Goal: Task Accomplishment & Management: Use online tool/utility

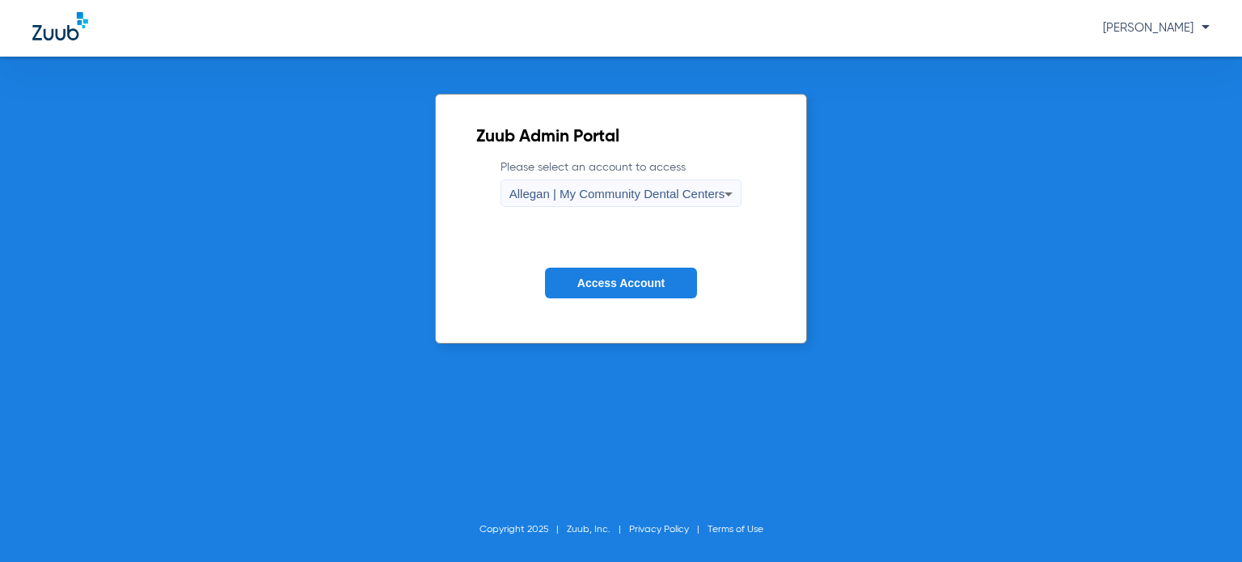
click at [552, 200] on span "Allegan | My Community Dental Centers" at bounding box center [618, 194] width 216 height 14
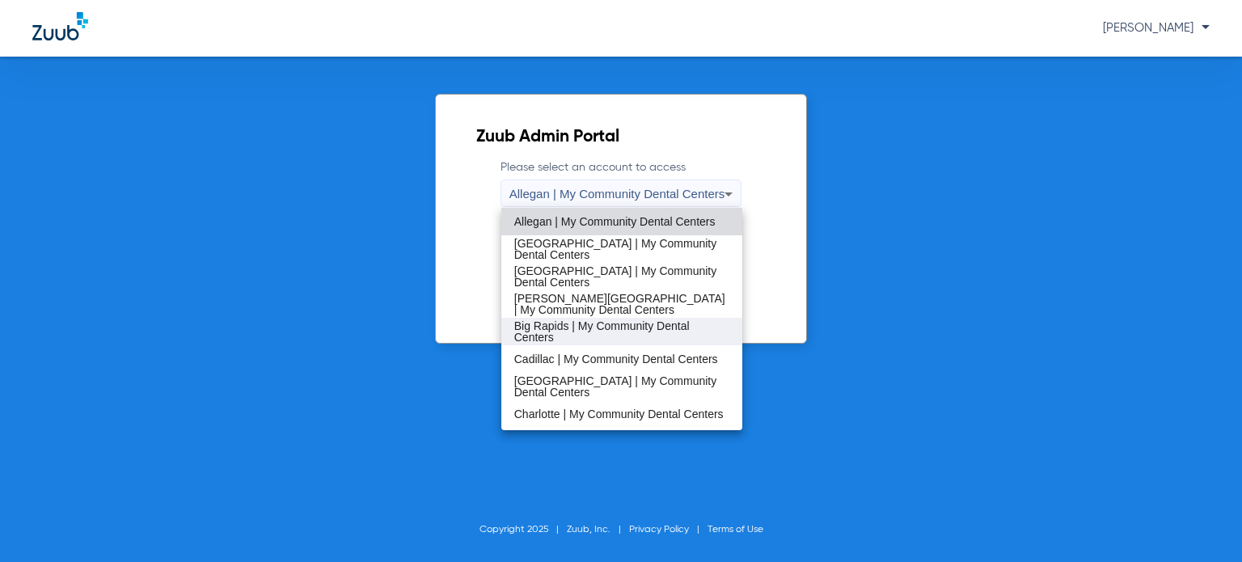
click at [578, 332] on span "Big Rapids | My Community Dental Centers" at bounding box center [621, 331] width 215 height 23
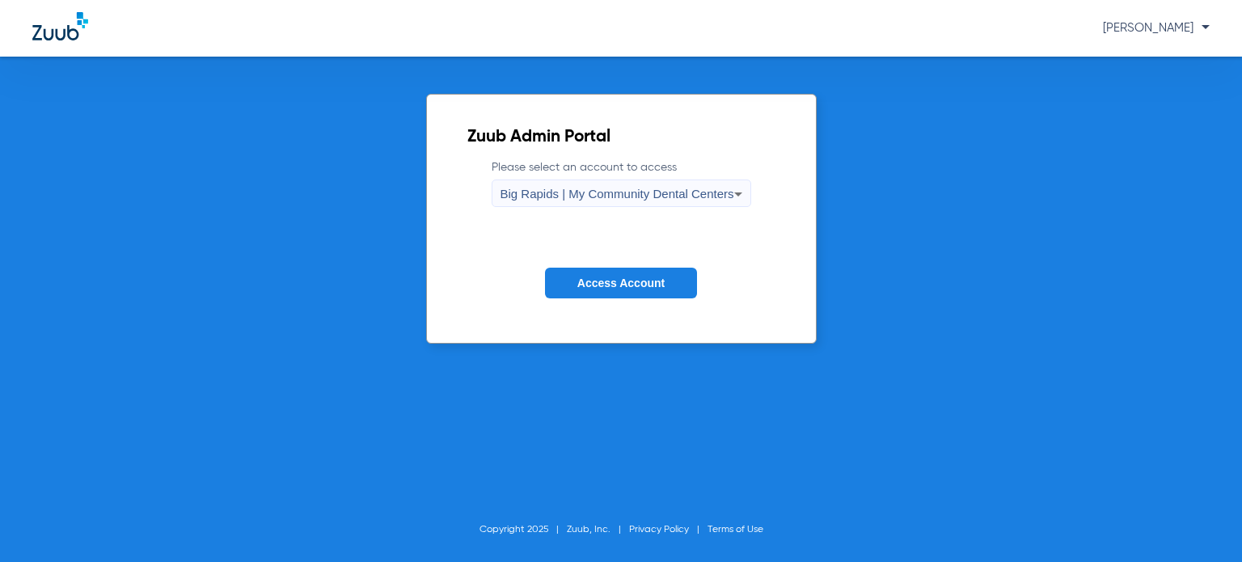
click at [632, 277] on span "Access Account" at bounding box center [621, 283] width 87 height 13
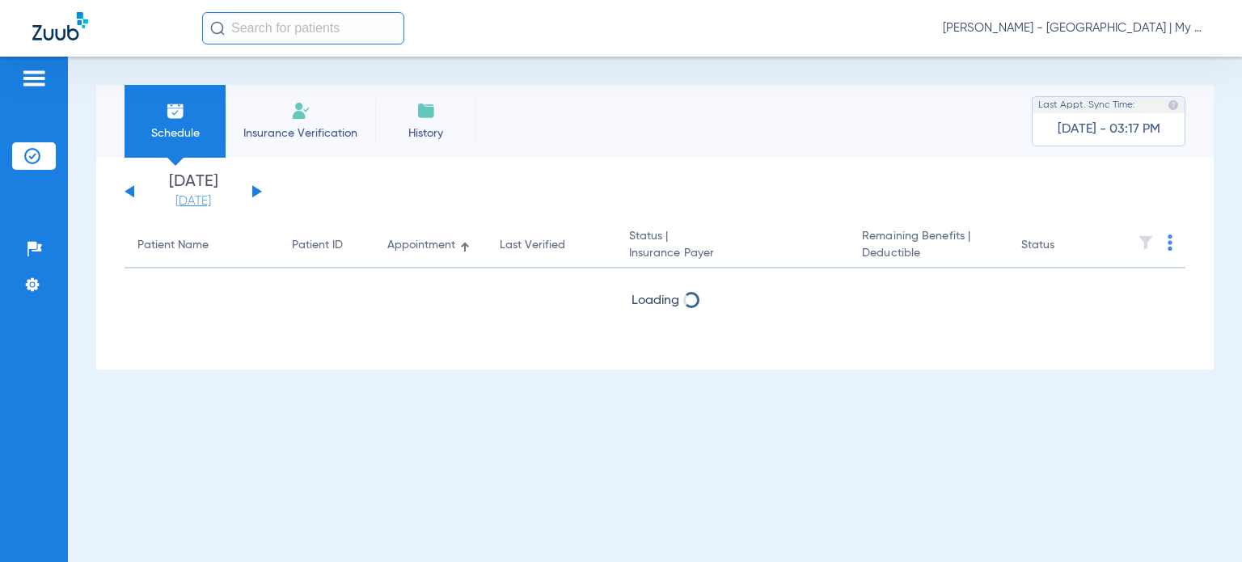
click at [188, 201] on link "[DATE]" at bounding box center [193, 201] width 97 height 16
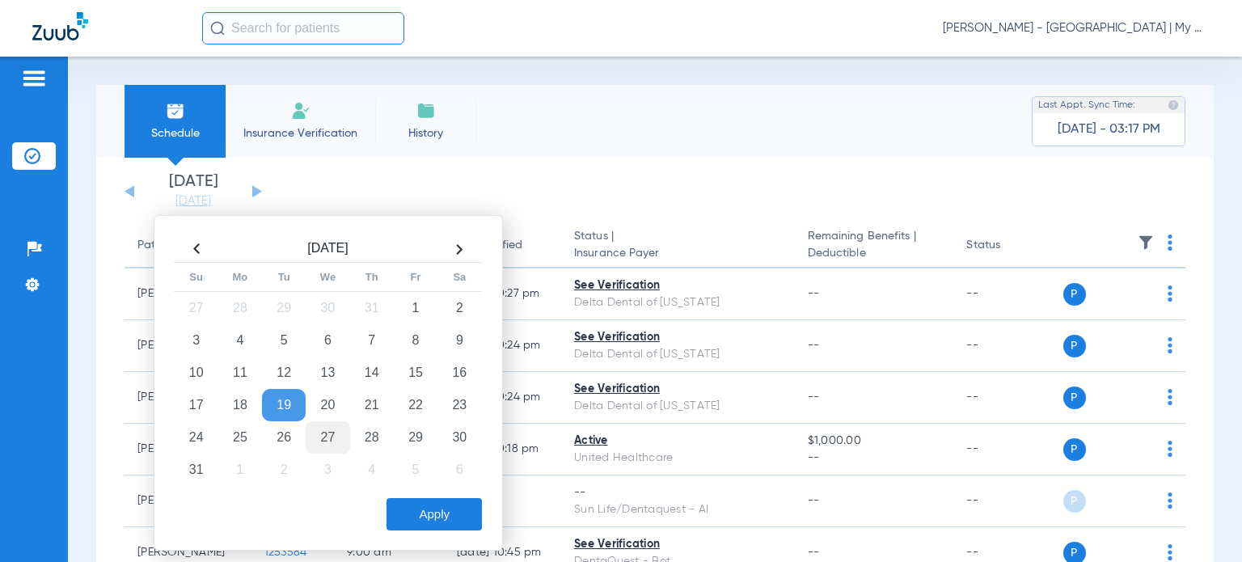
click at [323, 436] on td "27" at bounding box center [328, 437] width 44 height 32
click at [421, 523] on button "Apply" at bounding box center [434, 514] width 95 height 32
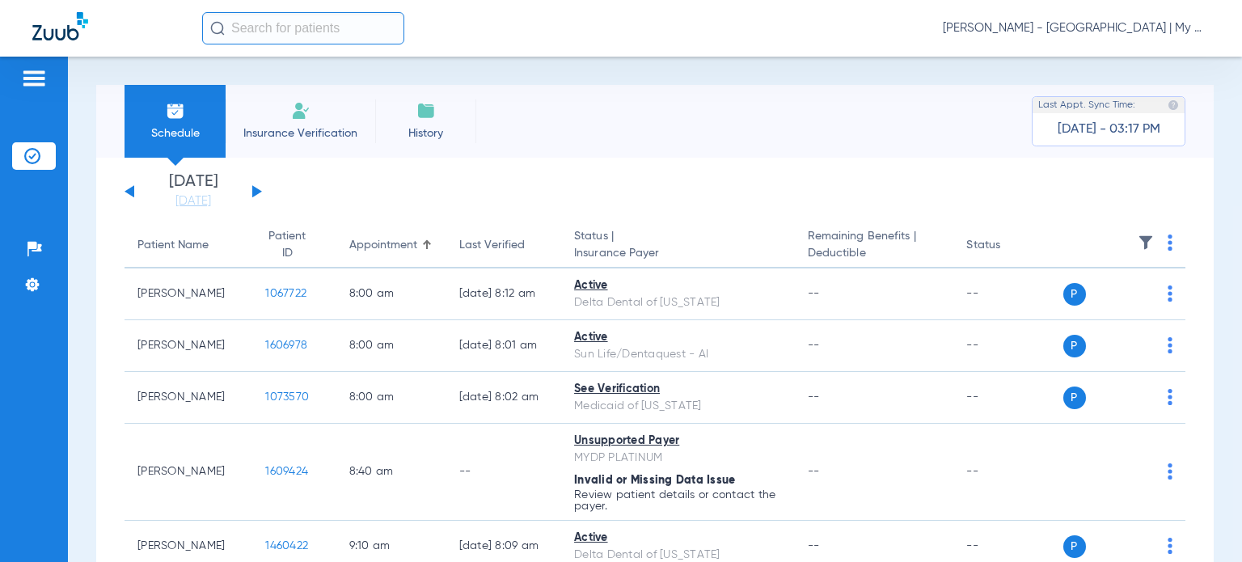
click at [870, 14] on div "[PERSON_NAME] - [GEOGRAPHIC_DATA] | My Community Dental Centers" at bounding box center [706, 28] width 1008 height 32
click at [714, 150] on div "Schedule Insurance Verification History Last Appt. Sync Time: [DATE] - 03:17 PM" at bounding box center [655, 121] width 1118 height 73
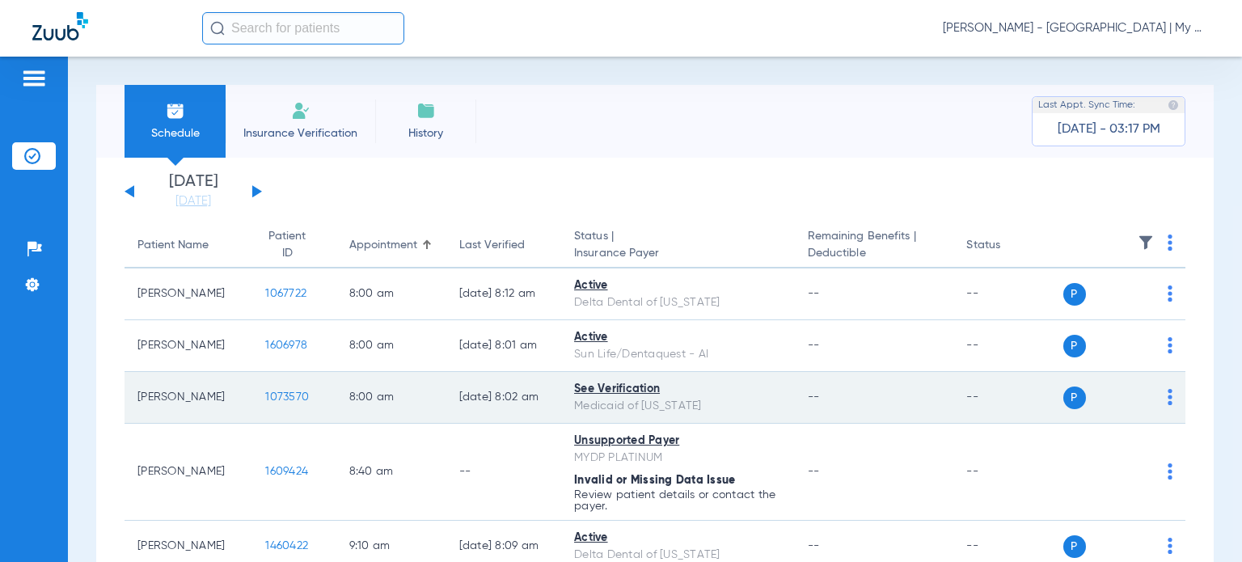
click at [284, 392] on span "1073570" at bounding box center [287, 397] width 44 height 11
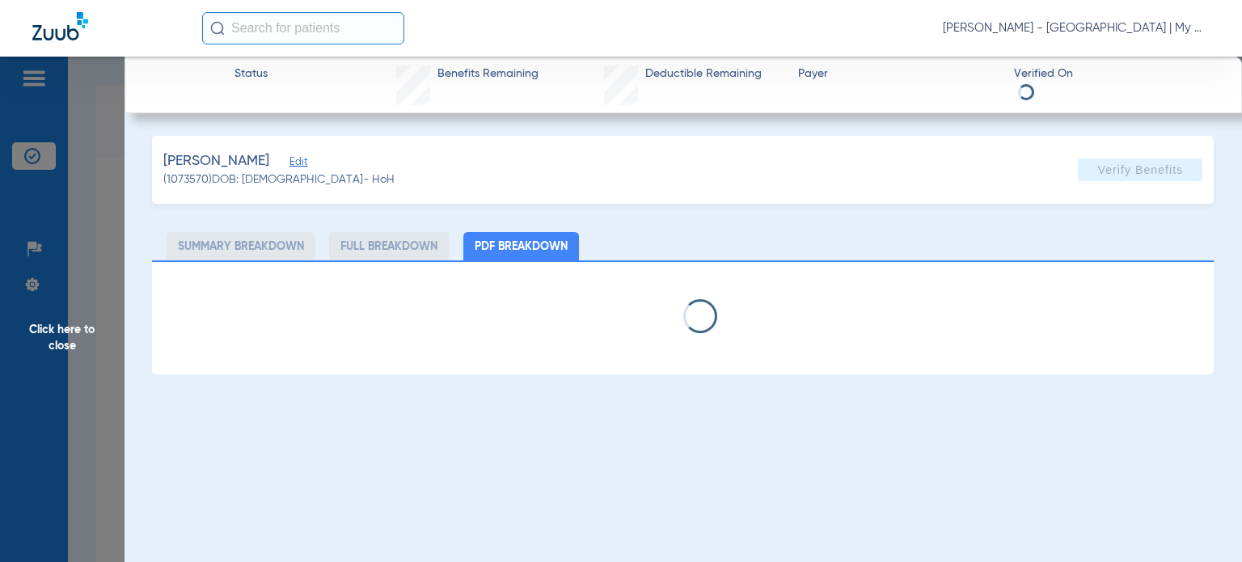
select select "page-width"
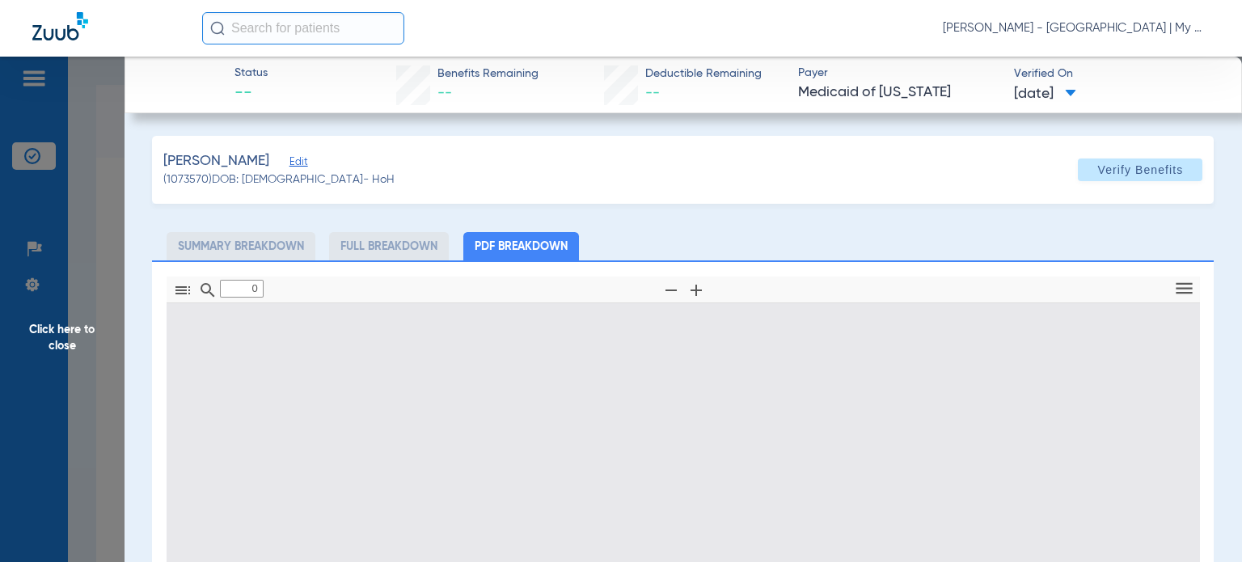
type input "1"
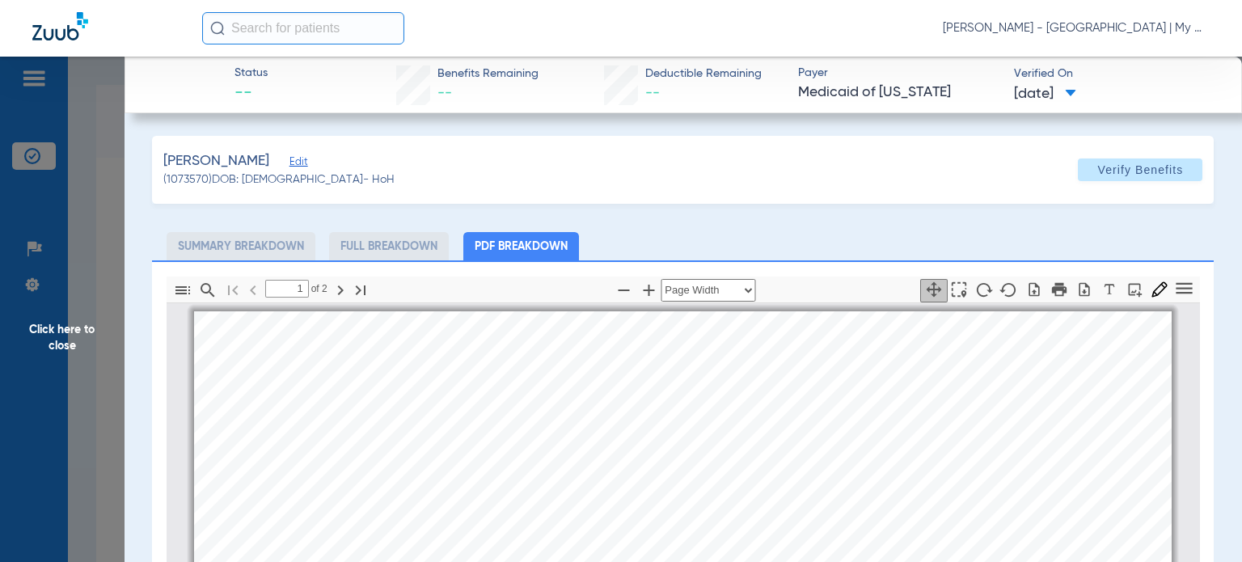
scroll to position [8, 0]
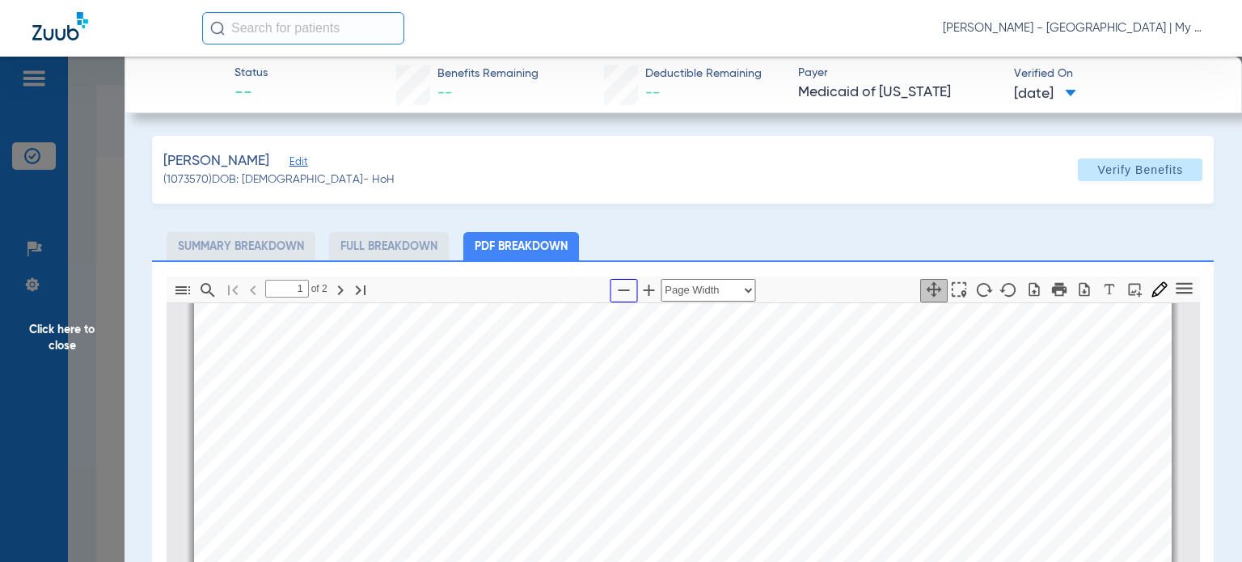
click at [614, 283] on icon "button" at bounding box center [623, 290] width 19 height 19
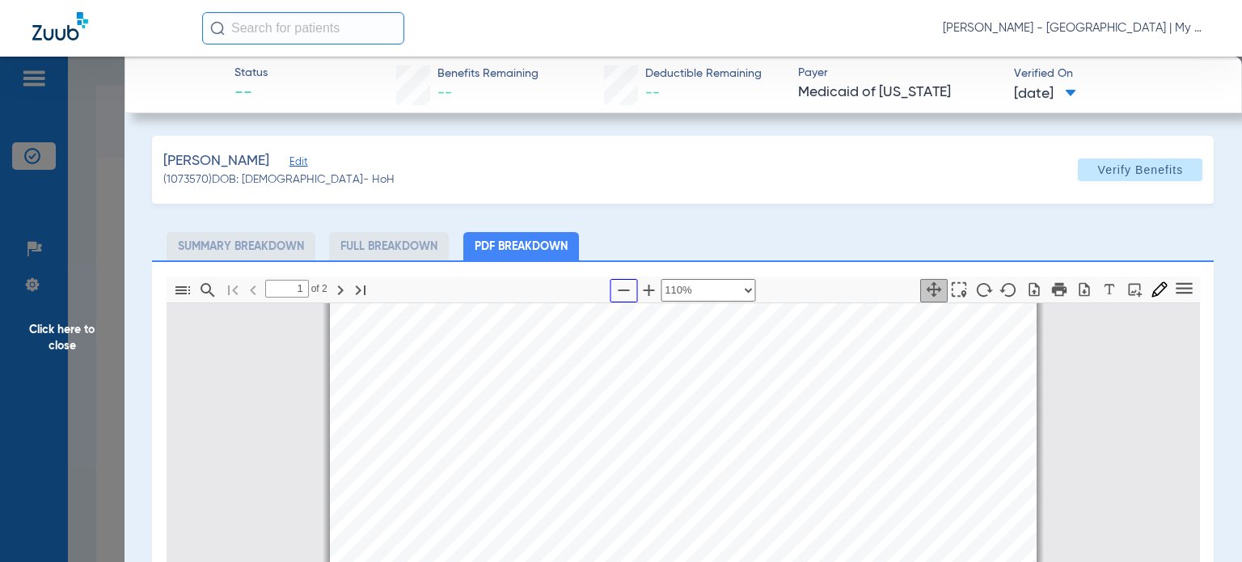
scroll to position [7, 0]
click at [614, 283] on icon "button" at bounding box center [623, 290] width 19 height 19
select select "custom"
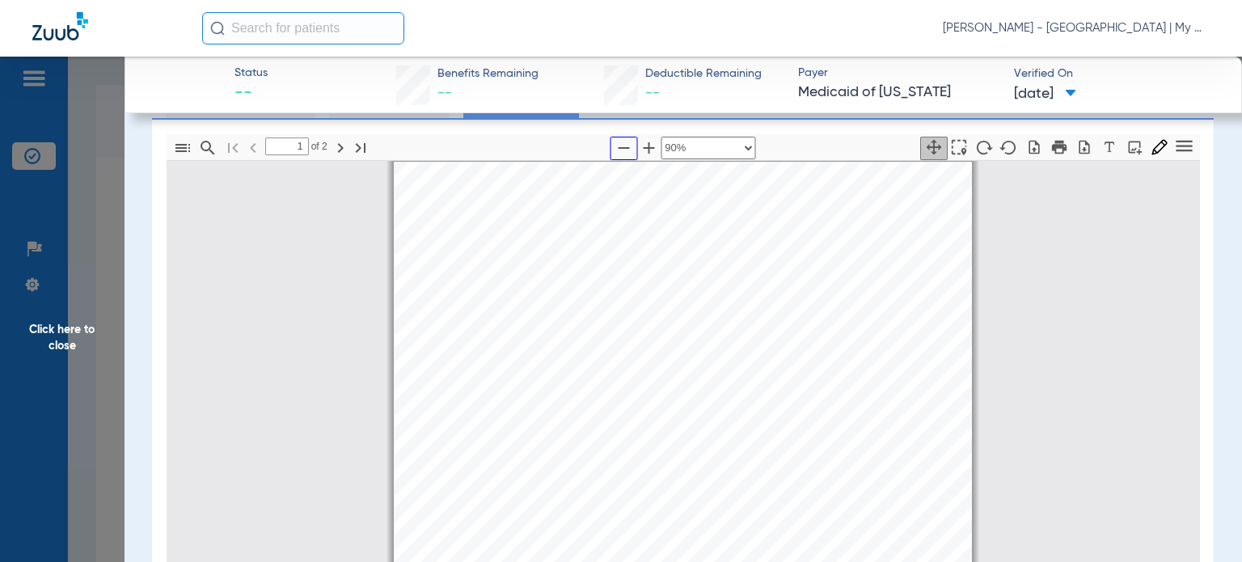
scroll to position [162, 0]
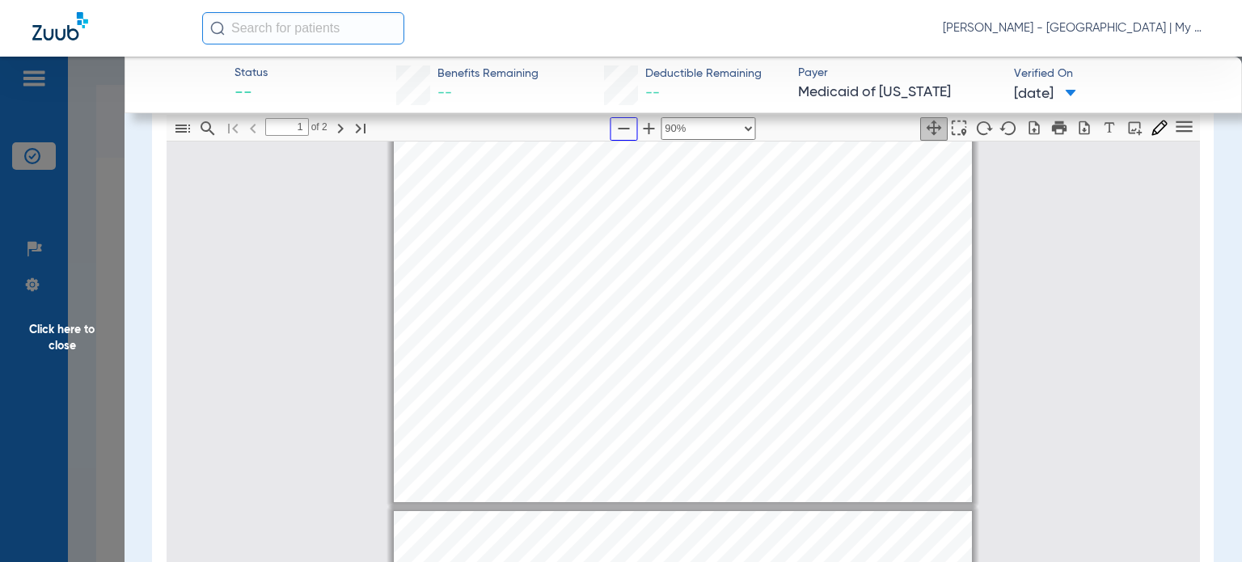
type input "2"
select select "custom"
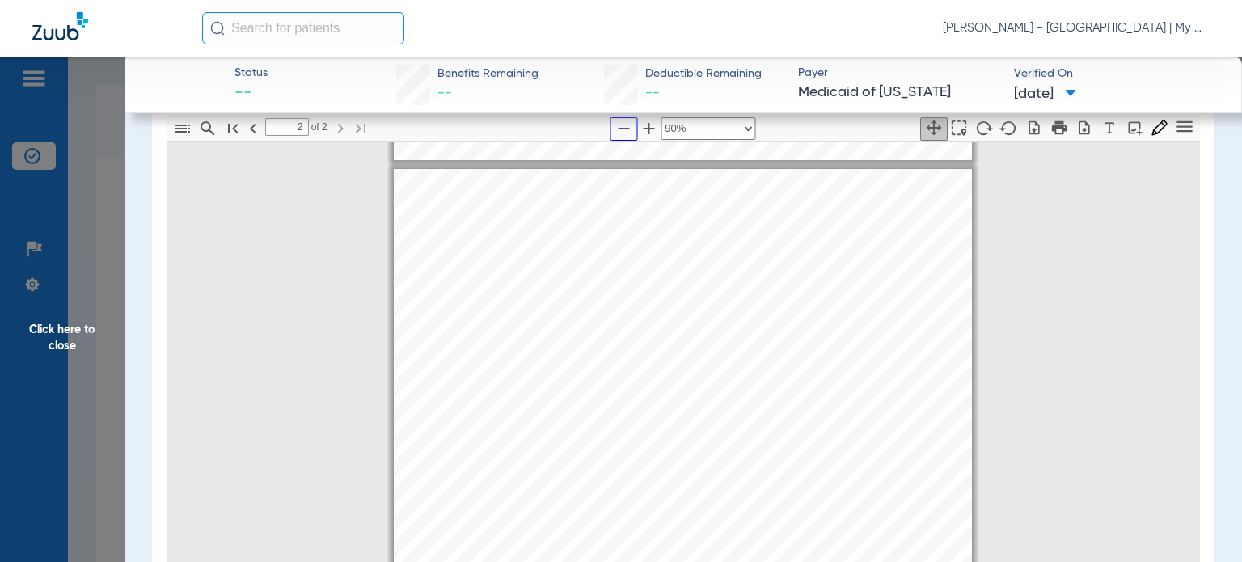
scroll to position [816, 0]
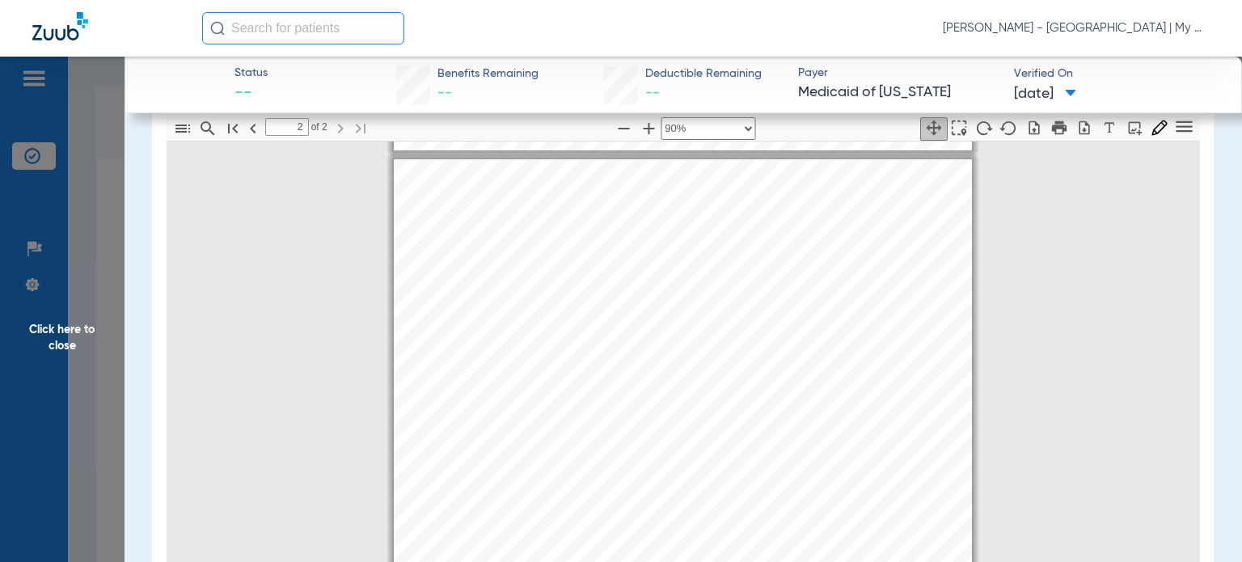
click at [87, 350] on span "Click here to close" at bounding box center [62, 338] width 125 height 562
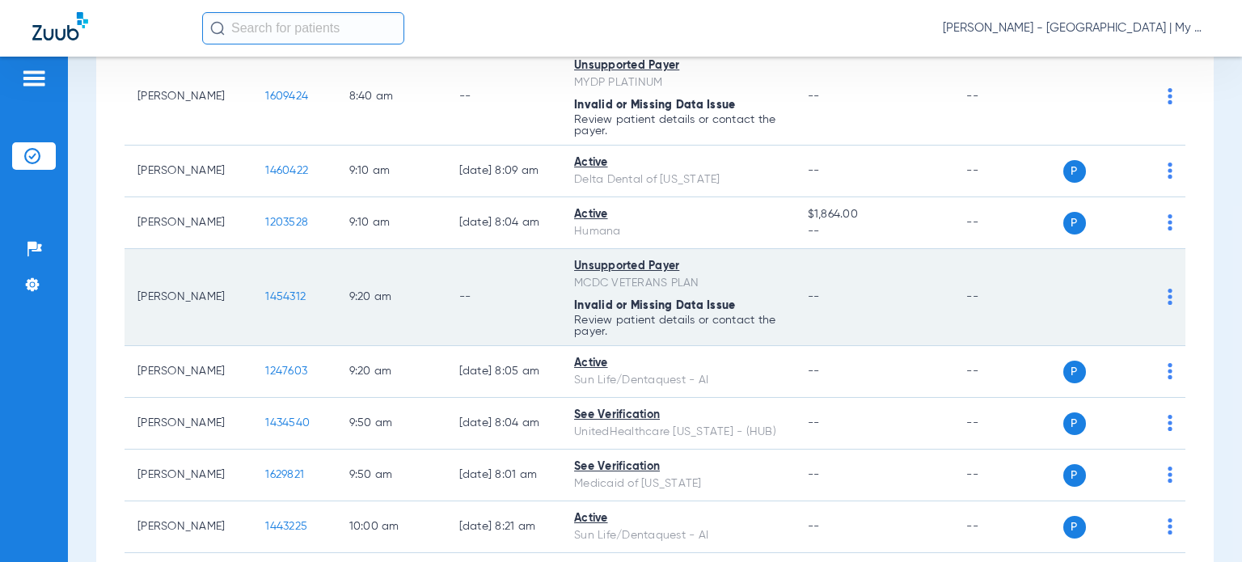
scroll to position [404, 0]
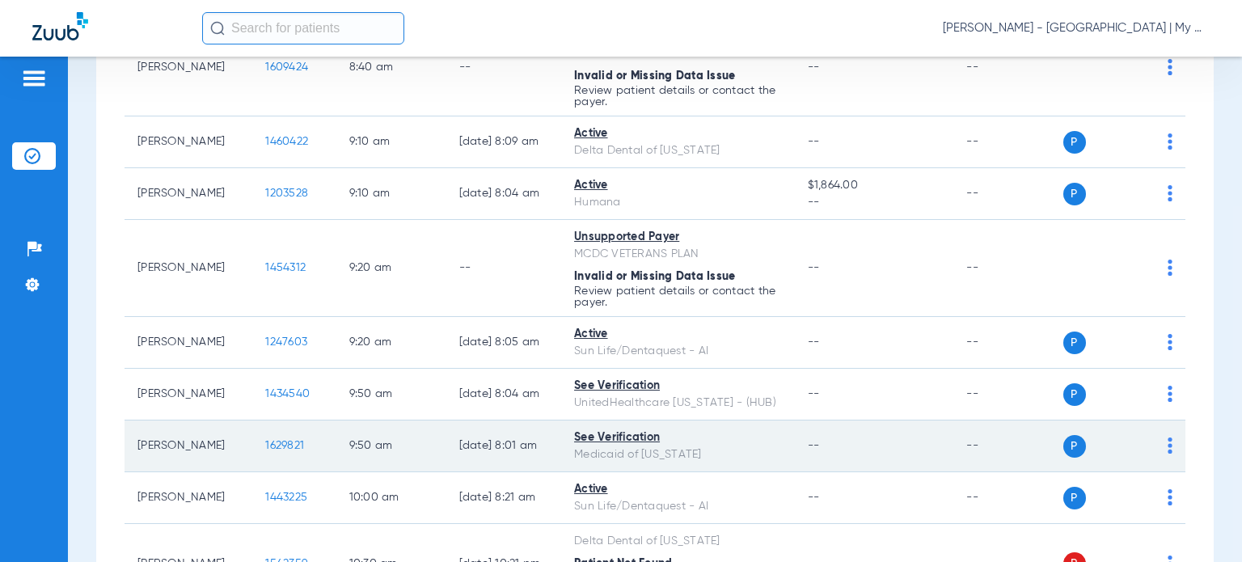
click at [265, 440] on span "1629821" at bounding box center [284, 445] width 39 height 11
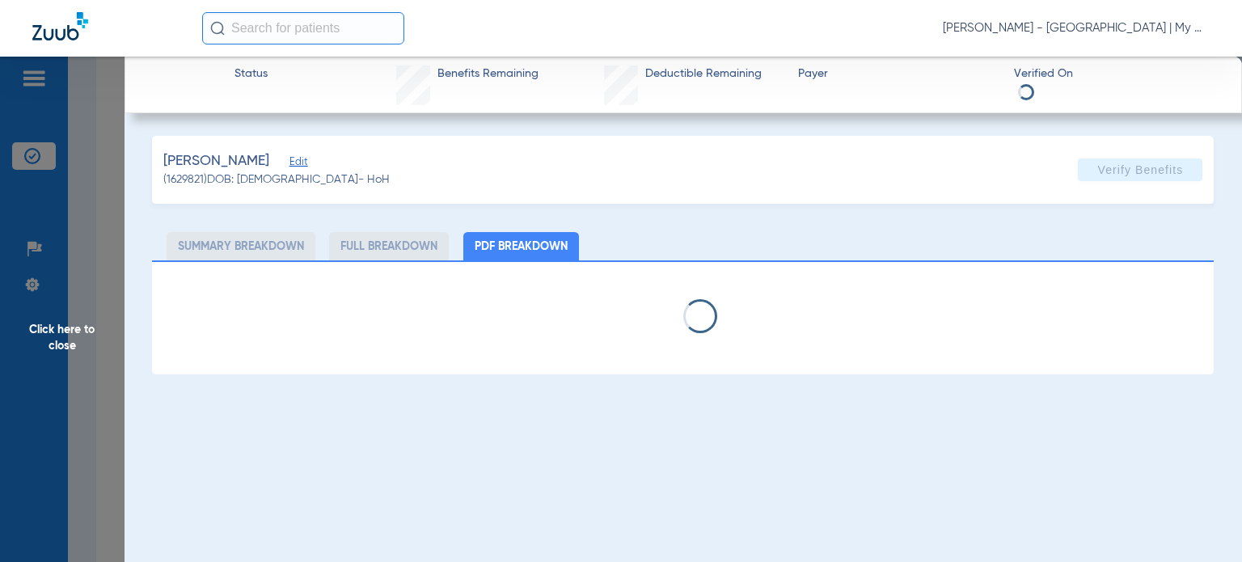
select select "page-width"
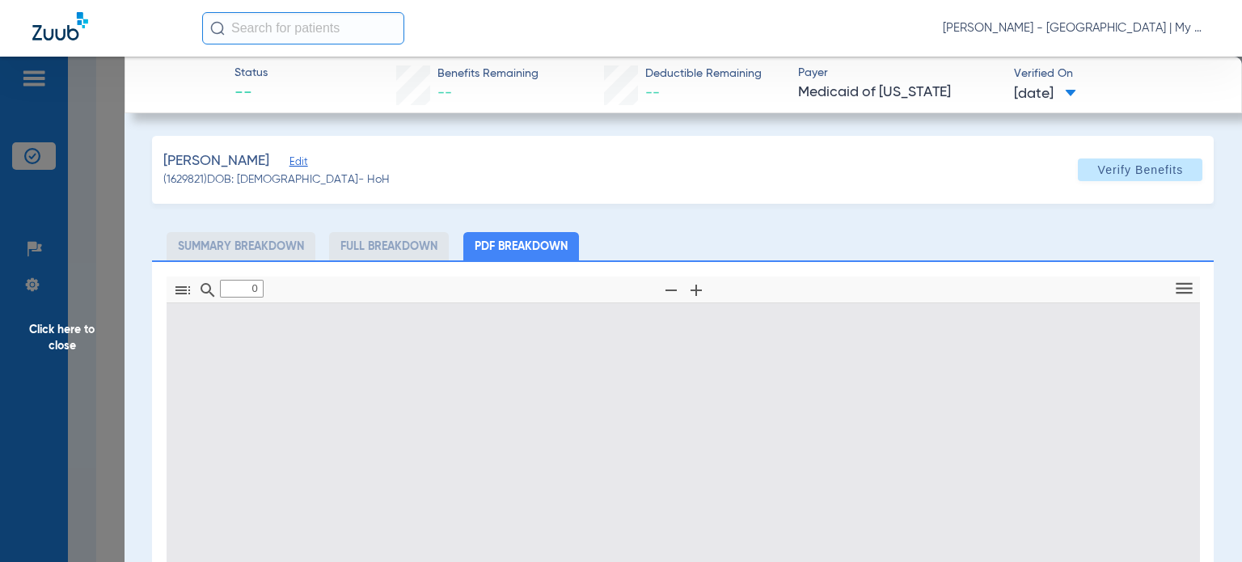
type input "1"
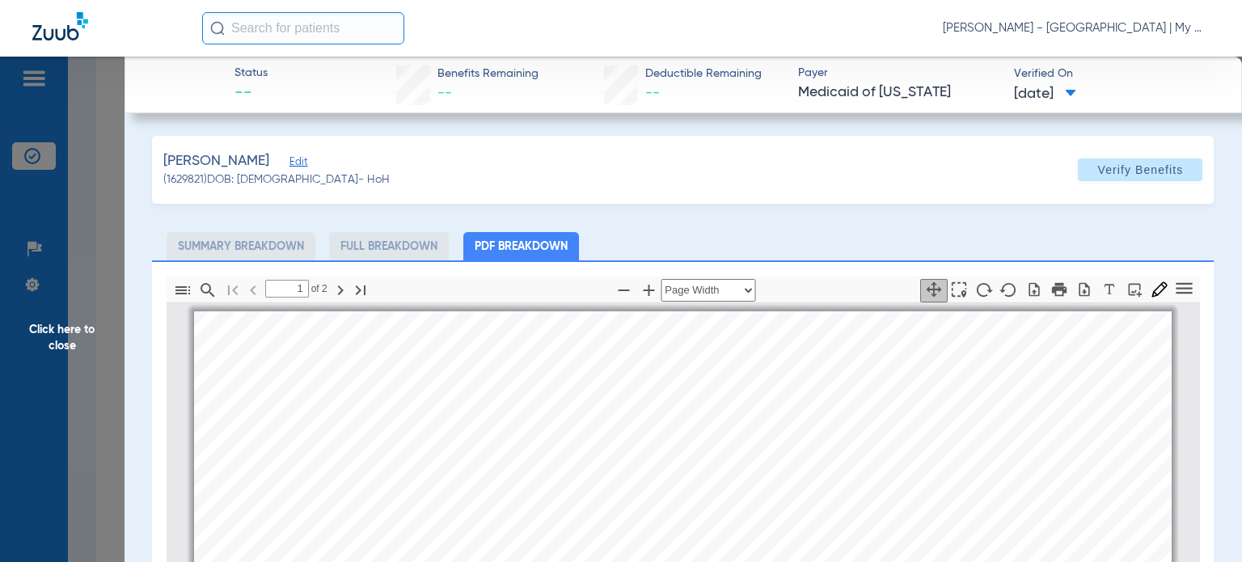
scroll to position [8, 0]
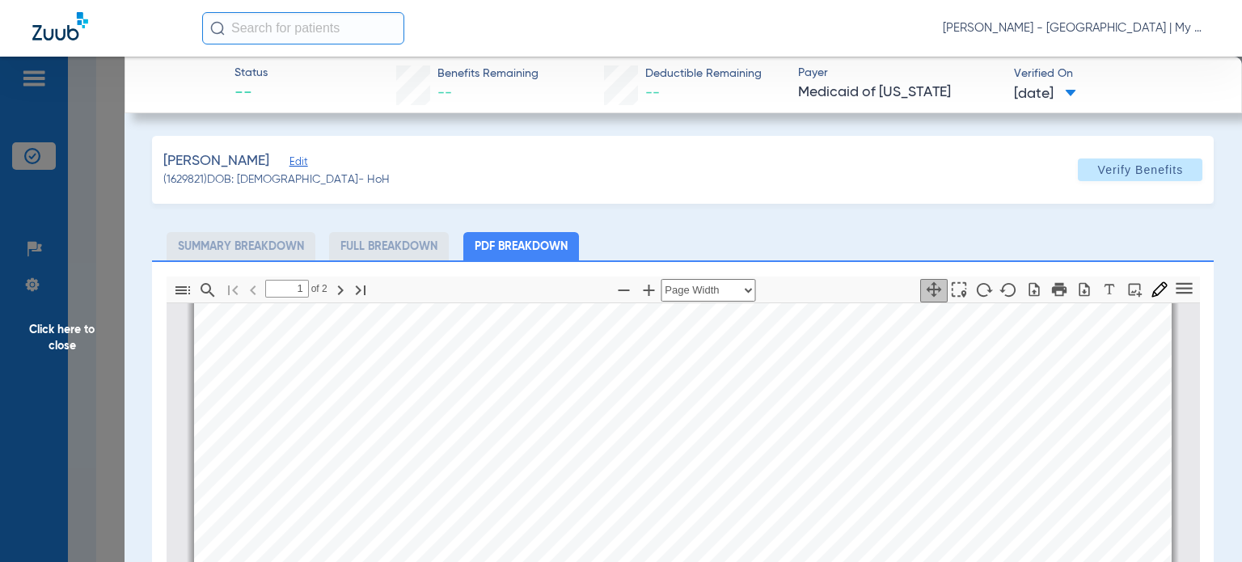
click at [700, 246] on ul "Summary Breakdown Full Breakdown PDF Breakdown" at bounding box center [683, 246] width 1062 height 28
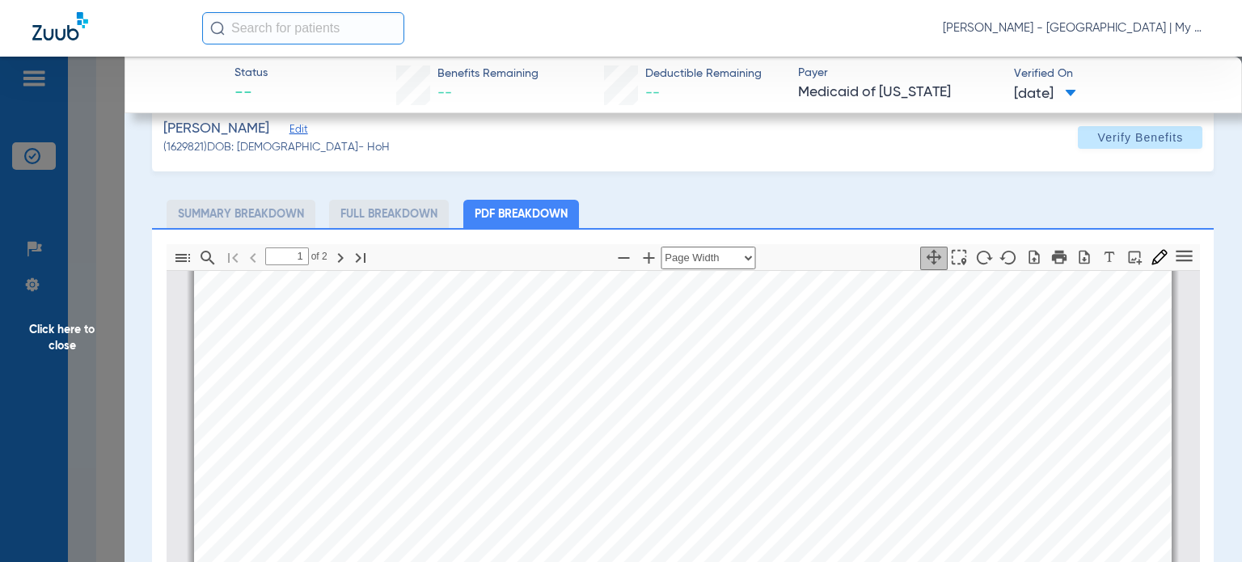
scroll to position [81, 0]
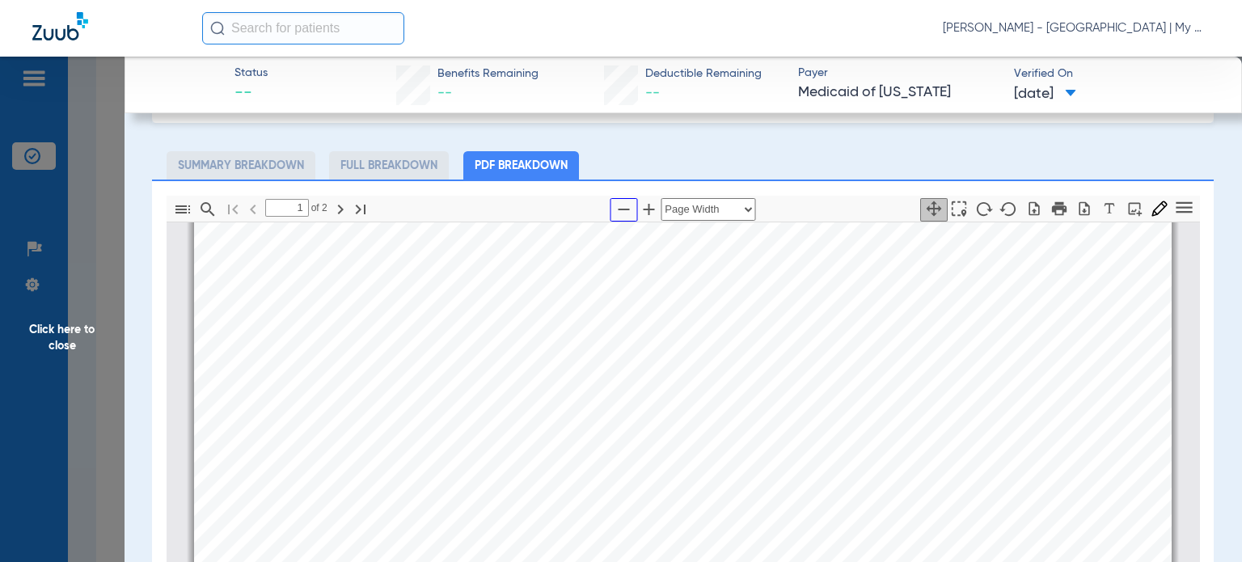
click at [614, 205] on icon "button" at bounding box center [623, 209] width 19 height 19
select select "custom"
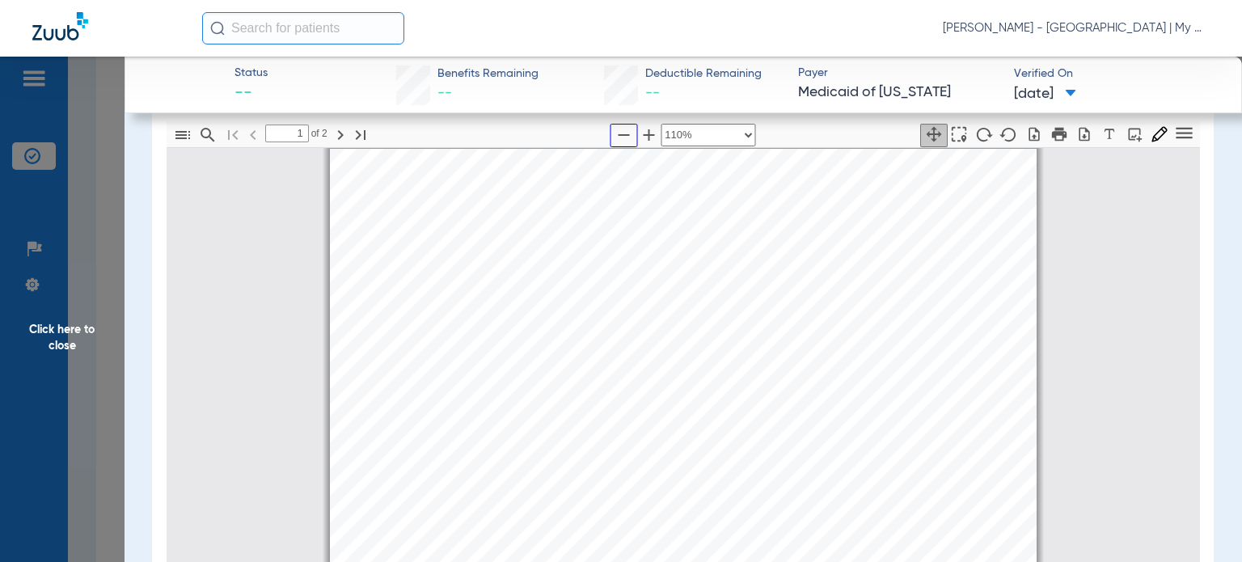
scroll to position [233, 0]
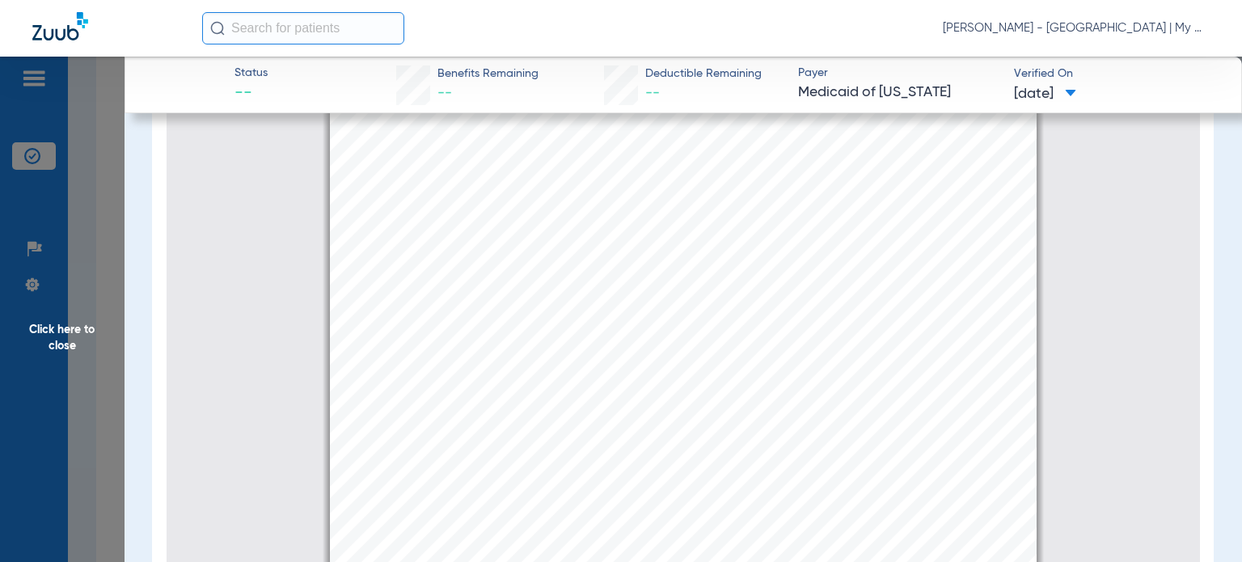
click at [895, 327] on div "Info : Fee for Service Dental Coverage (Note: Refer to Medicaid Provider Manual…" at bounding box center [683, 570] width 707 height 999
type input "2"
select select "custom"
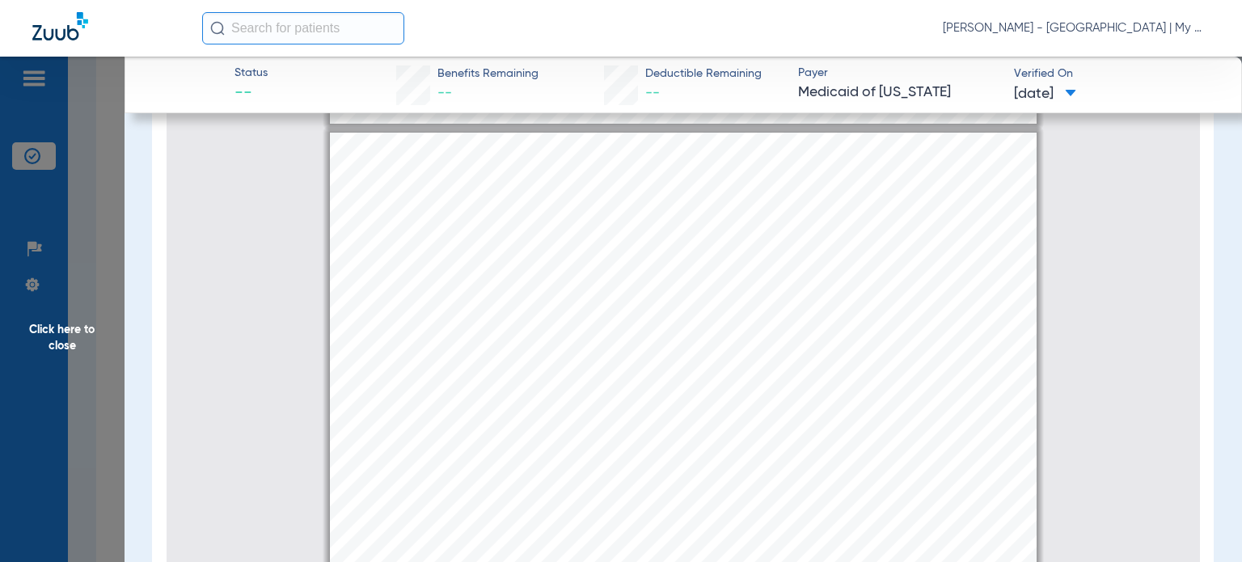
scroll to position [978, 0]
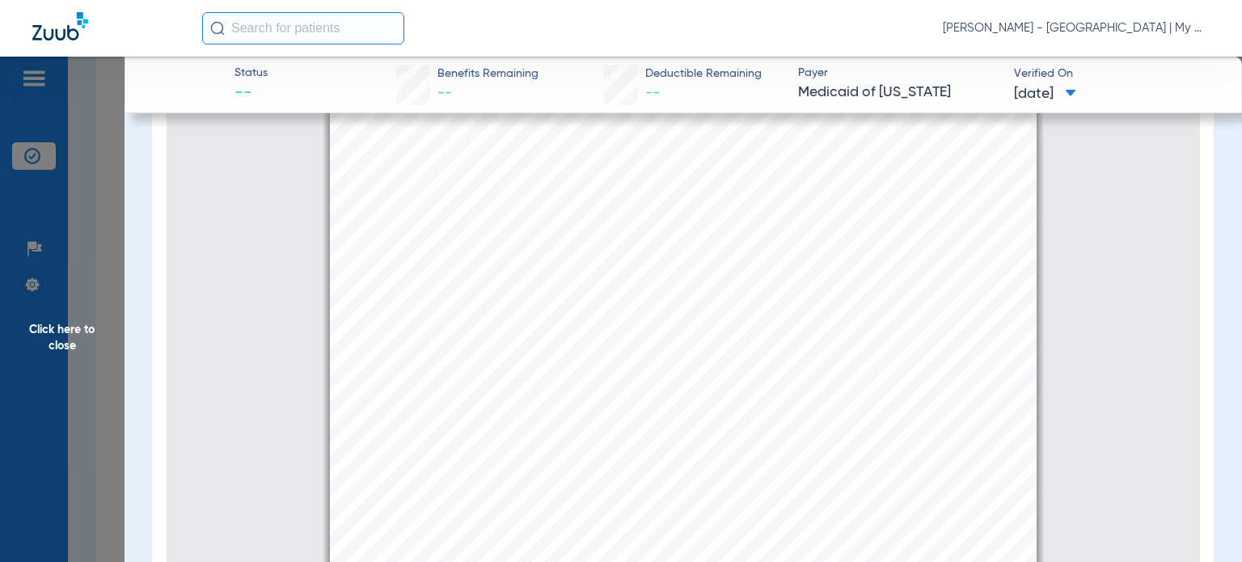
drag, startPoint x: 78, startPoint y: 332, endPoint x: 152, endPoint y: 328, distance: 74.5
click at [78, 332] on span "Click here to close" at bounding box center [62, 338] width 125 height 562
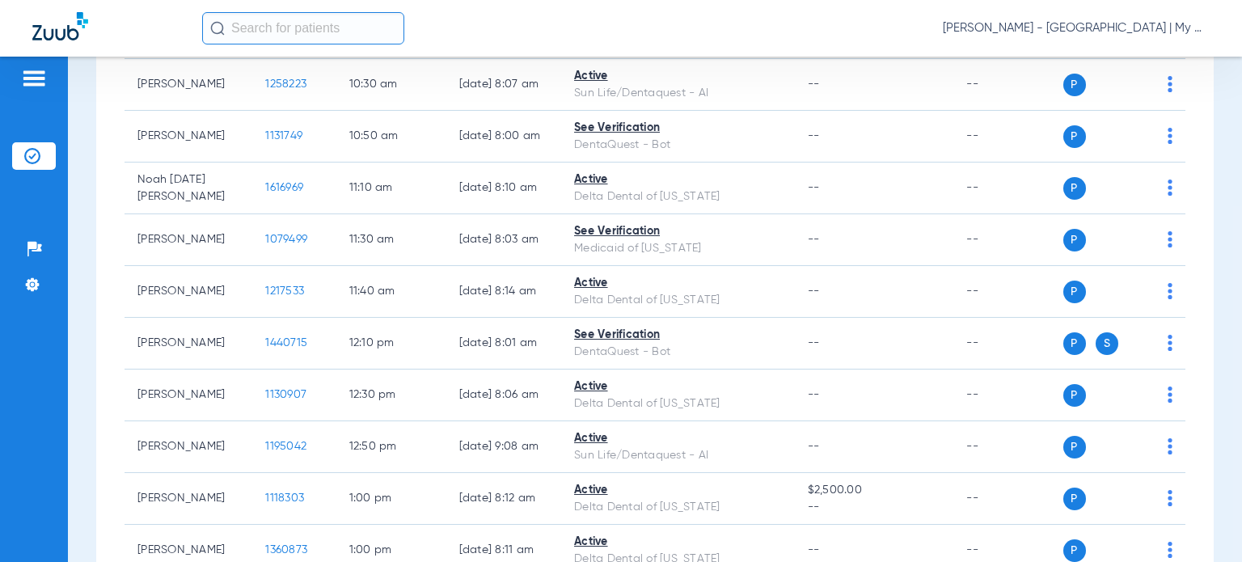
scroll to position [971, 0]
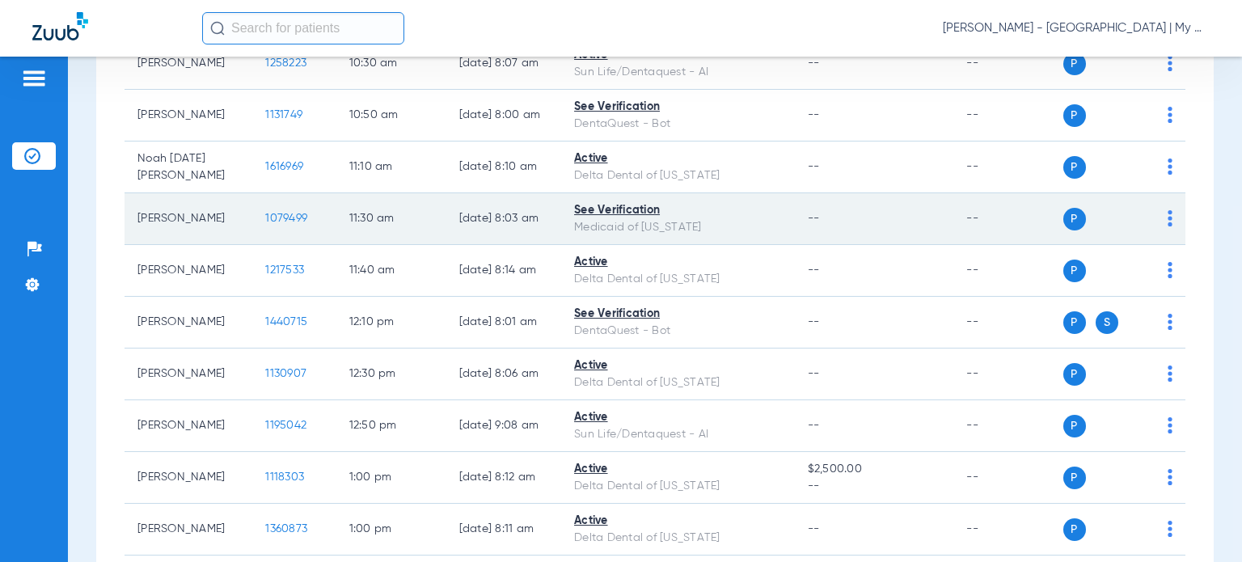
click at [277, 224] on span "1079499" at bounding box center [286, 218] width 42 height 11
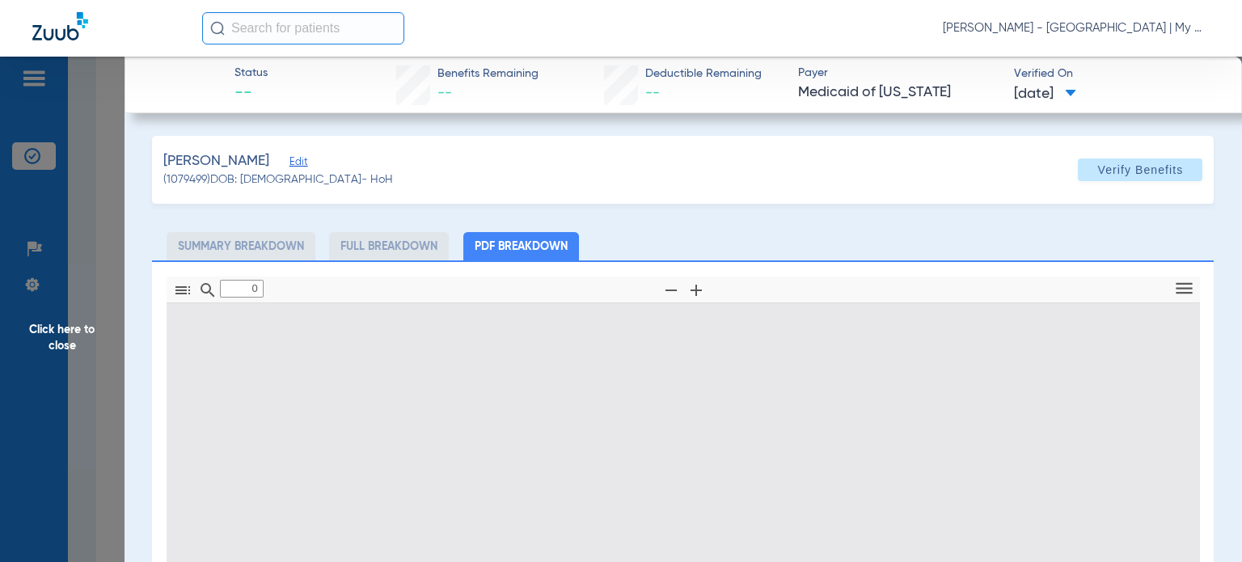
type input "1"
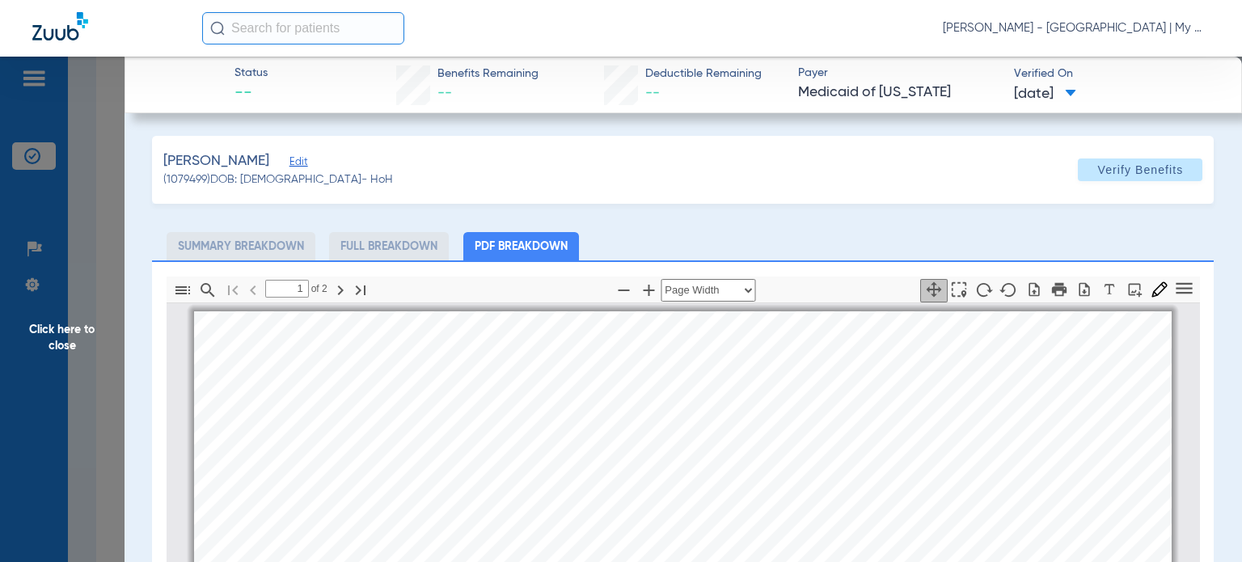
scroll to position [8, 0]
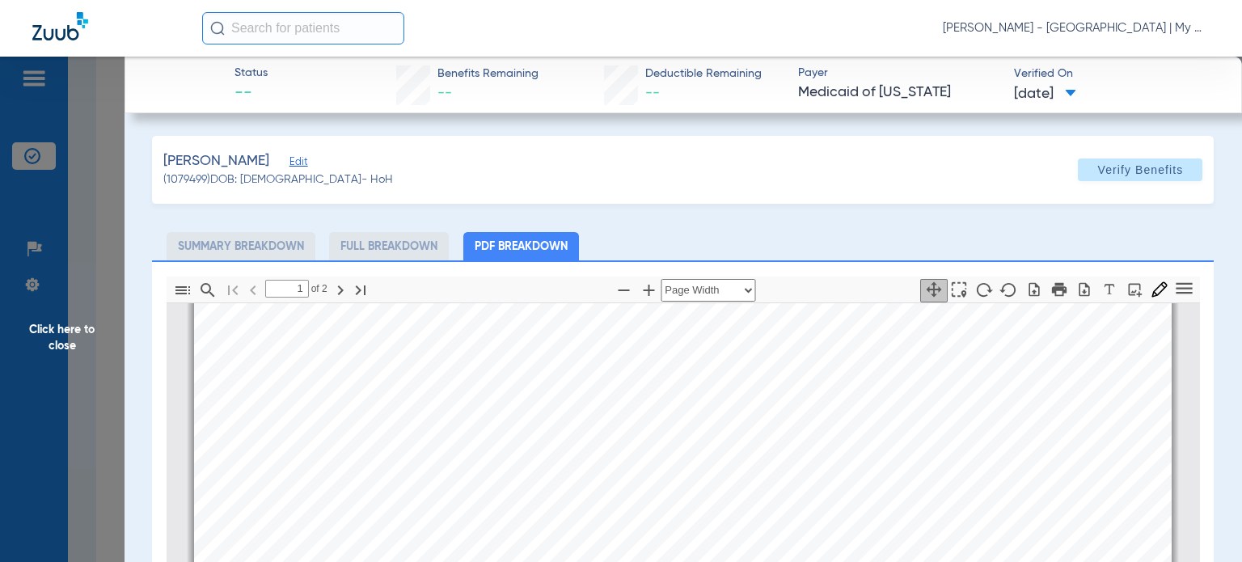
drag, startPoint x: 729, startPoint y: 226, endPoint x: 713, endPoint y: 229, distance: 15.7
click at [729, 226] on div "[PERSON_NAME] Edit (1079499) DOB: [DEMOGRAPHIC_DATA] - HoH Verify Benefits Subs…" at bounding box center [683, 494] width 1062 height 717
click at [615, 287] on icon "button" at bounding box center [623, 290] width 19 height 19
select select "custom"
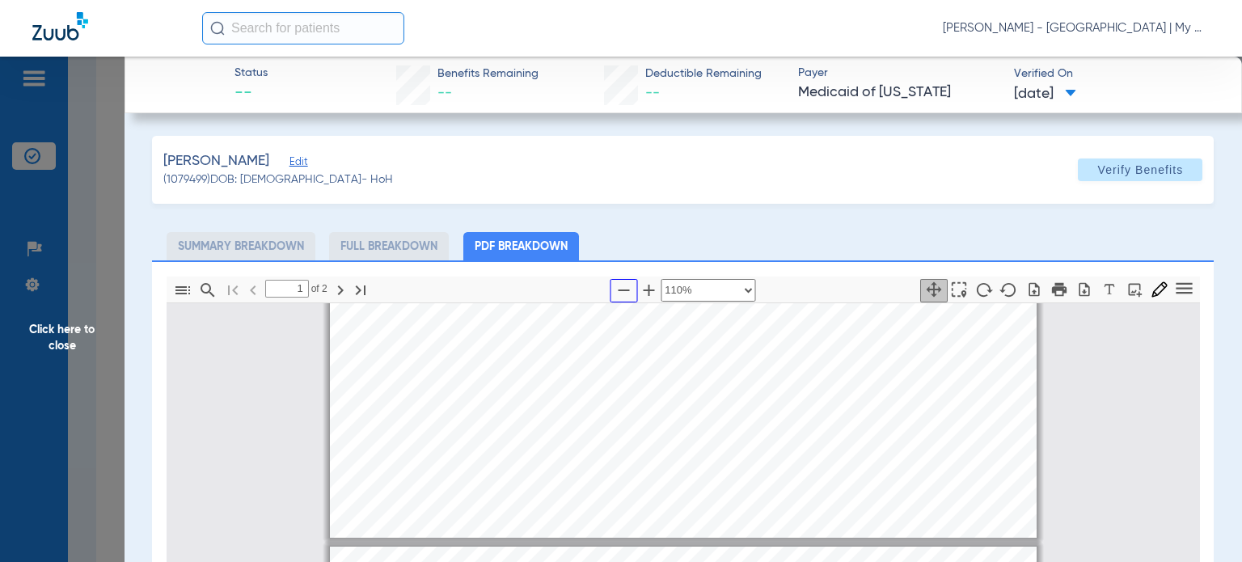
type input "2"
select select "custom"
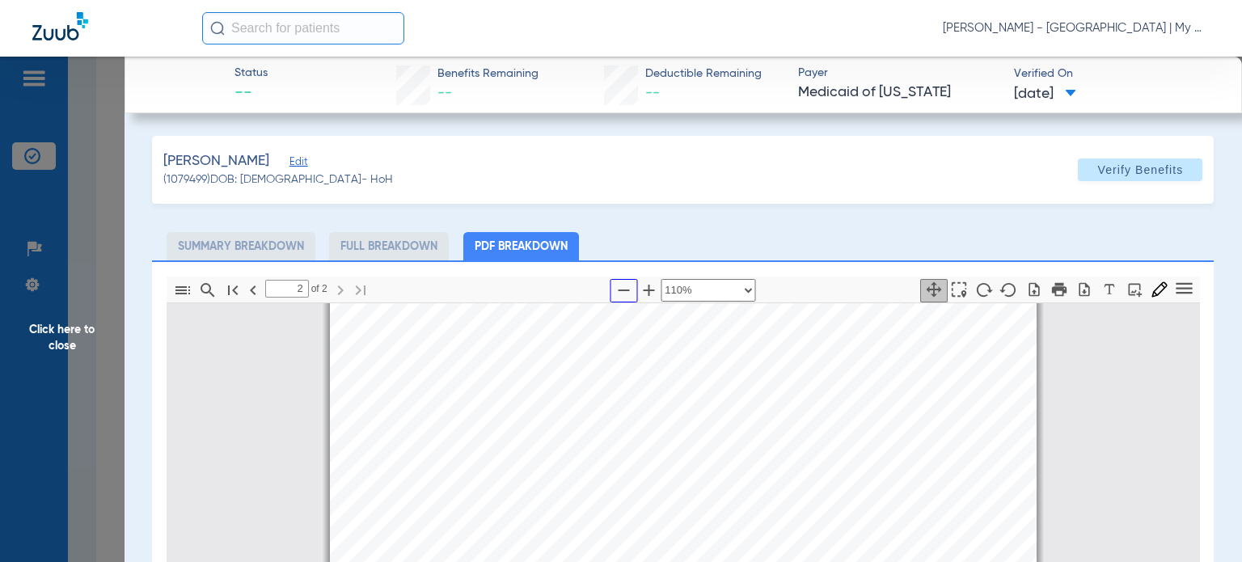
scroll to position [1140, 0]
click at [785, 12] on div "[PERSON_NAME] - [GEOGRAPHIC_DATA] | My Community Dental Centers" at bounding box center [706, 28] width 1008 height 32
click at [88, 311] on span "Click here to close" at bounding box center [62, 338] width 125 height 562
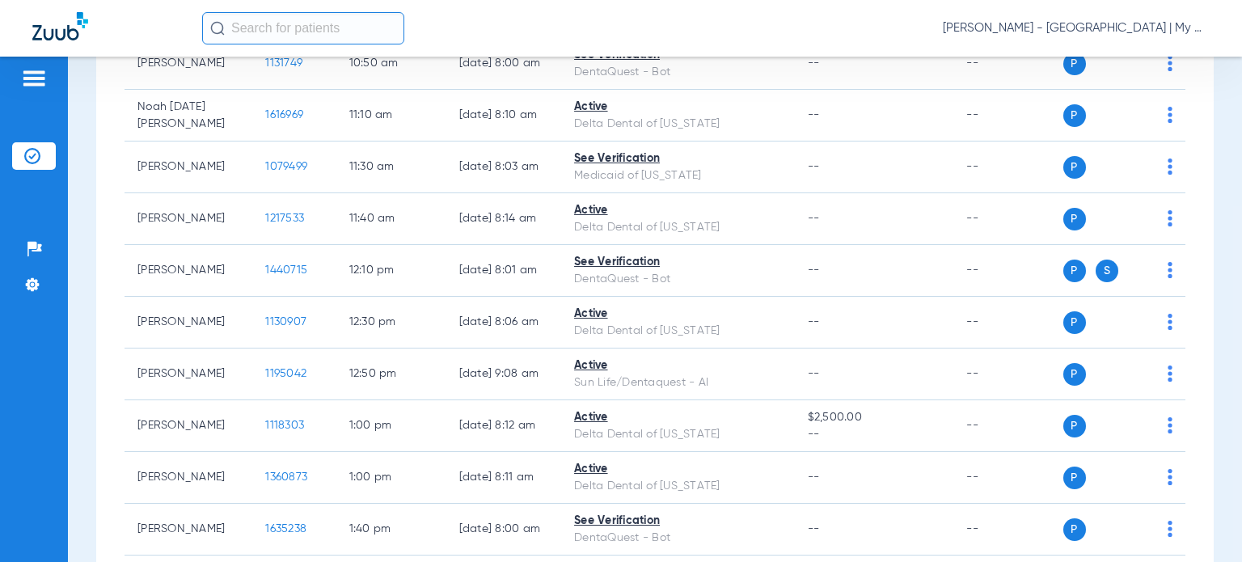
scroll to position [1052, 0]
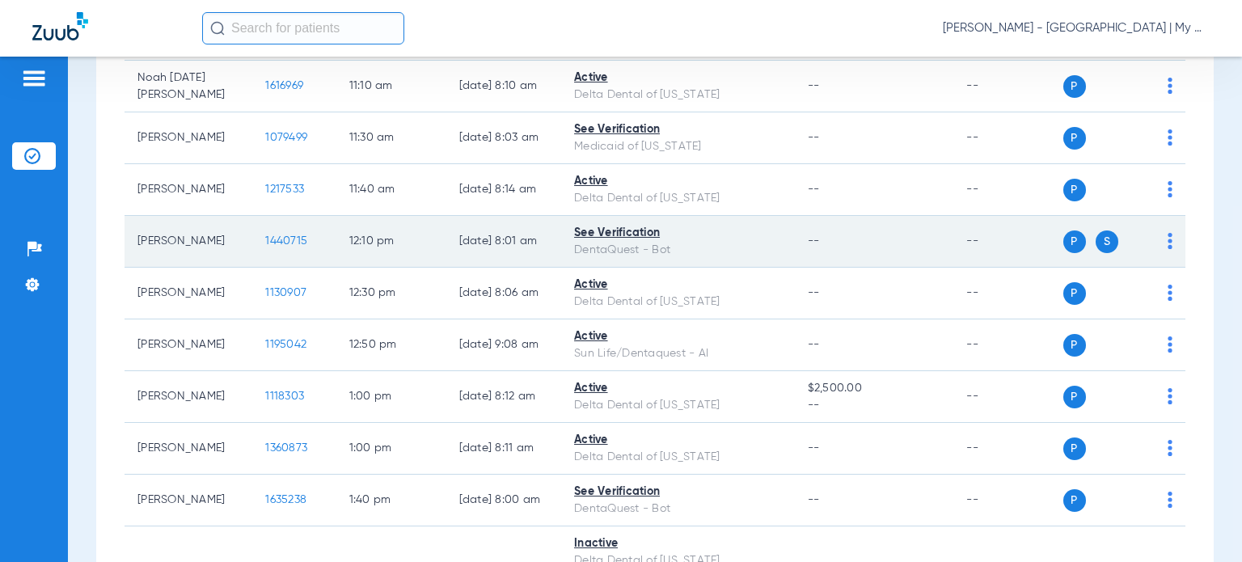
click at [265, 247] on span "1440715" at bounding box center [286, 240] width 42 height 11
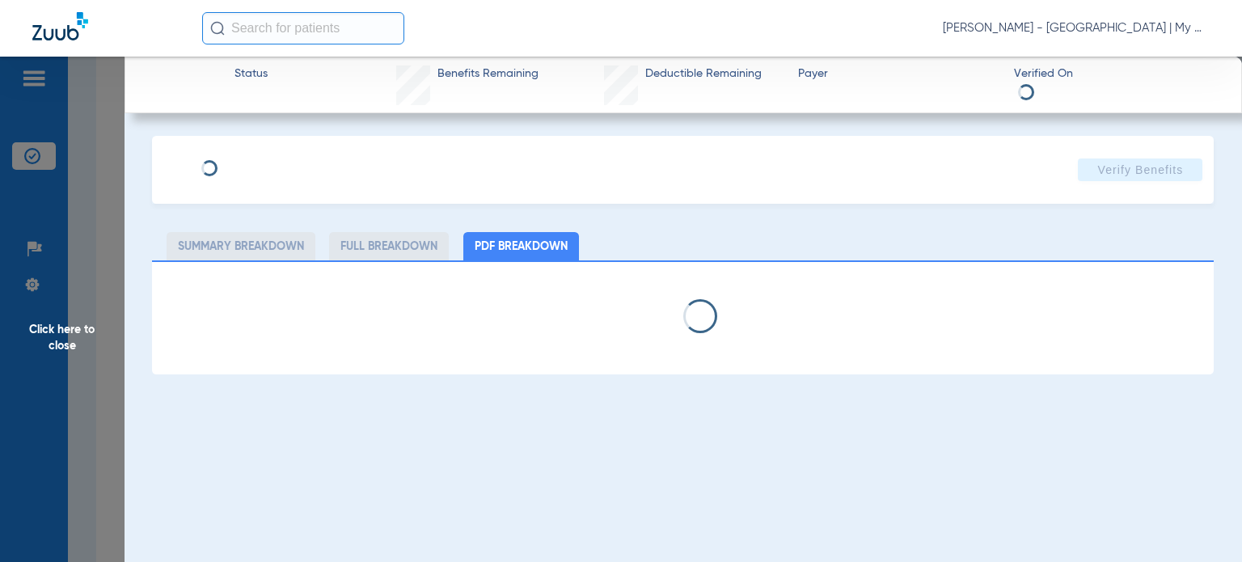
select select "page-width"
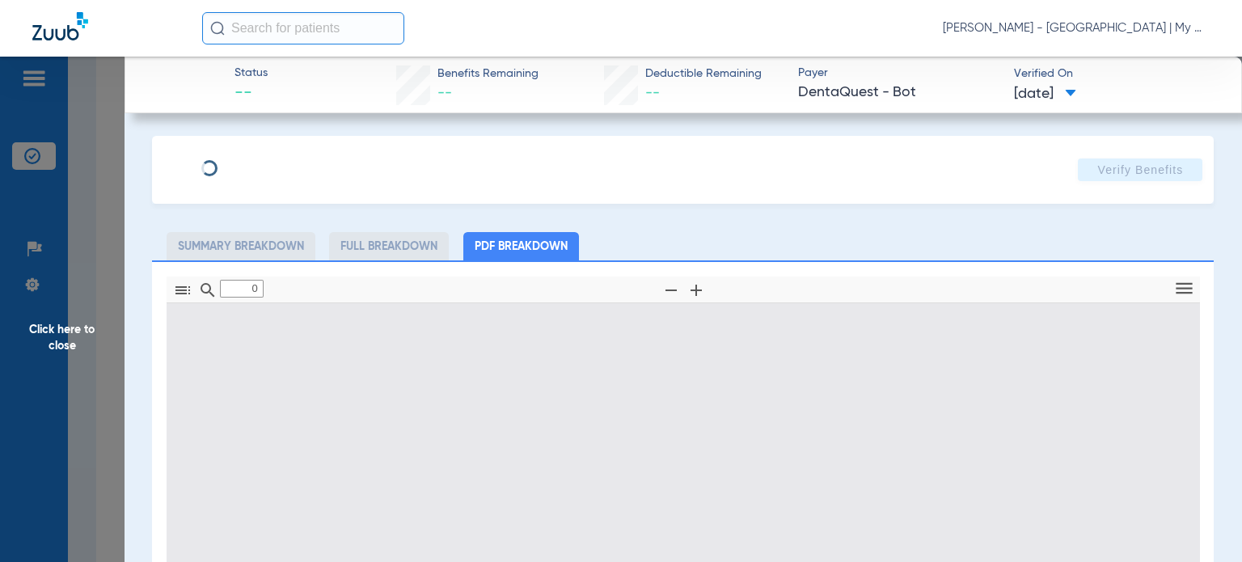
type input "1"
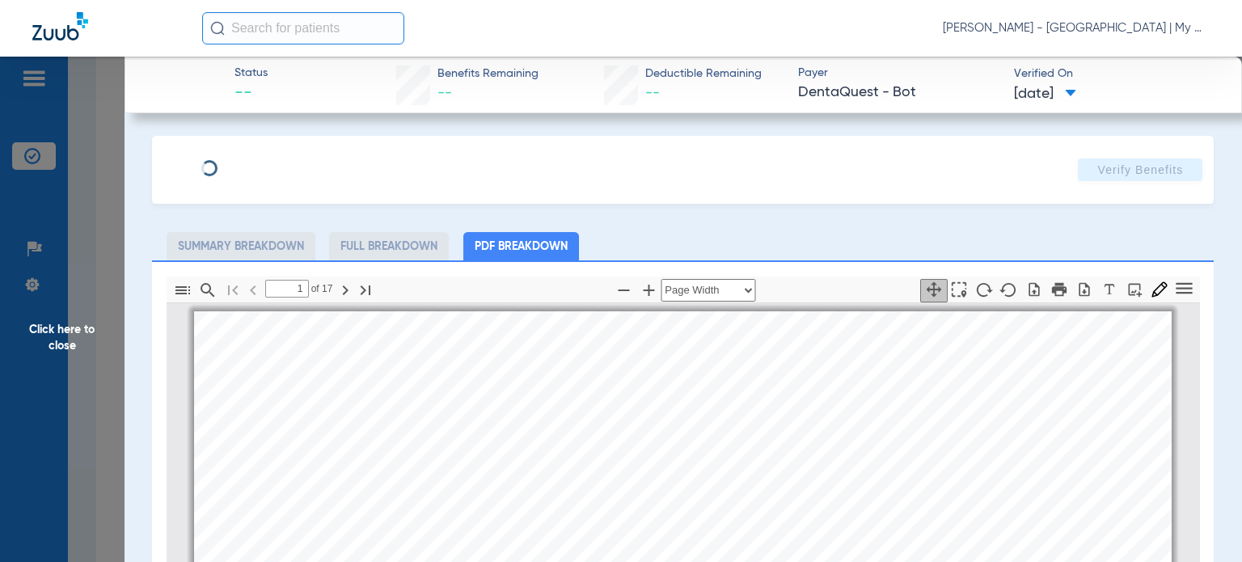
drag, startPoint x: 800, startPoint y: 244, endPoint x: 790, endPoint y: 245, distance: 9.7
click at [800, 244] on ul "Summary Breakdown Full Breakdown PDF Breakdown" at bounding box center [683, 246] width 1062 height 28
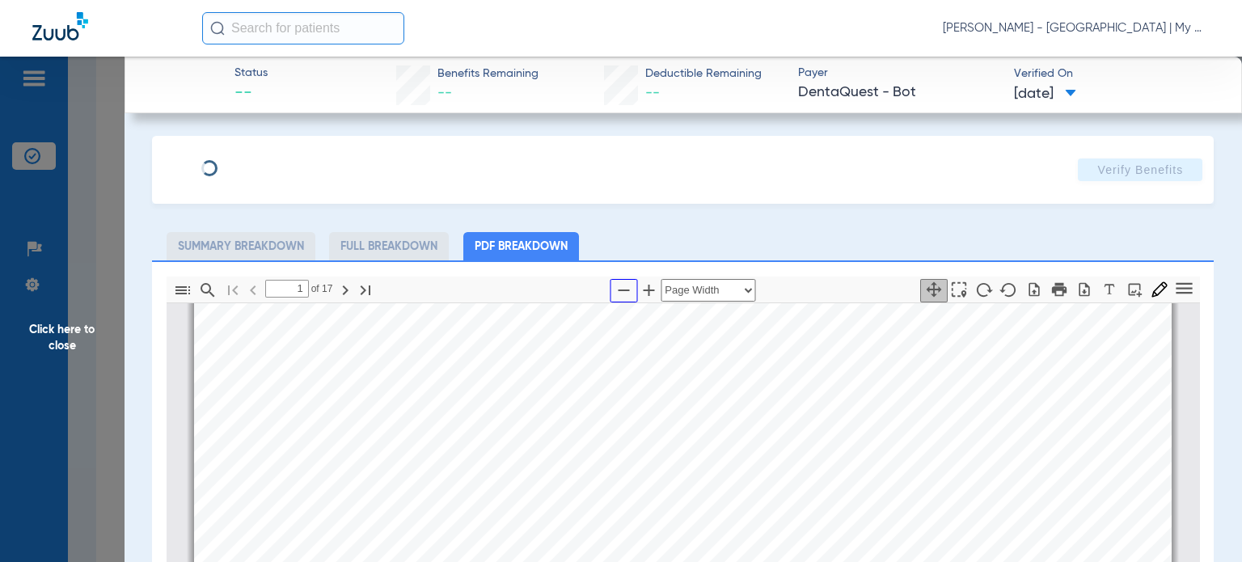
click at [616, 287] on icon "button" at bounding box center [623, 290] width 19 height 19
select select "custom"
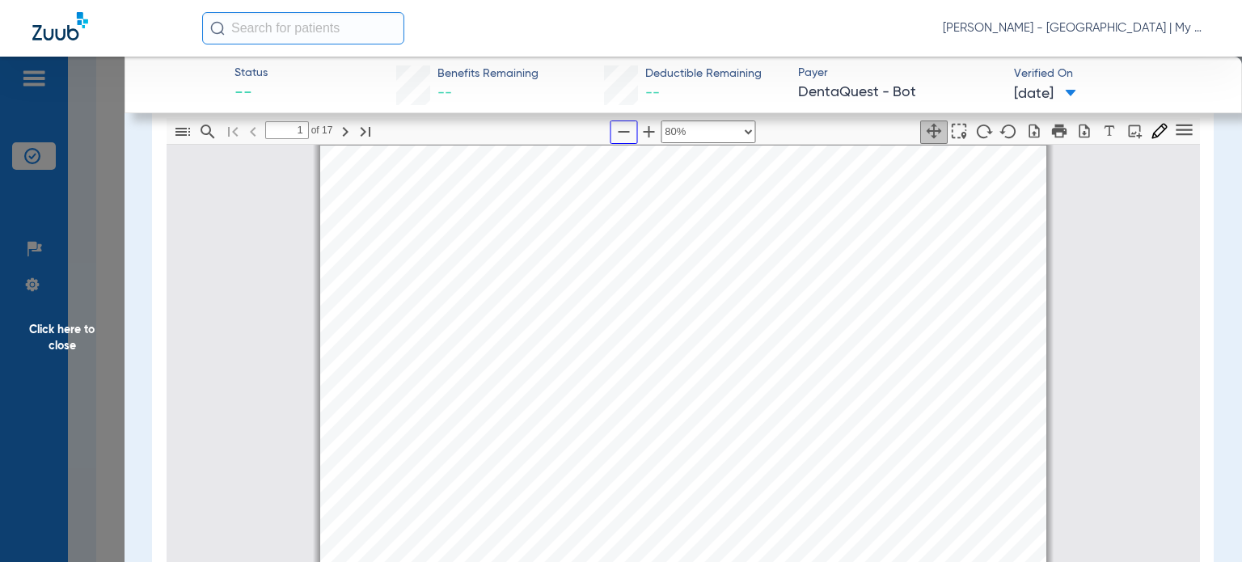
scroll to position [162, 0]
click at [50, 339] on span "Click here to close" at bounding box center [62, 338] width 125 height 562
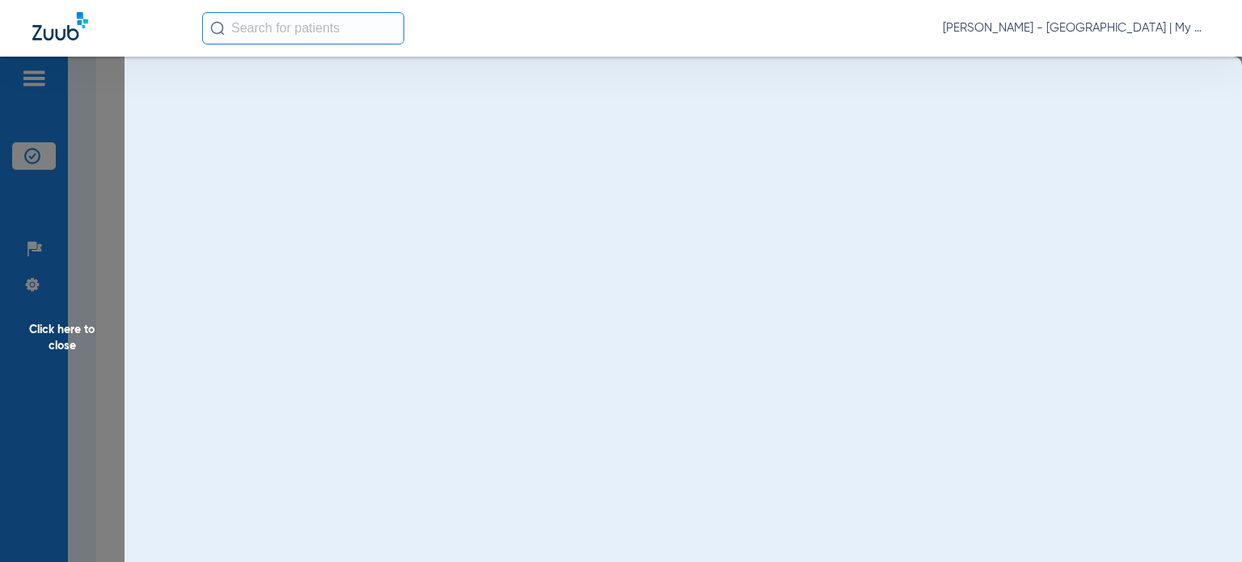
scroll to position [0, 0]
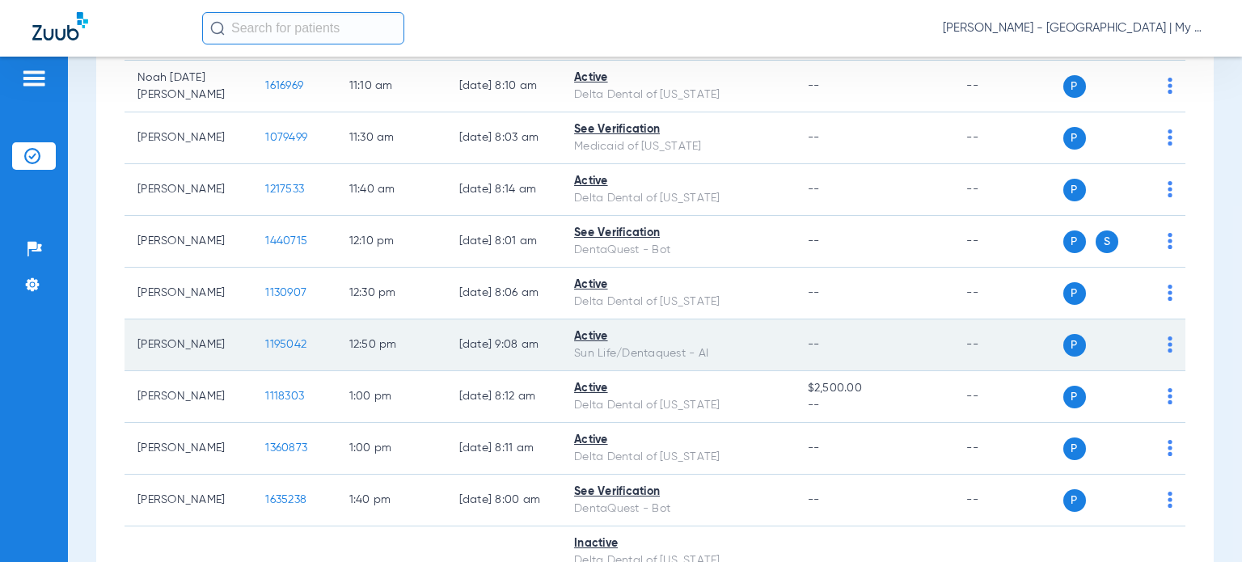
click at [798, 339] on td "--" at bounding box center [874, 346] width 159 height 52
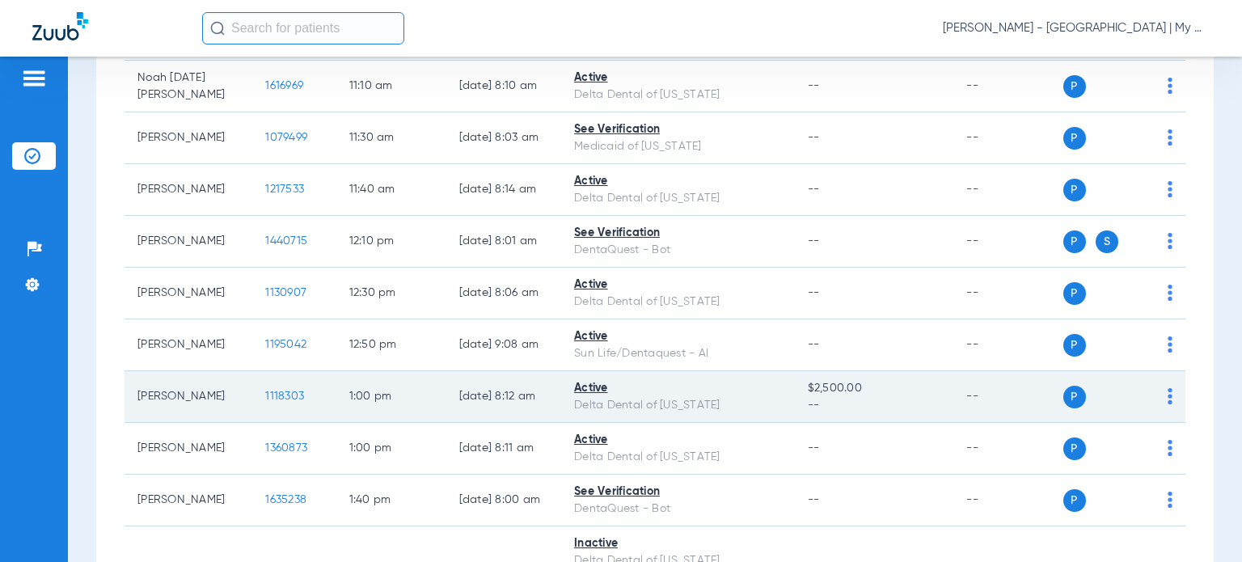
click at [265, 402] on span "1118303" at bounding box center [284, 396] width 39 height 11
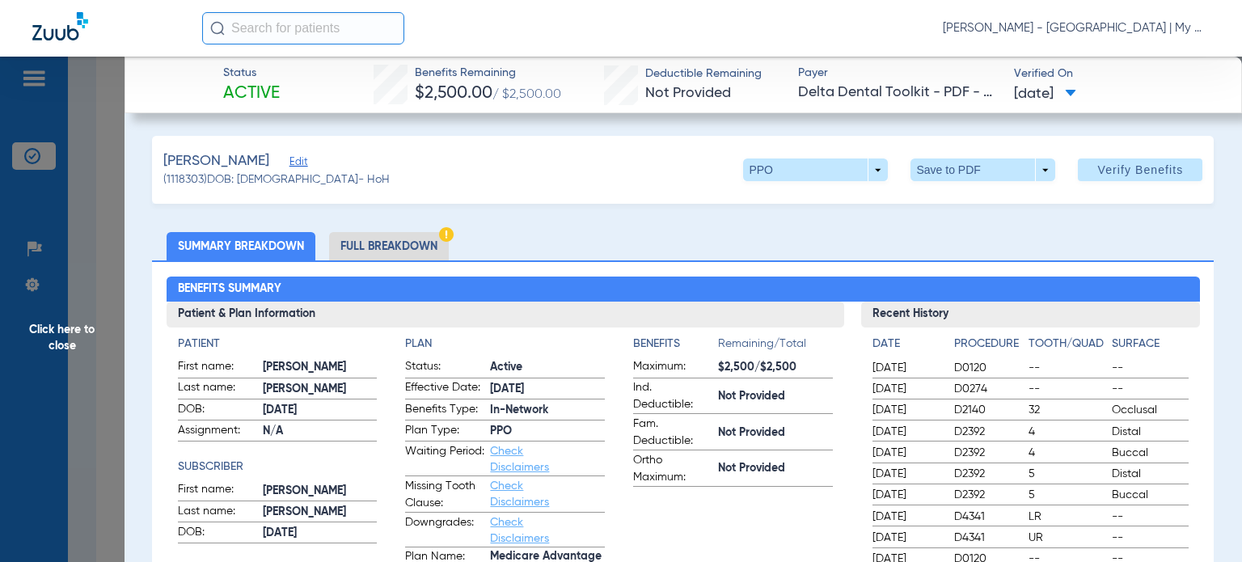
drag, startPoint x: 661, startPoint y: 258, endPoint x: 629, endPoint y: 249, distance: 33.6
click at [661, 258] on ul "Summary Breakdown Full Breakdown" at bounding box center [683, 246] width 1062 height 28
click at [424, 244] on li "Full Breakdown" at bounding box center [389, 246] width 120 height 28
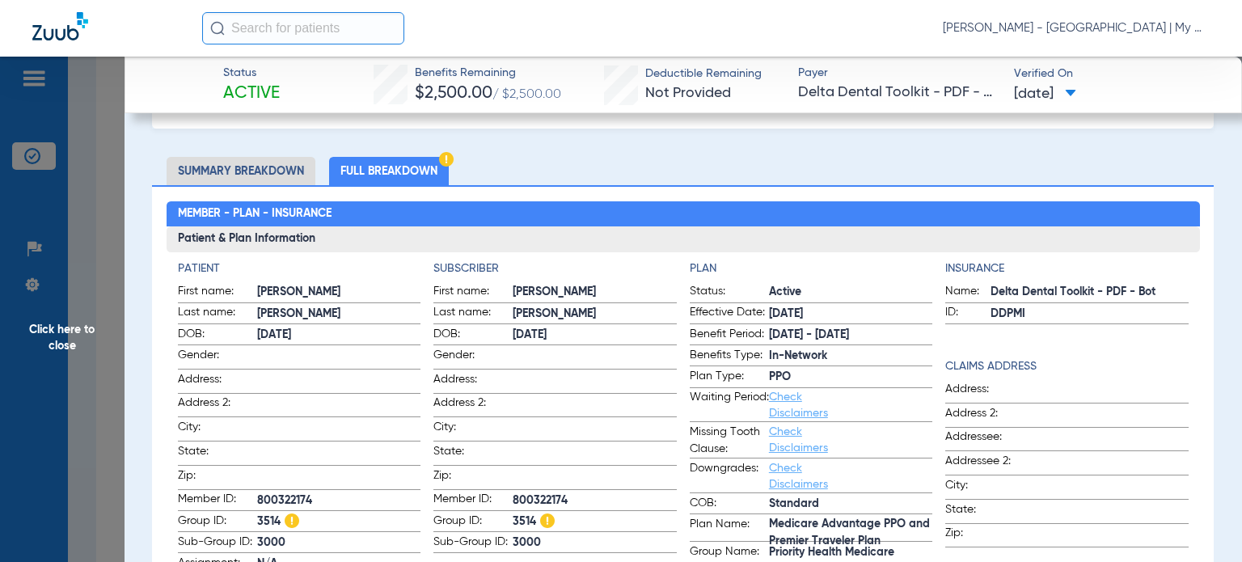
scroll to position [162, 0]
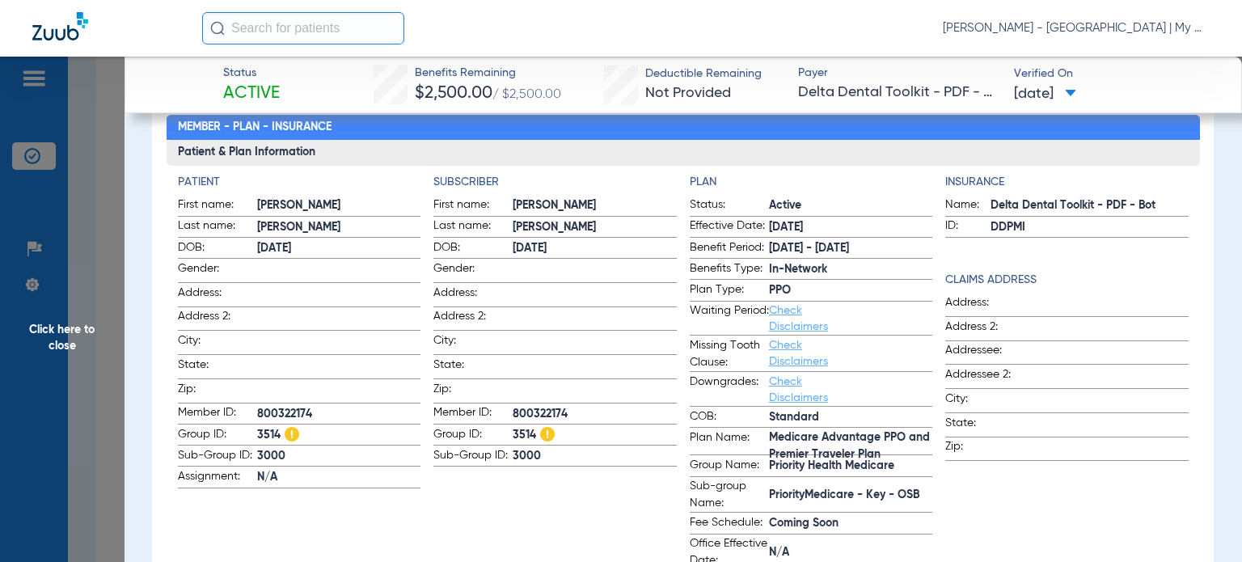
click at [734, 350] on span "Missing Tooth Clause:" at bounding box center [729, 354] width 79 height 34
click at [63, 349] on span "Click here to close" at bounding box center [62, 338] width 125 height 562
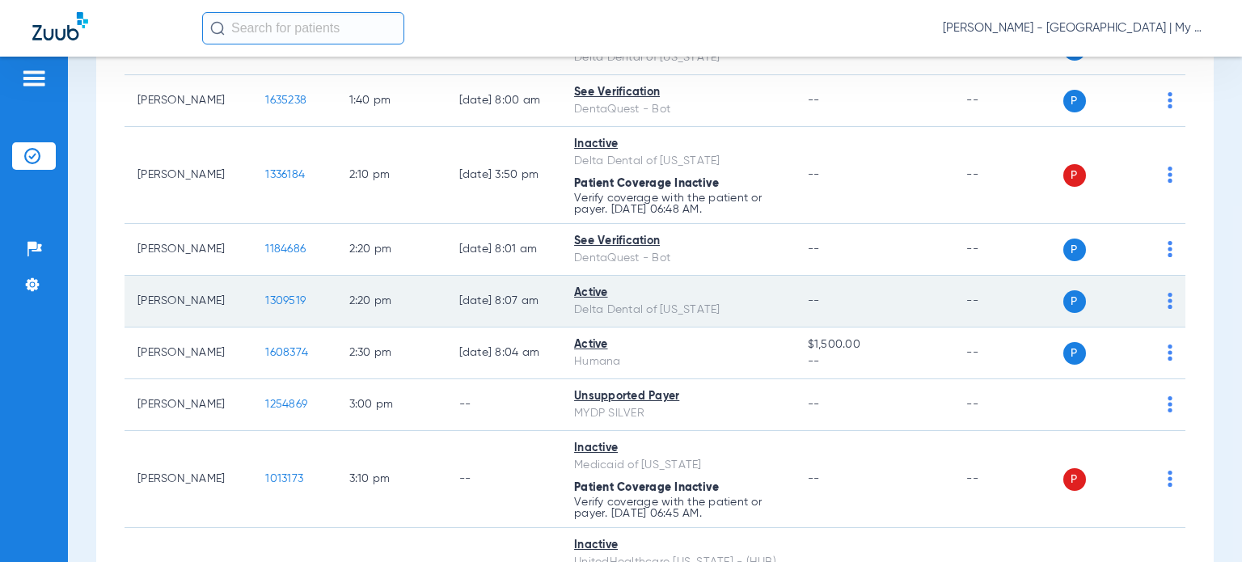
scroll to position [1456, 0]
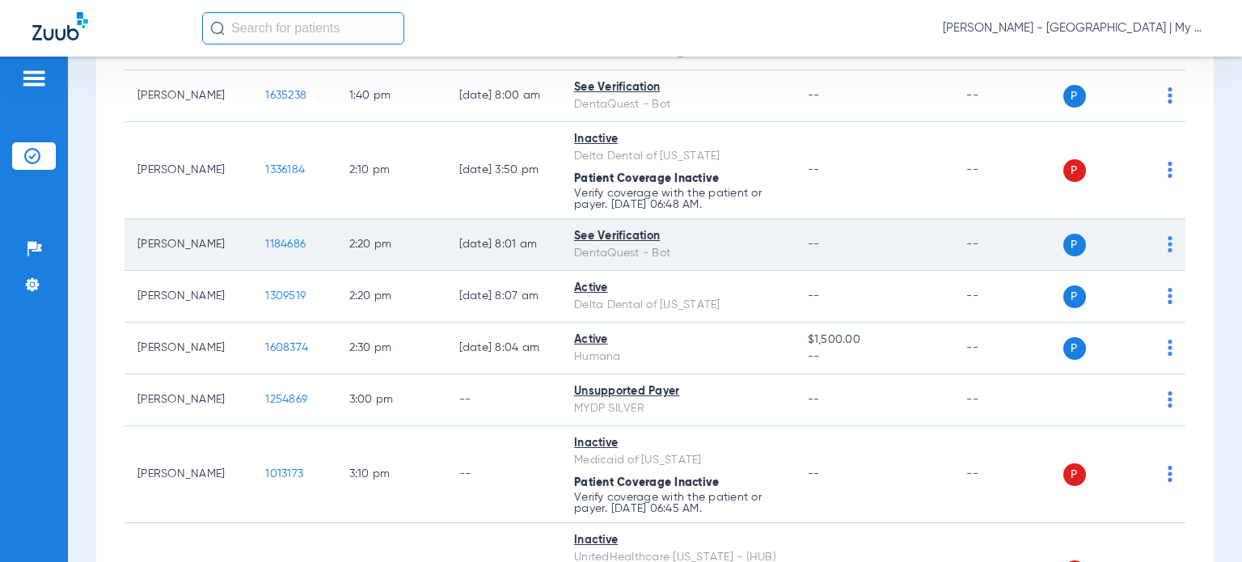
click at [265, 239] on td "1184686" at bounding box center [293, 245] width 83 height 52
click at [266, 248] on td "1184686" at bounding box center [293, 245] width 83 height 52
click at [272, 250] on span "1184686" at bounding box center [285, 244] width 40 height 11
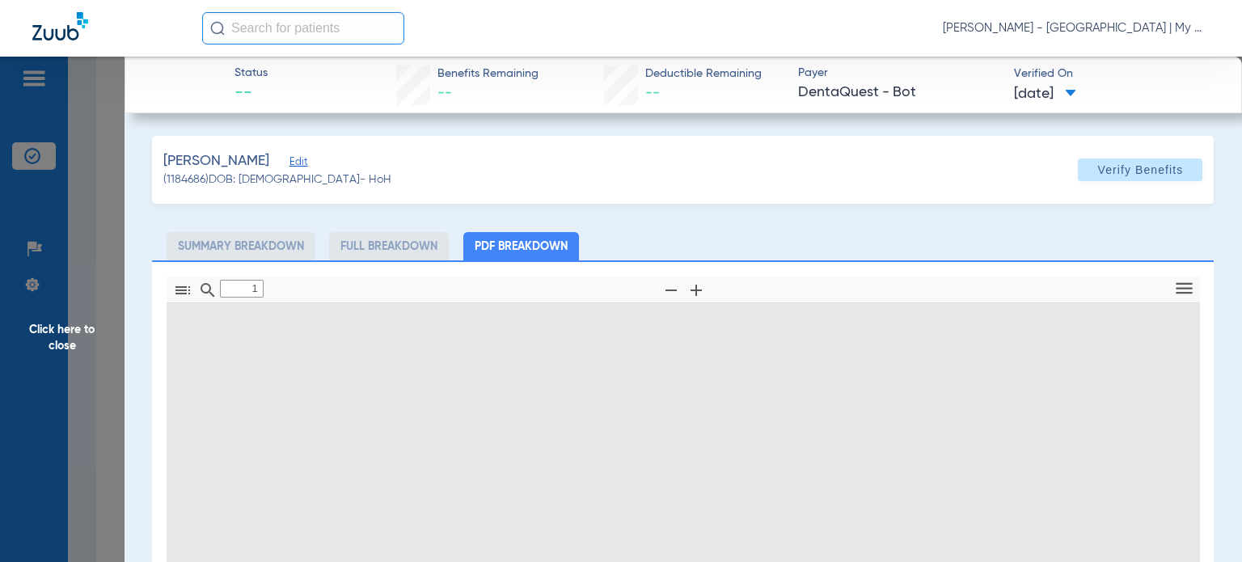
type input "0"
select select "page-width"
type input "1"
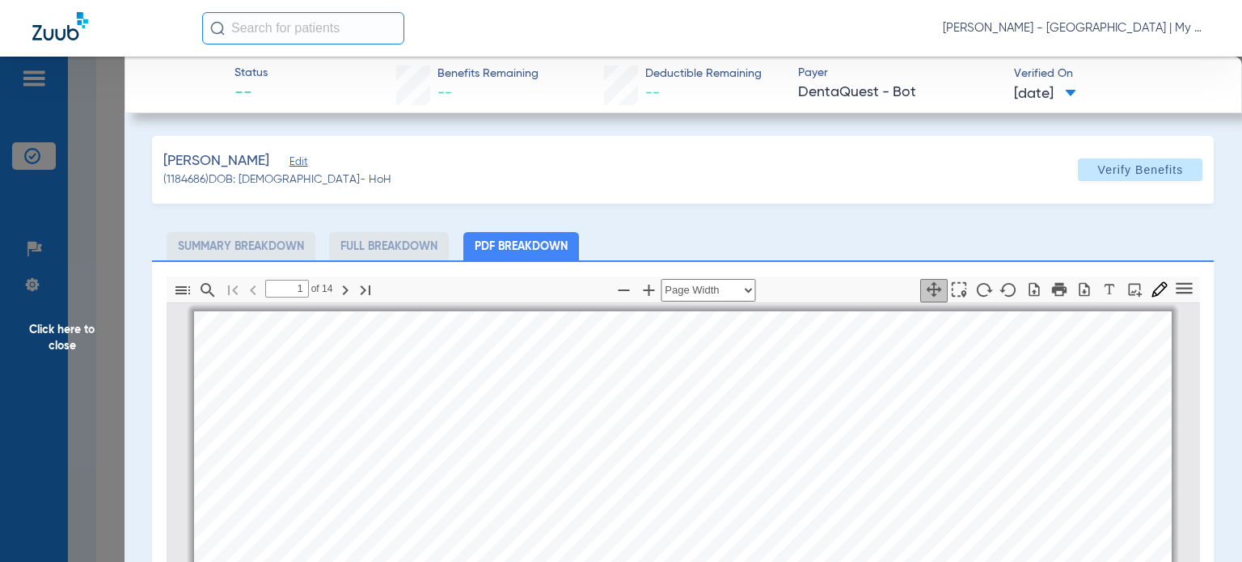
scroll to position [8, 0]
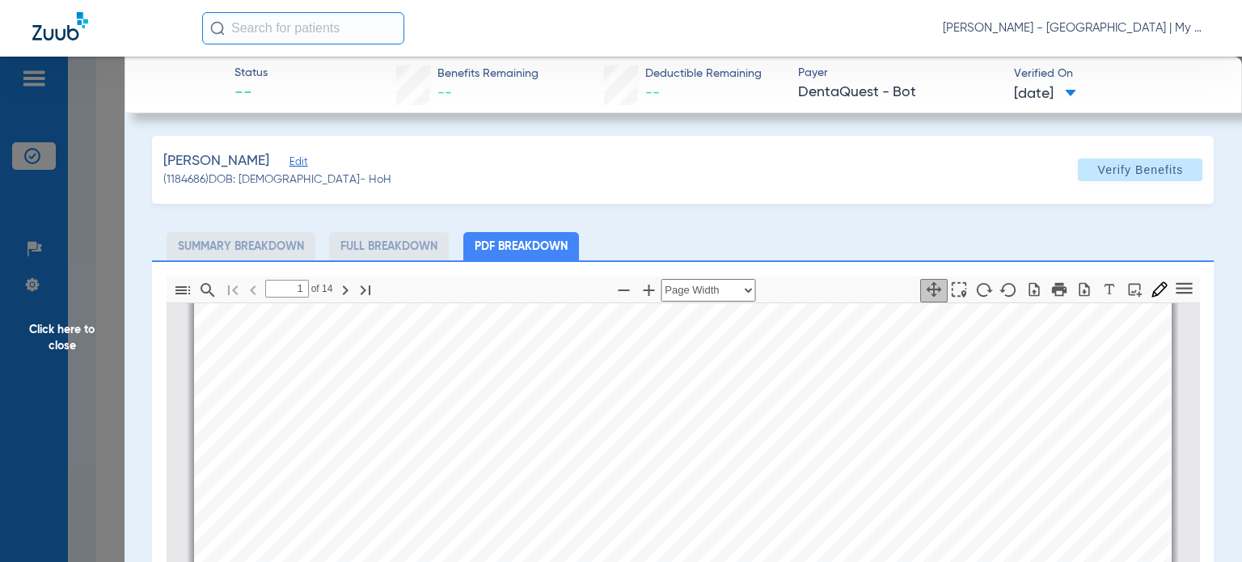
click at [781, 192] on div "[PERSON_NAME] (1184686) DOB: [DEMOGRAPHIC_DATA] - HoH Verify Benefits" at bounding box center [683, 170] width 1062 height 68
drag, startPoint x: 239, startPoint y: 510, endPoint x: 226, endPoint y: 510, distance: 13.0
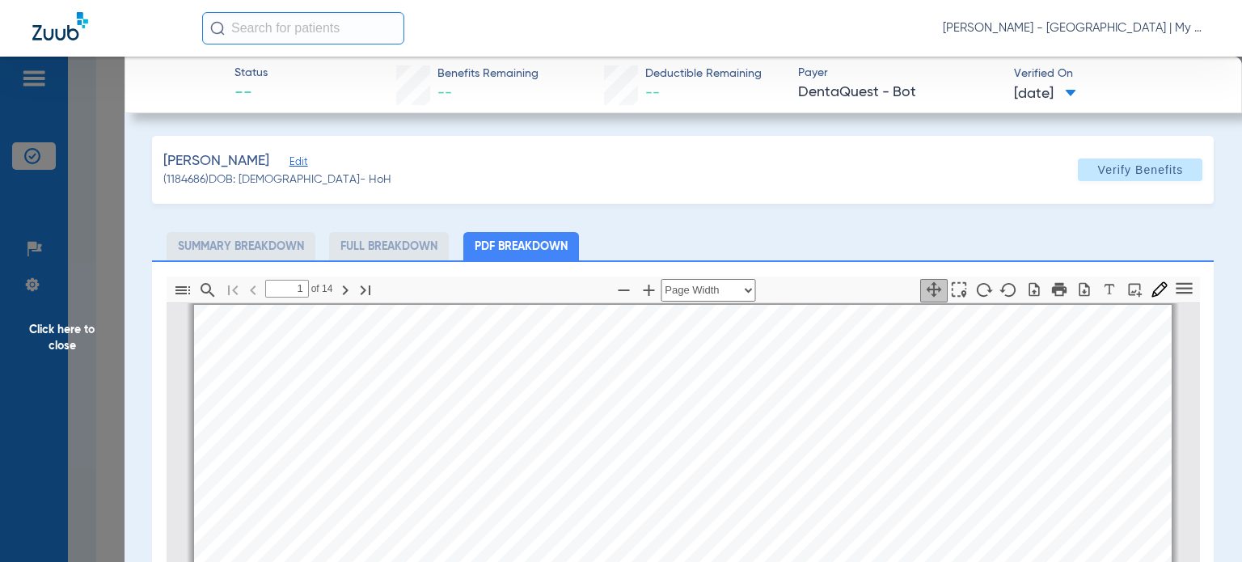
click at [55, 329] on span "Click here to close" at bounding box center [62, 338] width 125 height 562
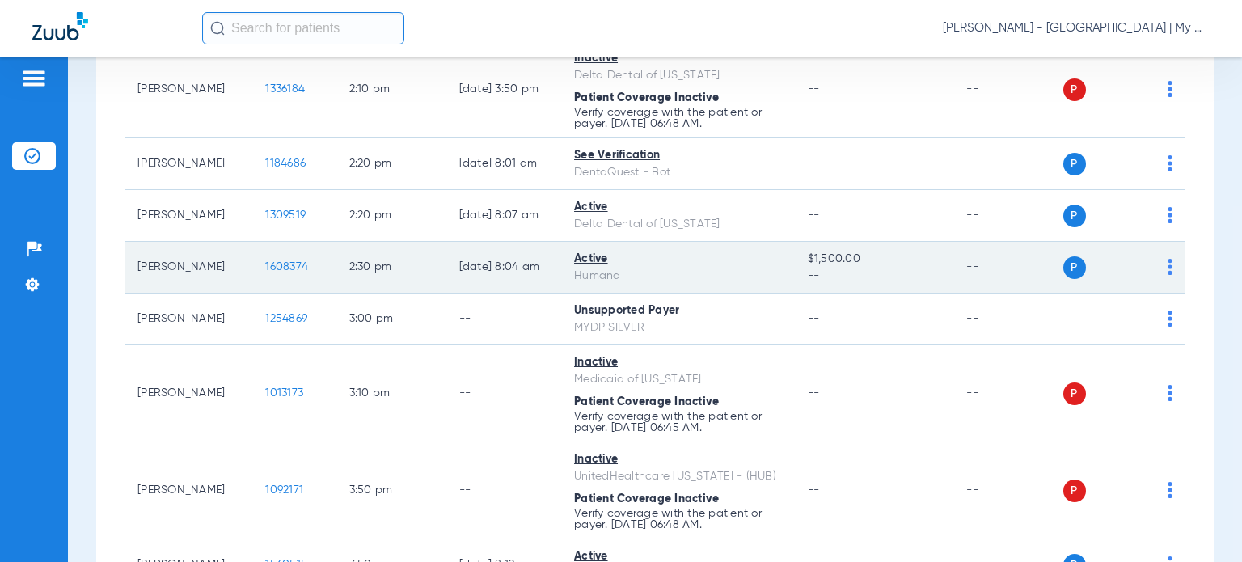
scroll to position [1456, 0]
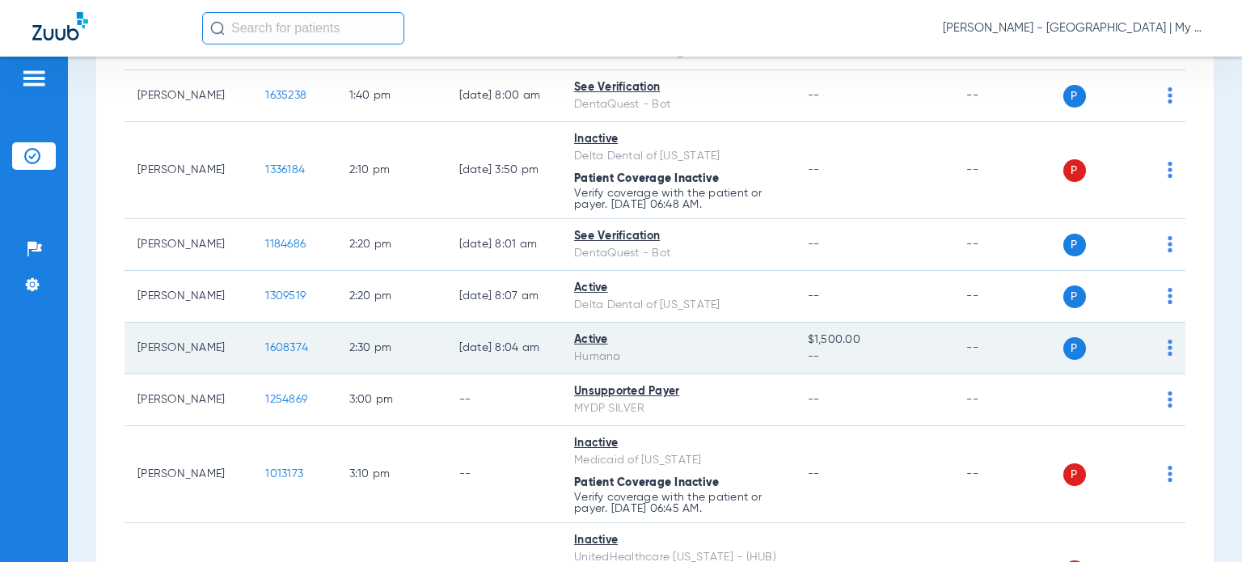
click at [273, 353] on span "1608374" at bounding box center [286, 347] width 43 height 11
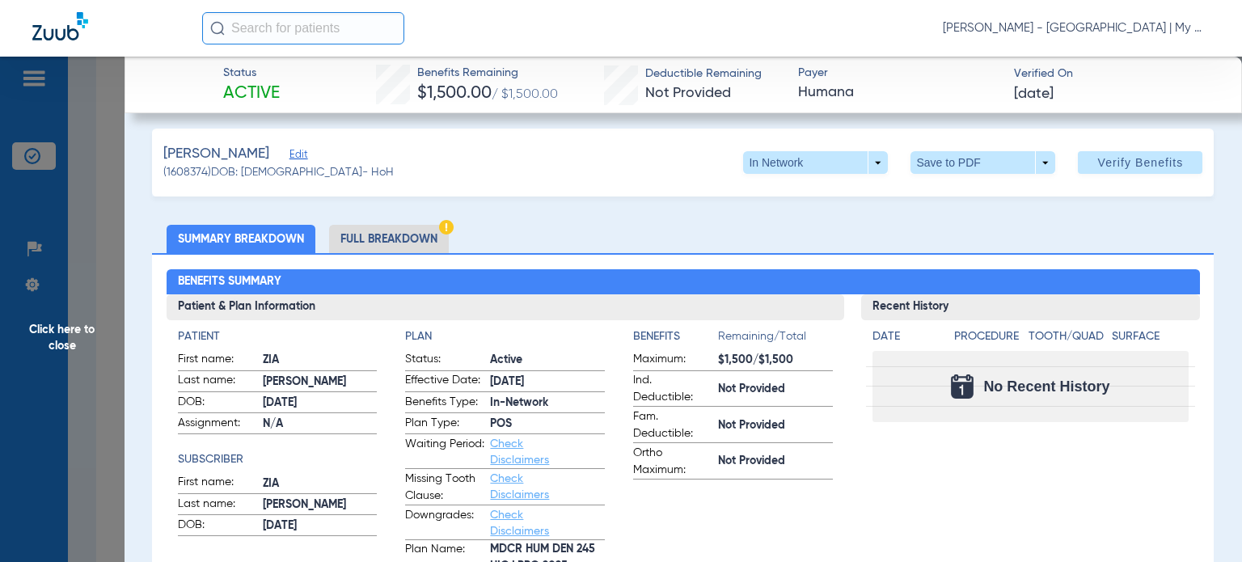
scroll to position [0, 0]
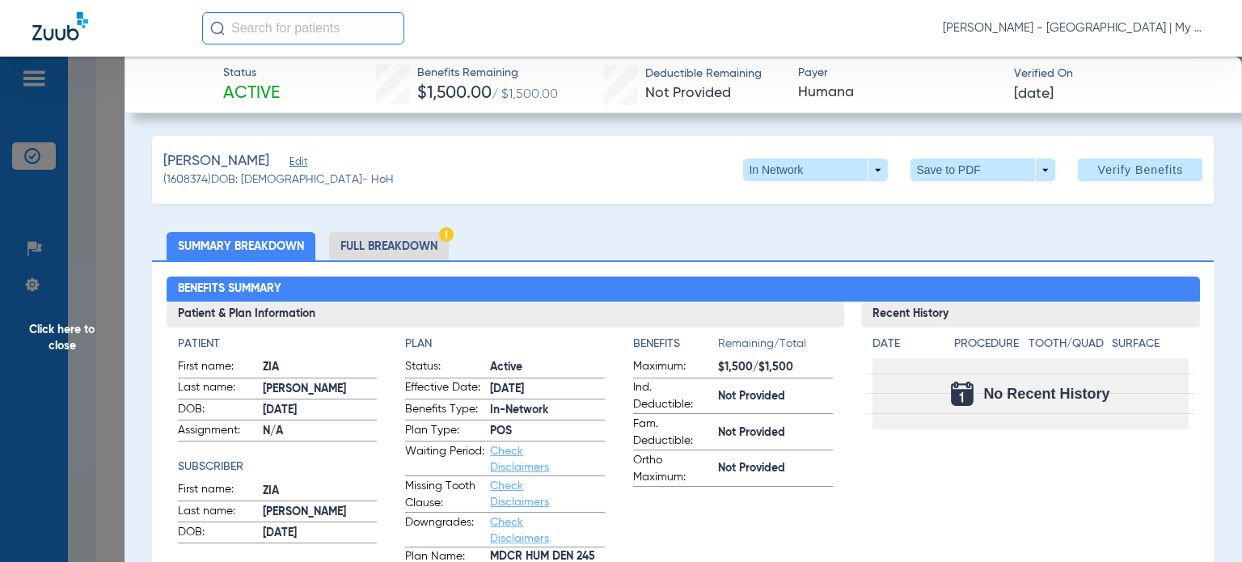
click at [368, 248] on li "Full Breakdown" at bounding box center [389, 246] width 120 height 28
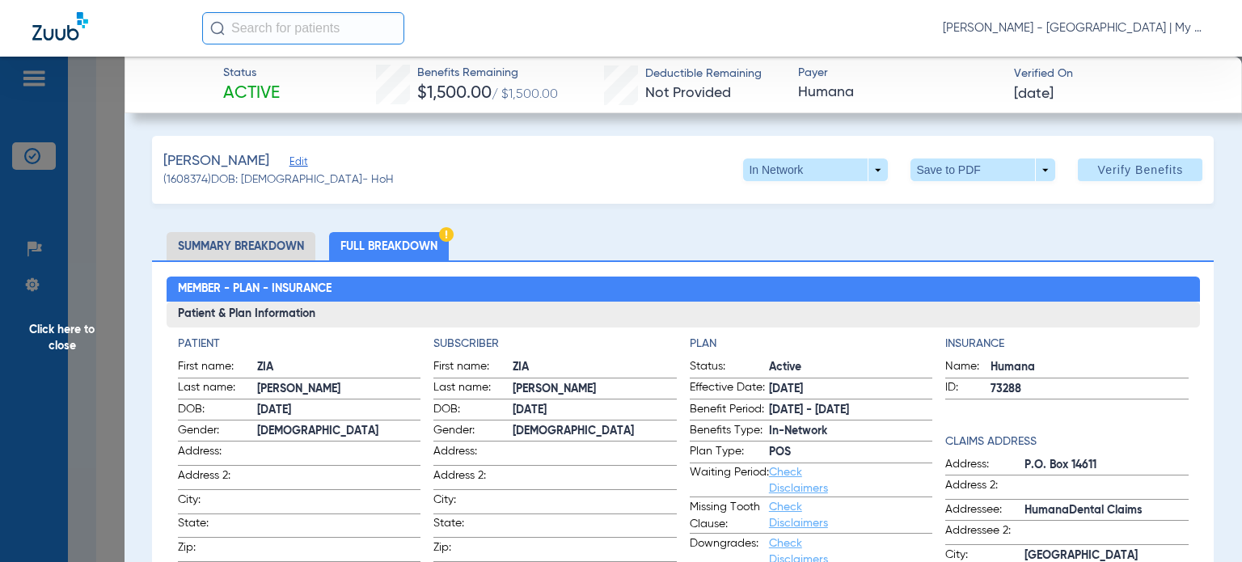
click at [256, 345] on h4 "Patient" at bounding box center [299, 344] width 243 height 17
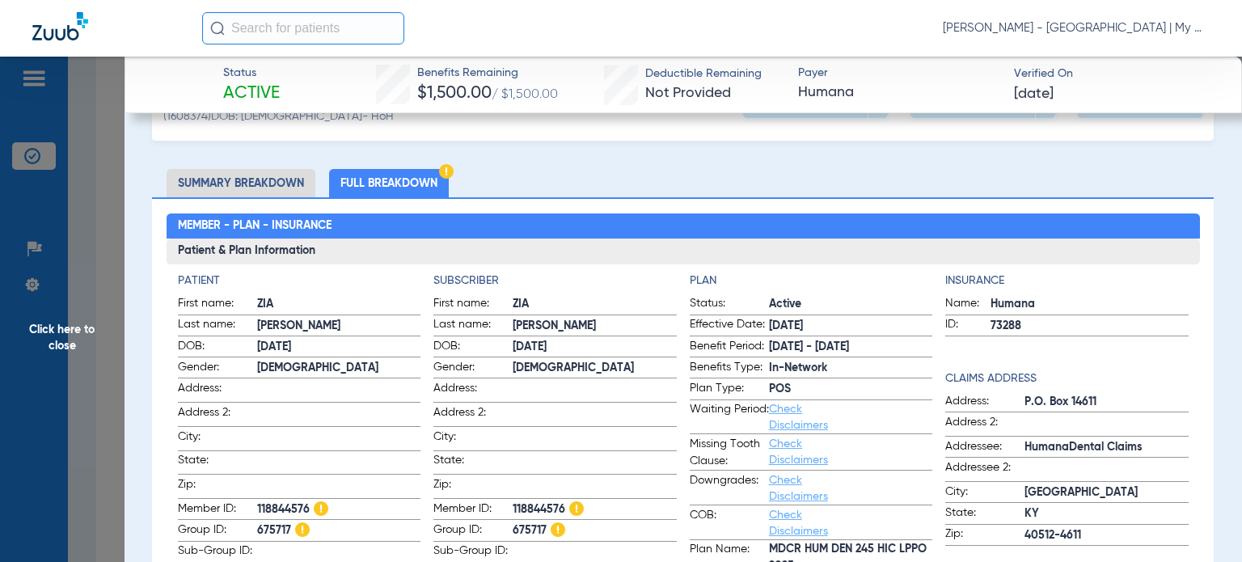
scroll to position [162, 0]
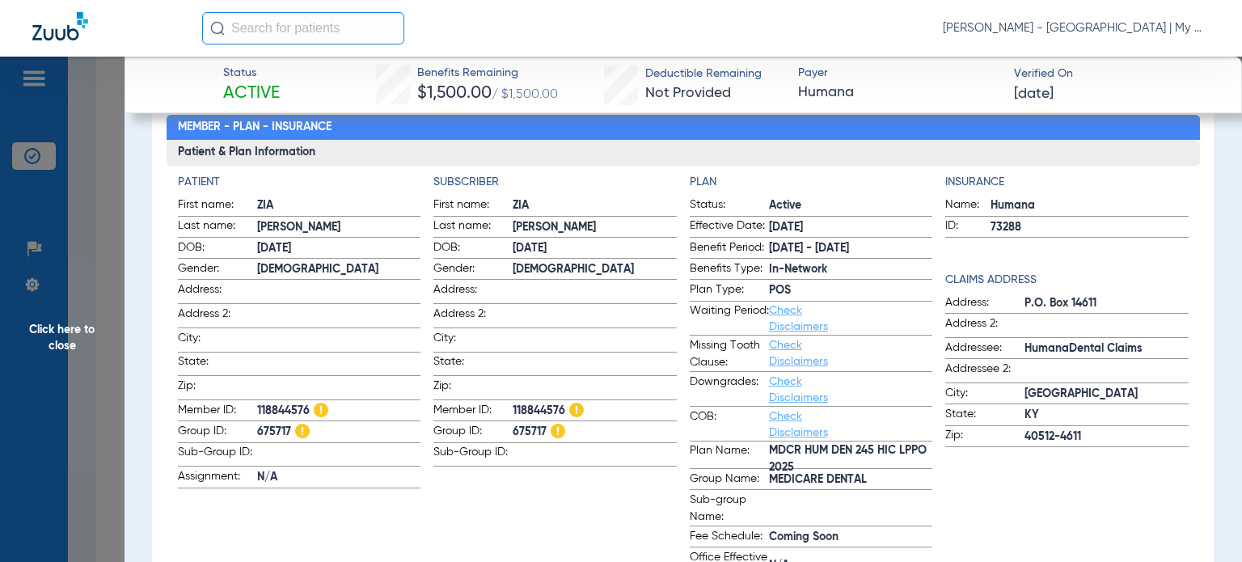
click at [532, 403] on span "118844576" at bounding box center [595, 411] width 164 height 17
copy span "118844576"
click at [1170, 22] on span "[PERSON_NAME] - [GEOGRAPHIC_DATA] | My Community Dental Centers" at bounding box center [1076, 28] width 267 height 16
click at [1116, 70] on button "Account Selection" at bounding box center [1149, 57] width 116 height 32
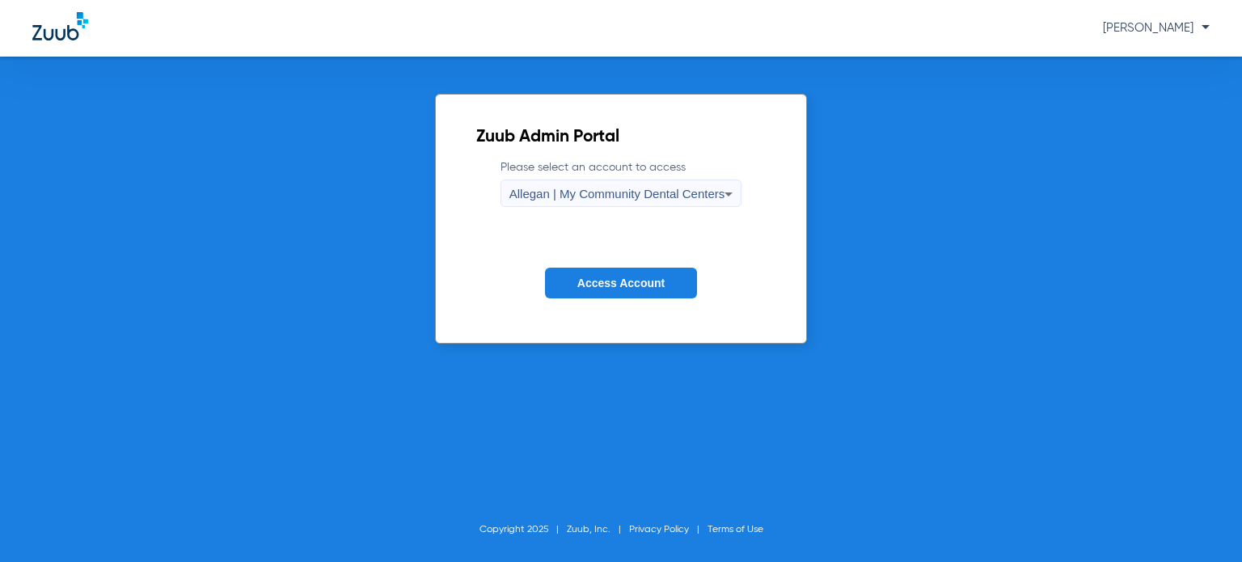
click at [644, 203] on div "Allegan | My Community Dental Centers" at bounding box center [618, 194] width 216 height 28
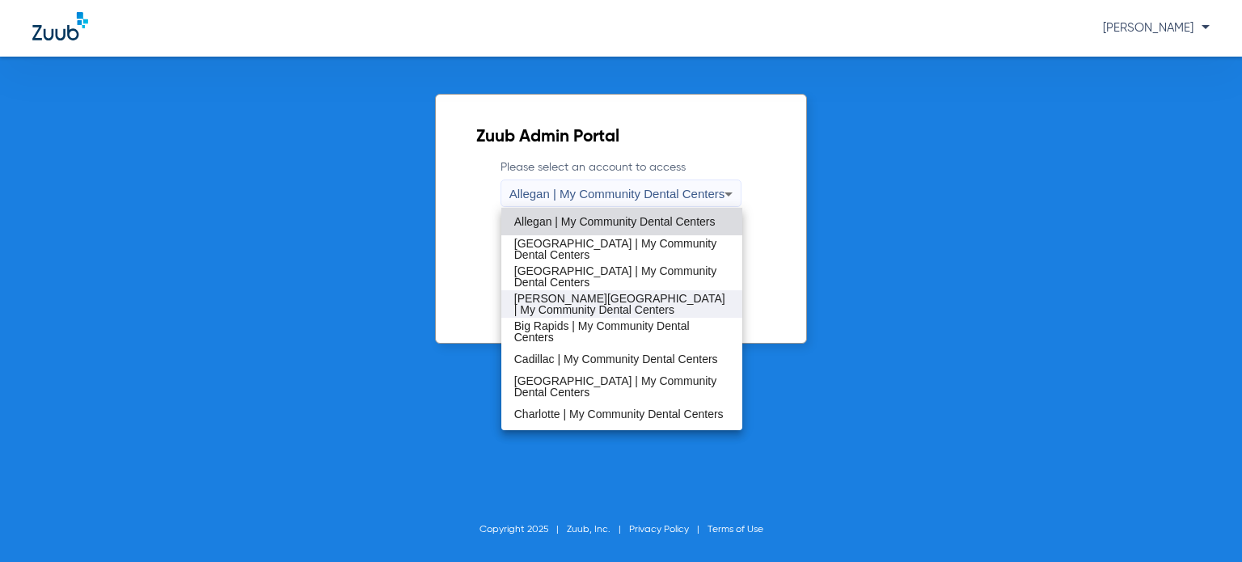
click at [608, 296] on span "[PERSON_NAME][GEOGRAPHIC_DATA] | My Community Dental Centers" at bounding box center [621, 304] width 215 height 23
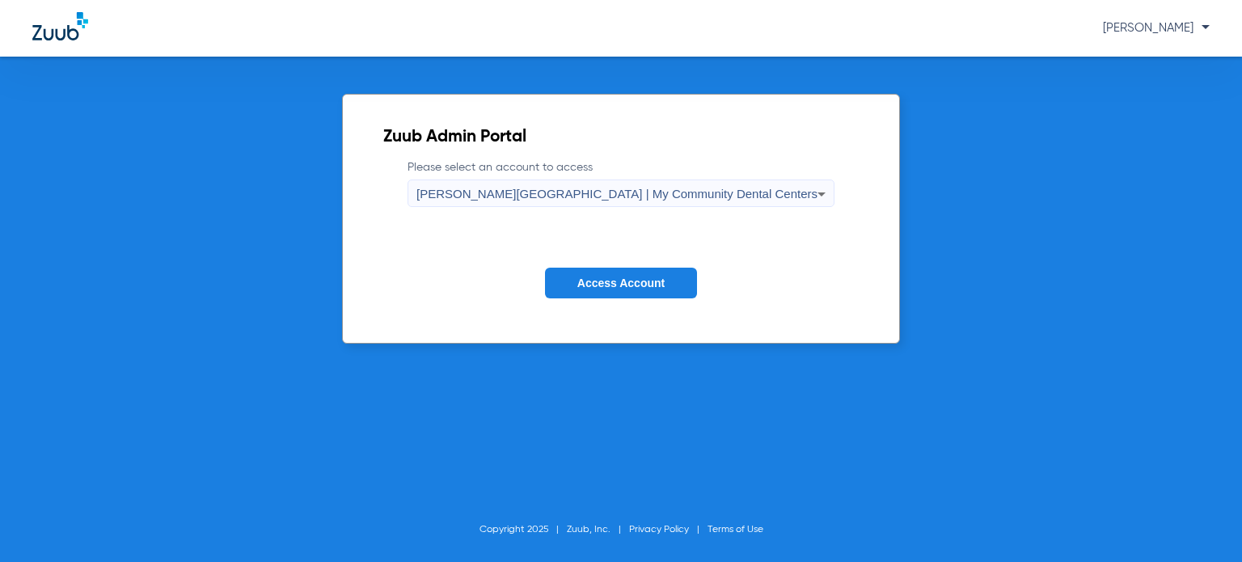
click at [616, 279] on span "Access Account" at bounding box center [621, 283] width 87 height 13
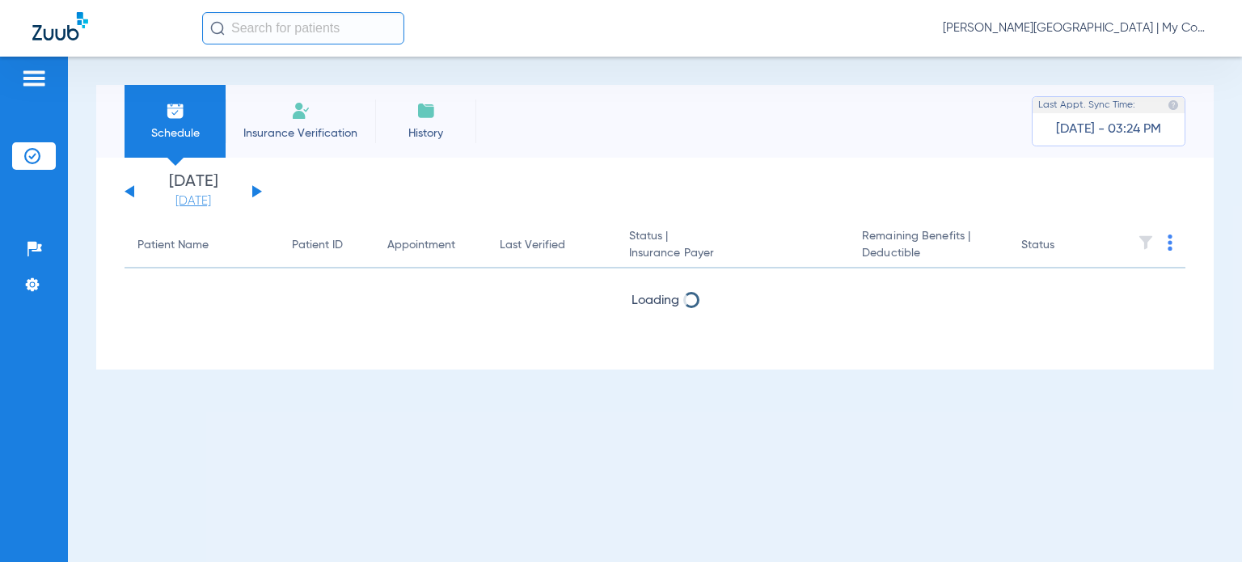
click at [197, 203] on link "[DATE]" at bounding box center [193, 201] width 97 height 16
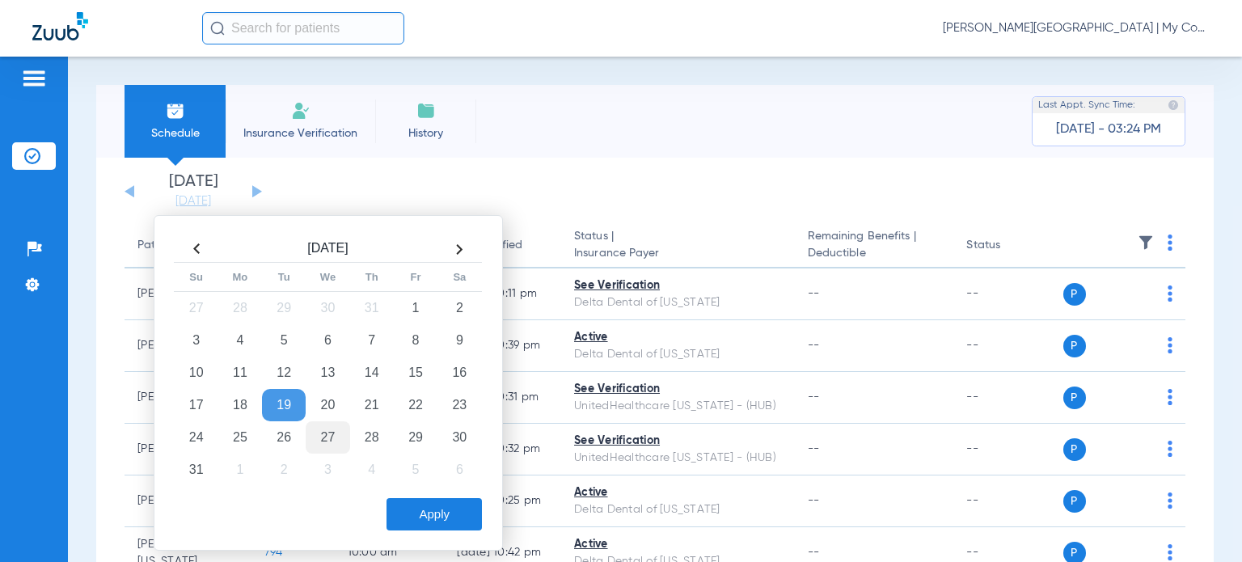
click at [324, 433] on td "27" at bounding box center [328, 437] width 44 height 32
click at [436, 510] on button "Apply" at bounding box center [434, 514] width 95 height 32
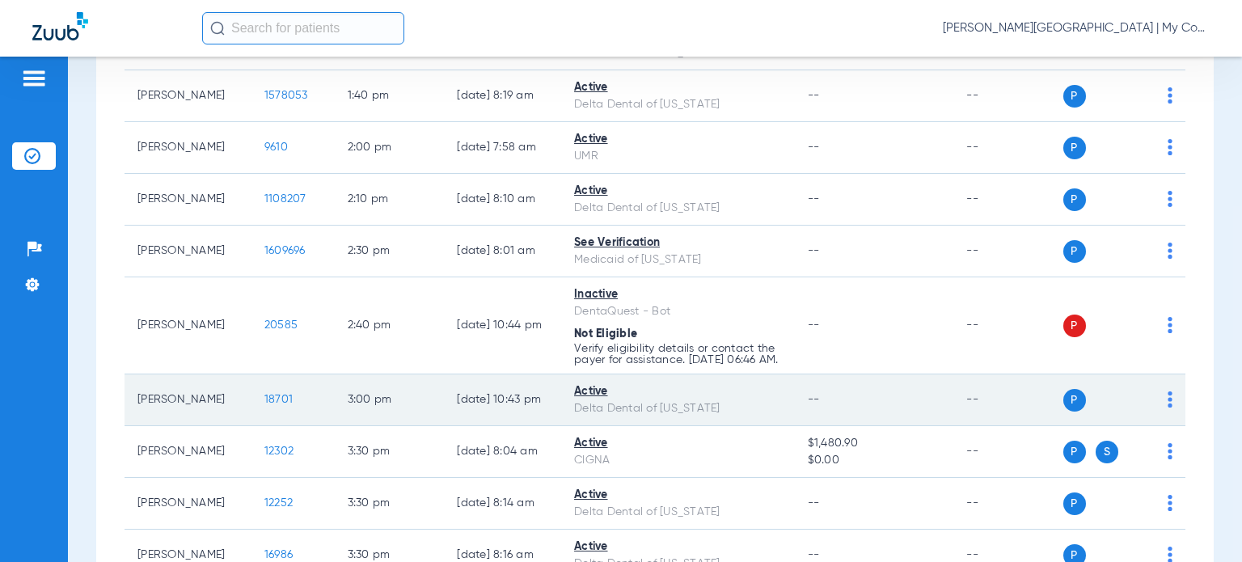
scroll to position [1537, 0]
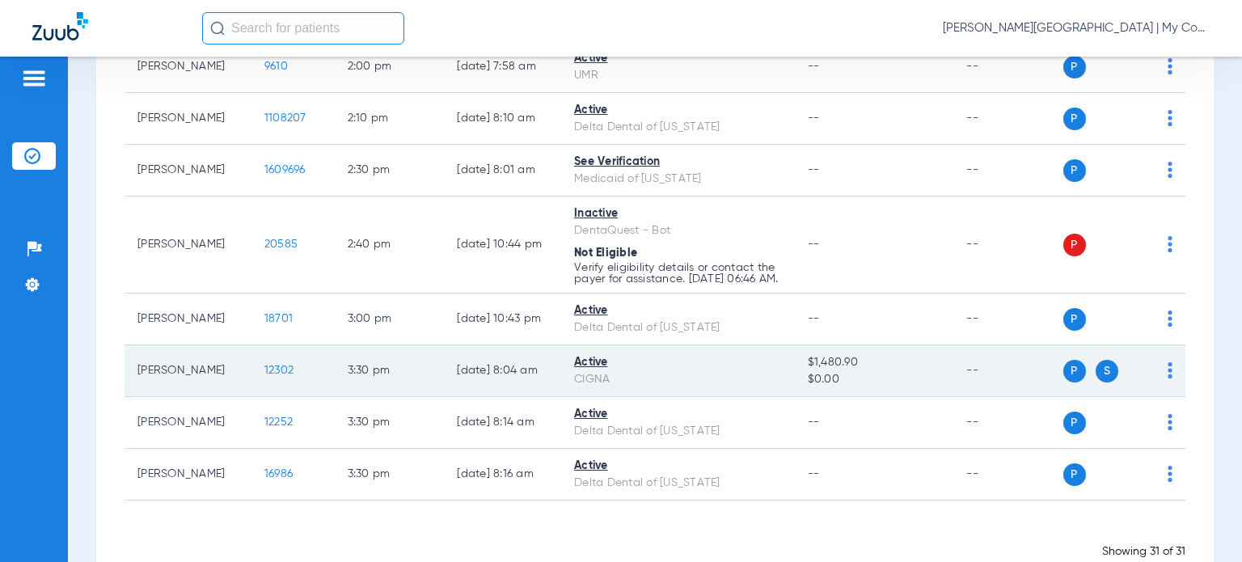
click at [265, 376] on span "12302" at bounding box center [279, 370] width 29 height 11
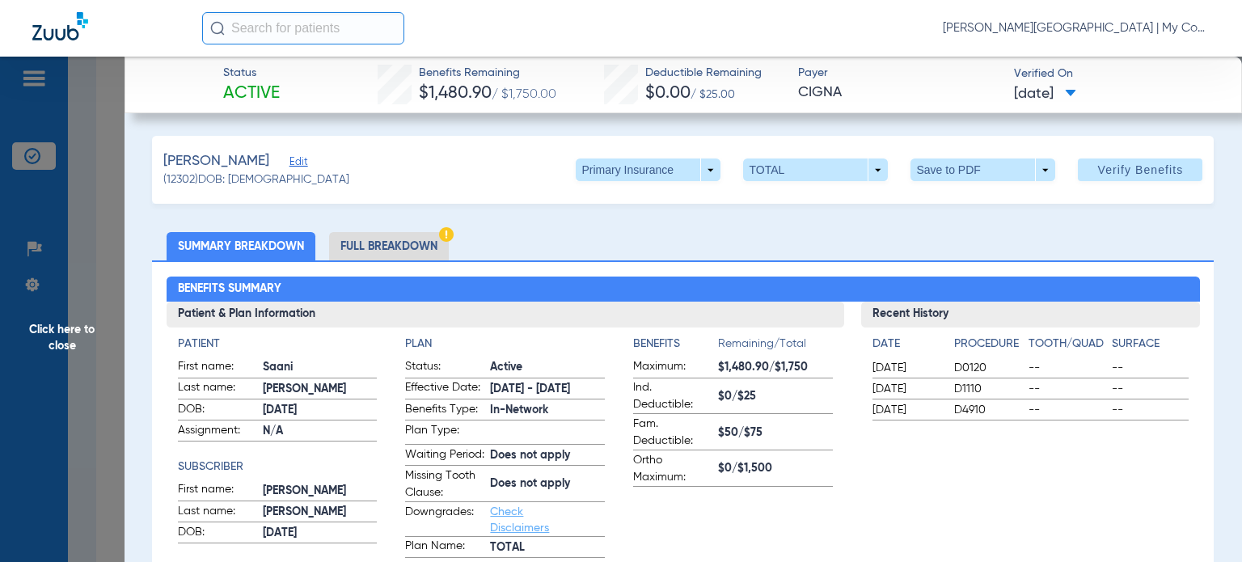
click at [401, 242] on li "Full Breakdown" at bounding box center [389, 246] width 120 height 28
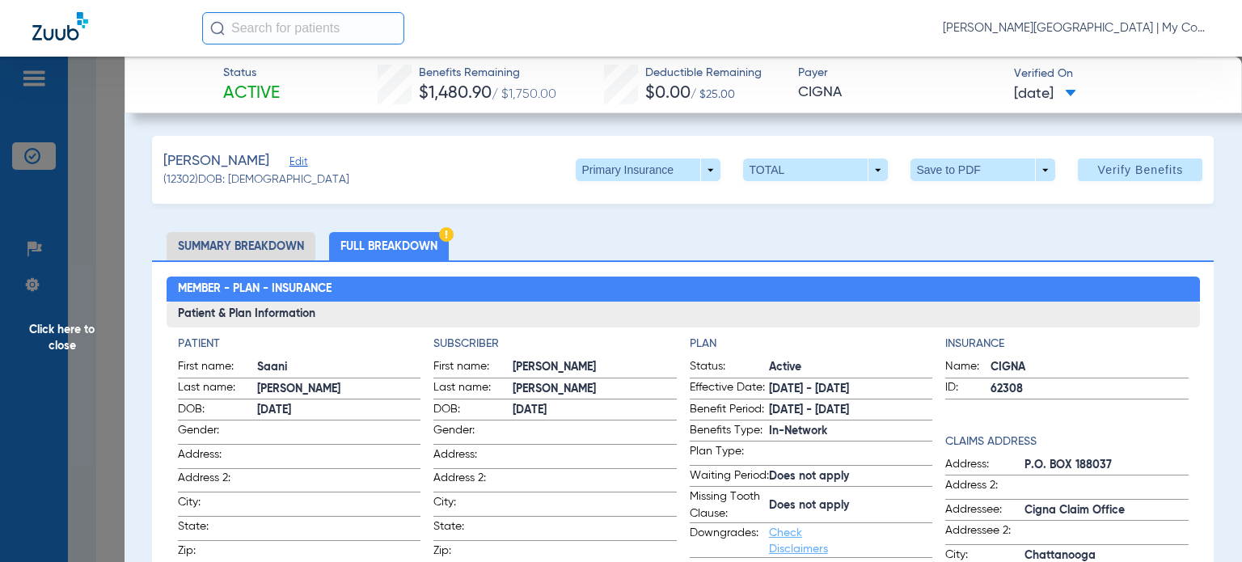
drag, startPoint x: 415, startPoint y: 245, endPoint x: 424, endPoint y: 249, distance: 9.8
click at [414, 245] on li "Full Breakdown" at bounding box center [389, 246] width 120 height 28
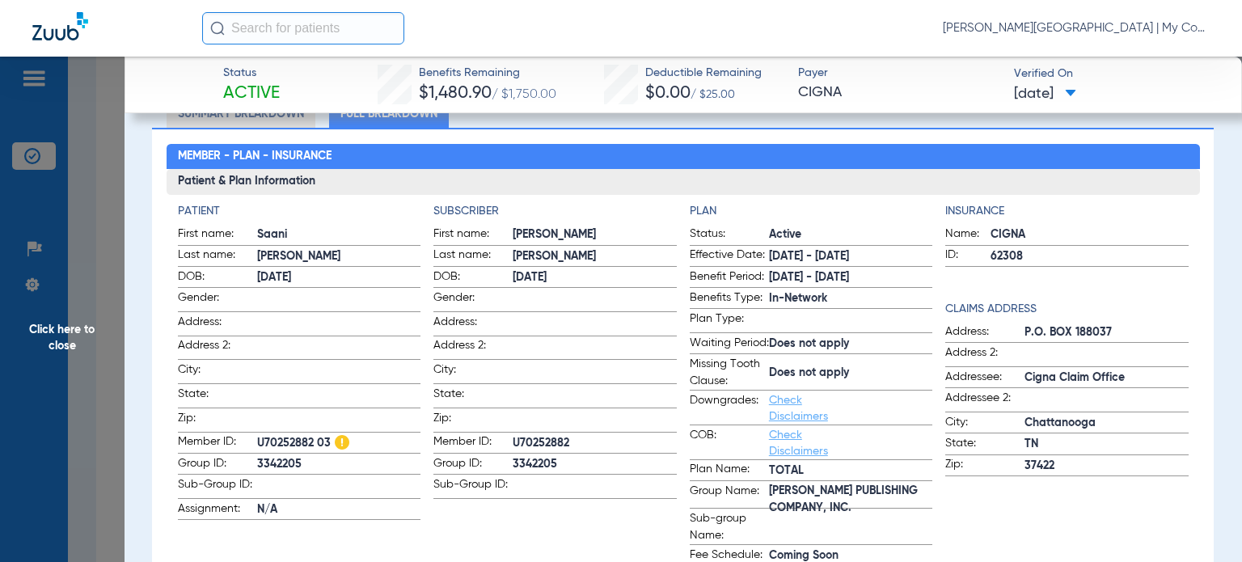
scroll to position [162, 0]
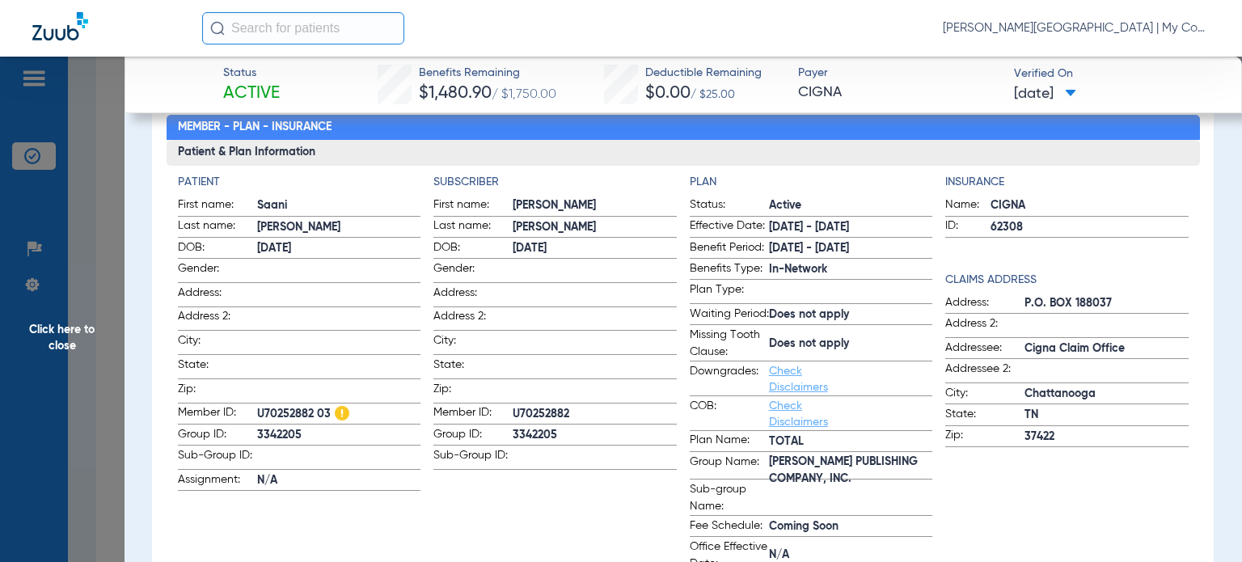
click at [919, 310] on label "Waiting Period: Does not apply" at bounding box center [811, 316] width 243 height 20
click at [896, 413] on label "COB: Check Disclaimers" at bounding box center [811, 414] width 243 height 33
click at [74, 336] on span "Click here to close" at bounding box center [62, 338] width 125 height 562
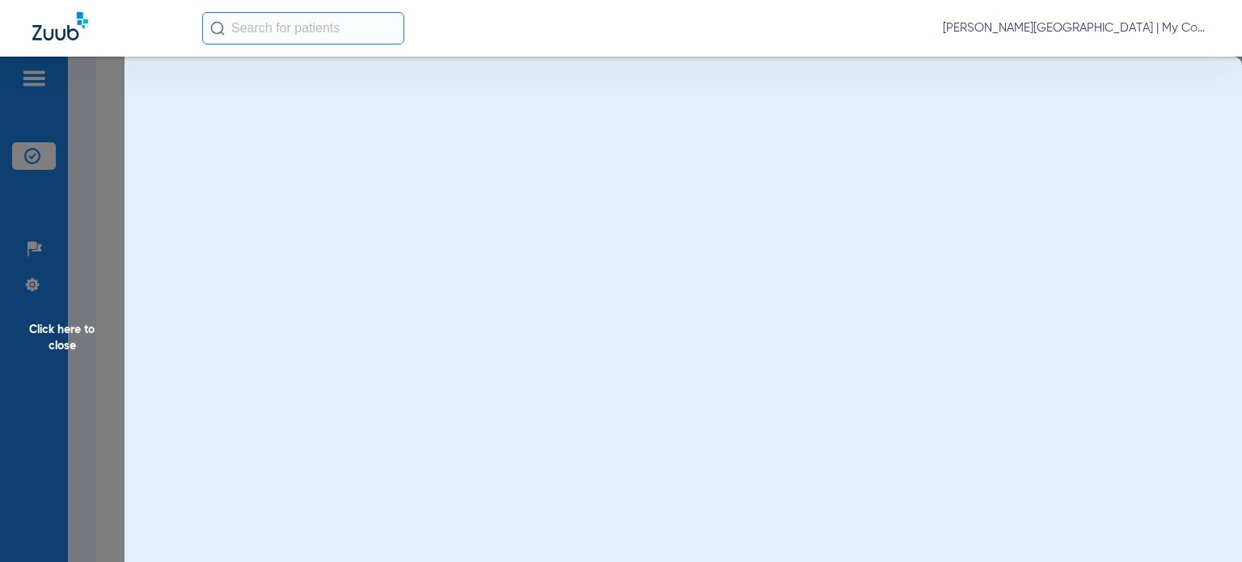
scroll to position [0, 0]
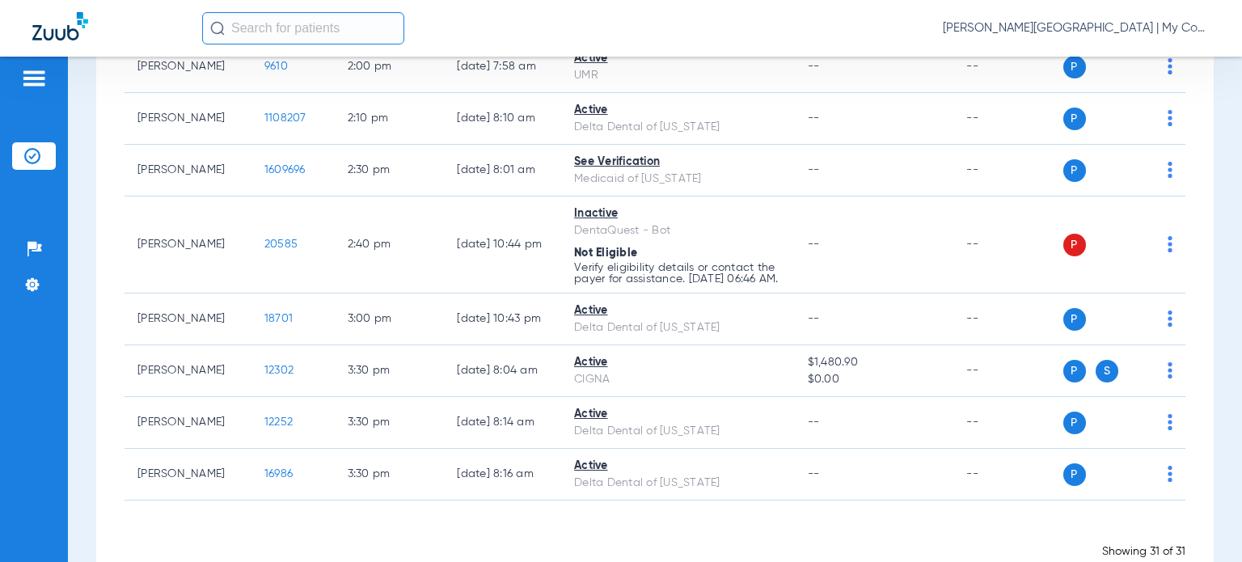
click at [138, 536] on div "Loading" at bounding box center [655, 531] width 1061 height 16
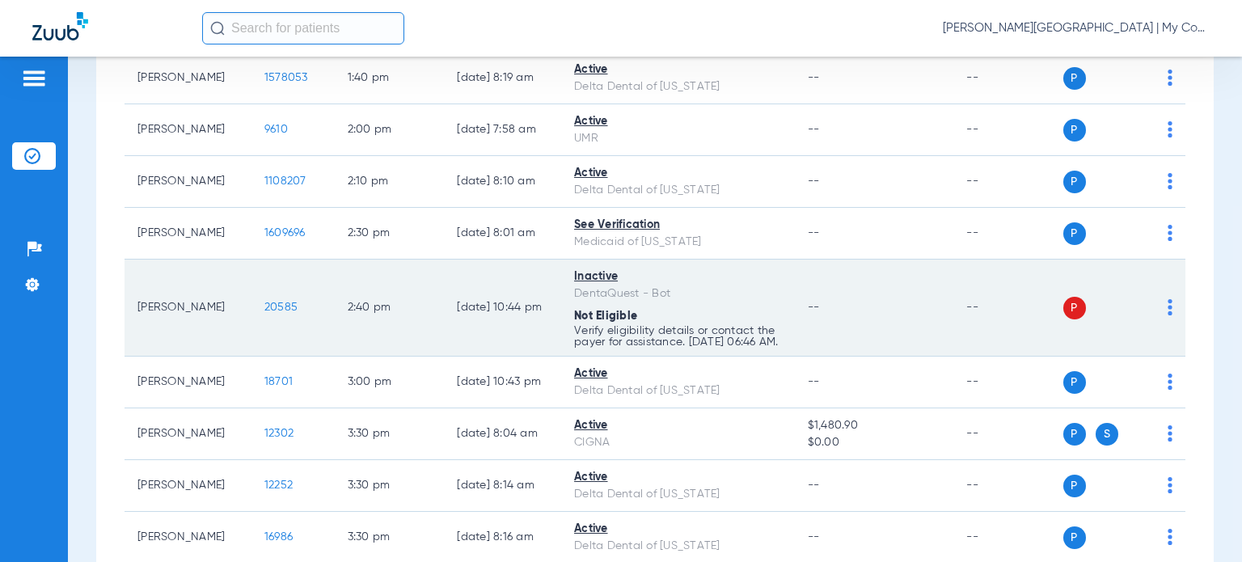
scroll to position [1456, 0]
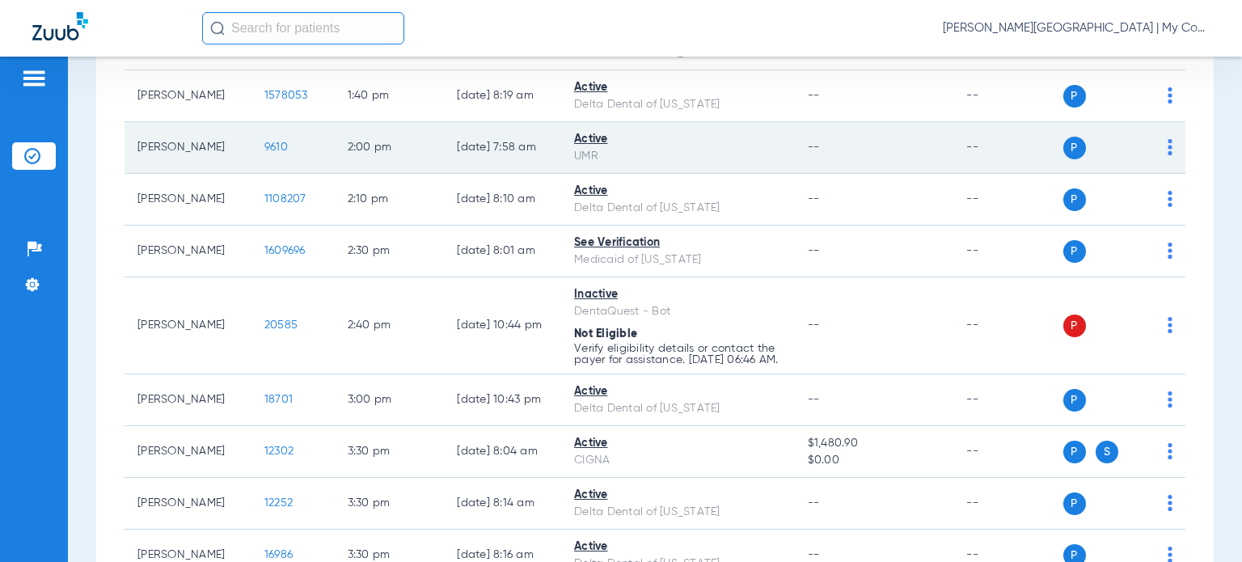
click at [265, 142] on span "9610" at bounding box center [276, 147] width 23 height 11
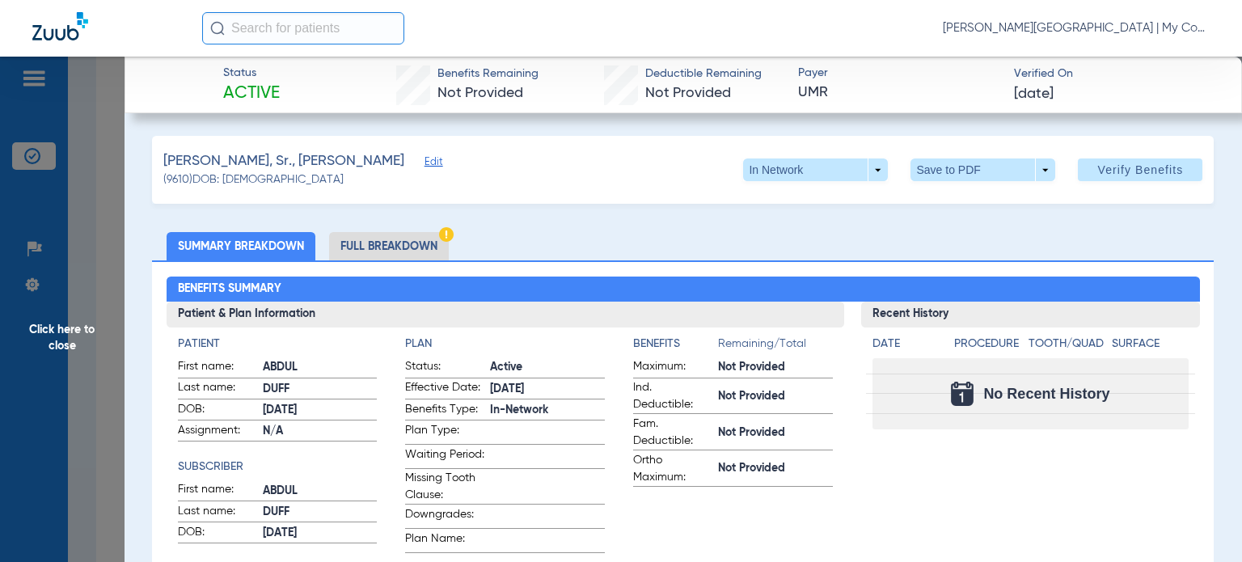
click at [745, 511] on app-benefits-information "Benefits Remaining/Total Maximum: Not Provided Ind. Deductible: Not Provided Fa…" at bounding box center [733, 445] width 200 height 218
click at [394, 242] on li "Full Breakdown" at bounding box center [389, 246] width 120 height 28
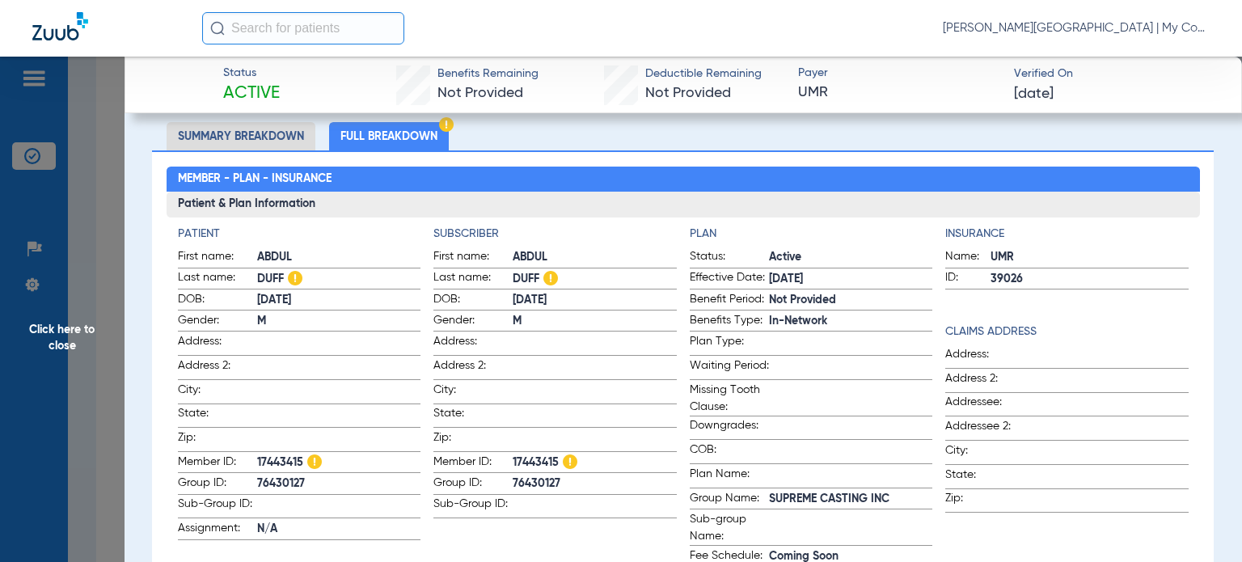
scroll to position [162, 0]
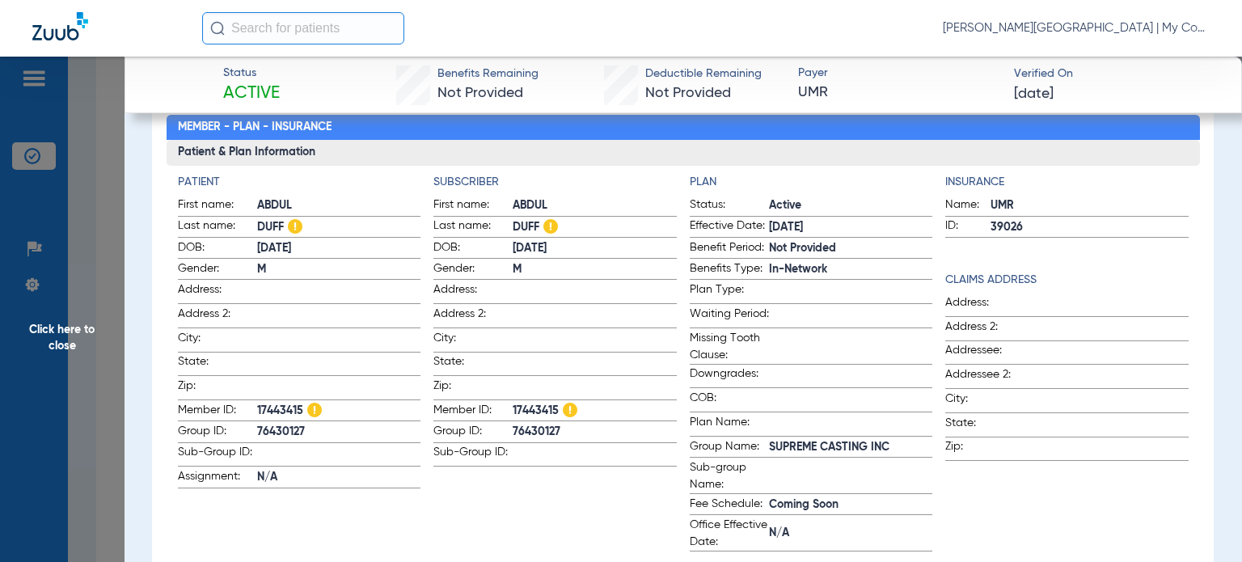
click at [848, 275] on span "In-Network" at bounding box center [851, 269] width 164 height 17
click at [70, 341] on span "Click here to close" at bounding box center [62, 338] width 125 height 562
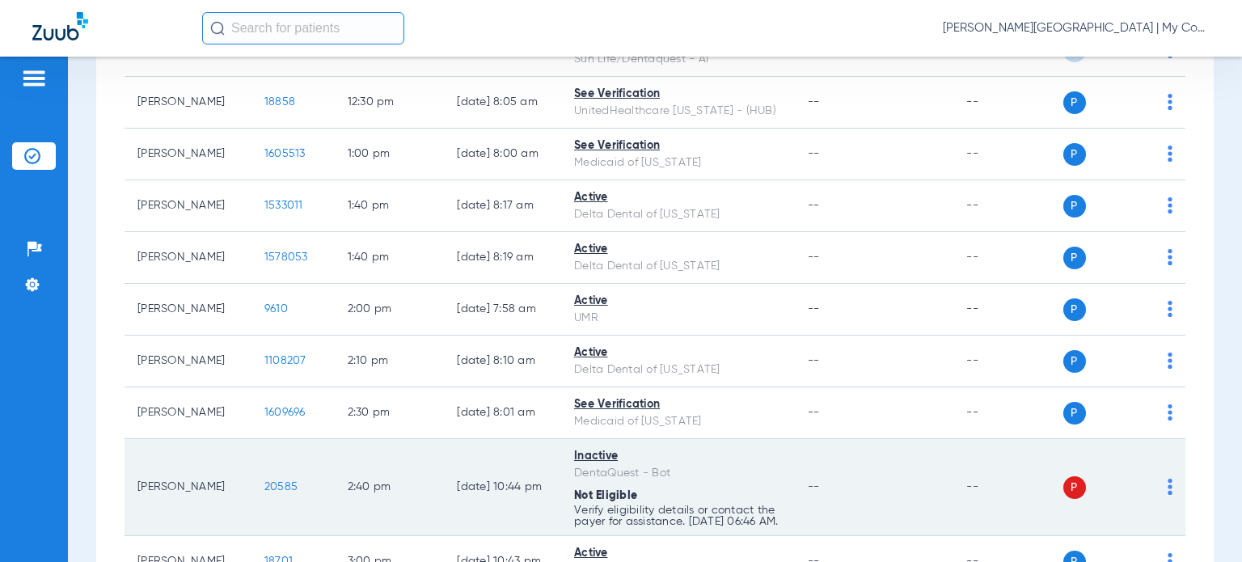
scroll to position [1294, 0]
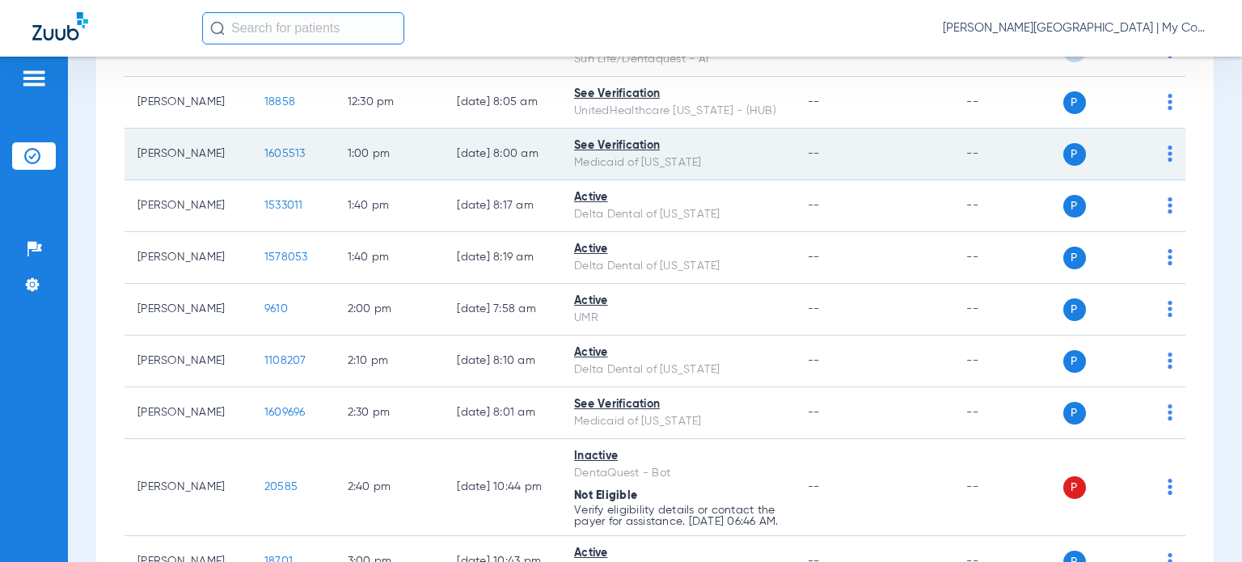
click at [269, 148] on span "1605513" at bounding box center [285, 153] width 41 height 11
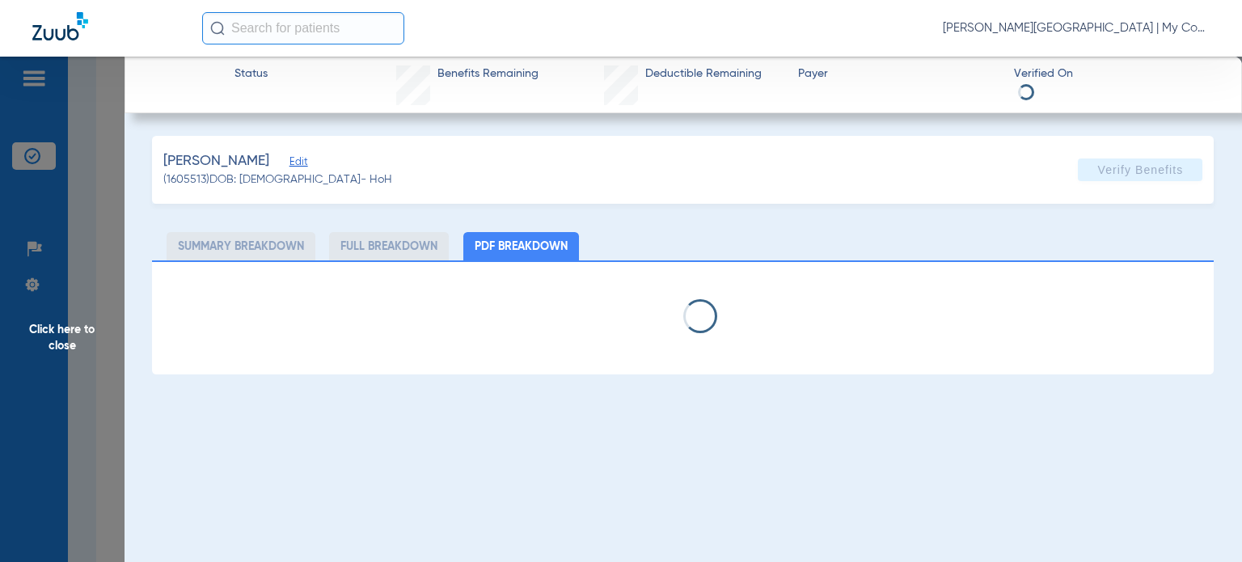
select select "page-width"
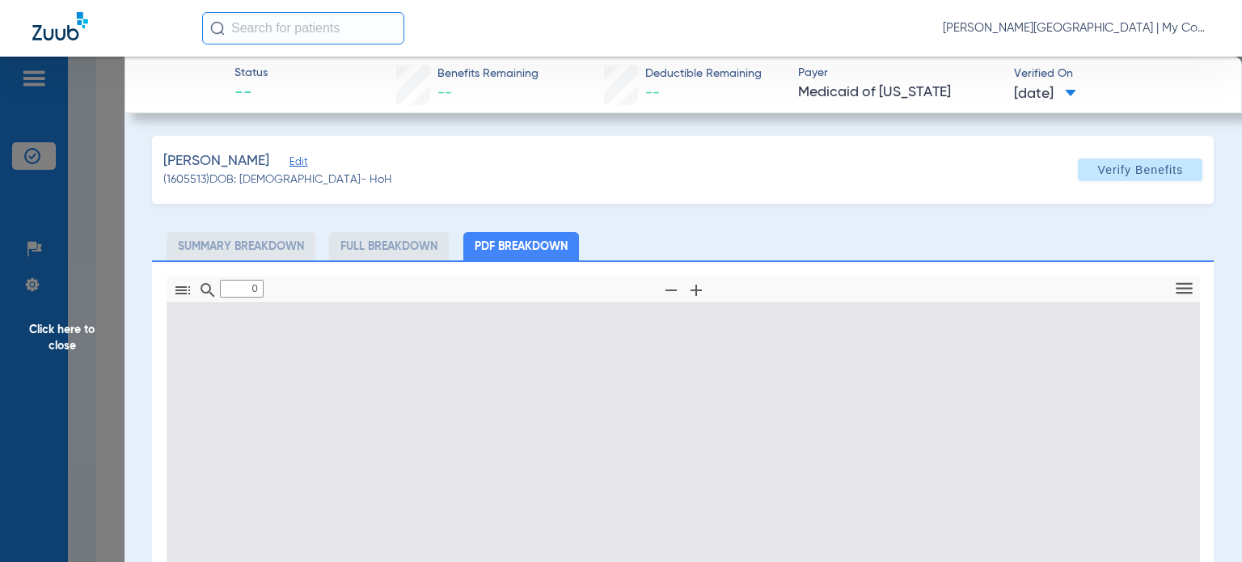
type input "1"
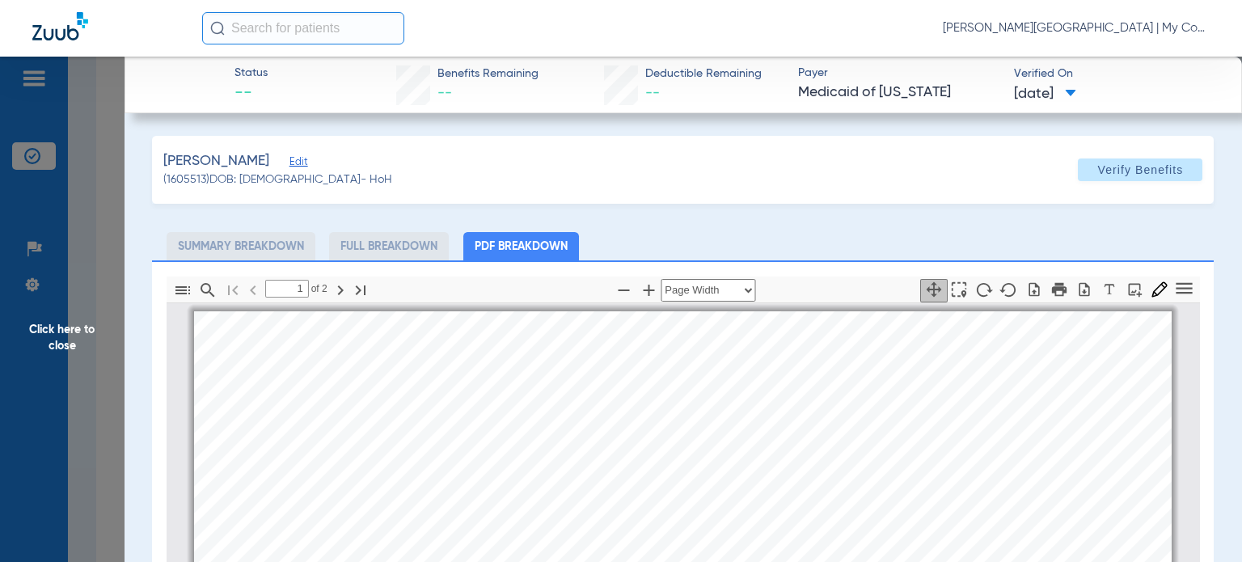
scroll to position [8, 0]
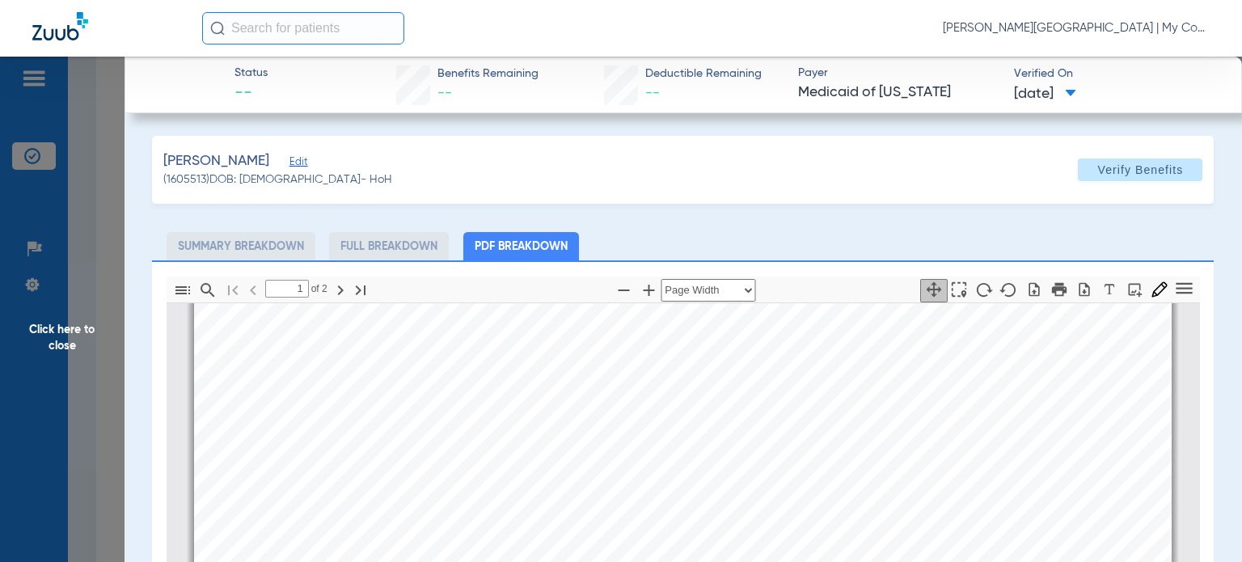
click at [787, 227] on div "[PERSON_NAME] Edit (1605513) DOB: [DEMOGRAPHIC_DATA] - HoH Verify Benefits Subs…" at bounding box center [683, 494] width 1062 height 717
click at [623, 288] on icon "button" at bounding box center [623, 290] width 19 height 19
select select "custom"
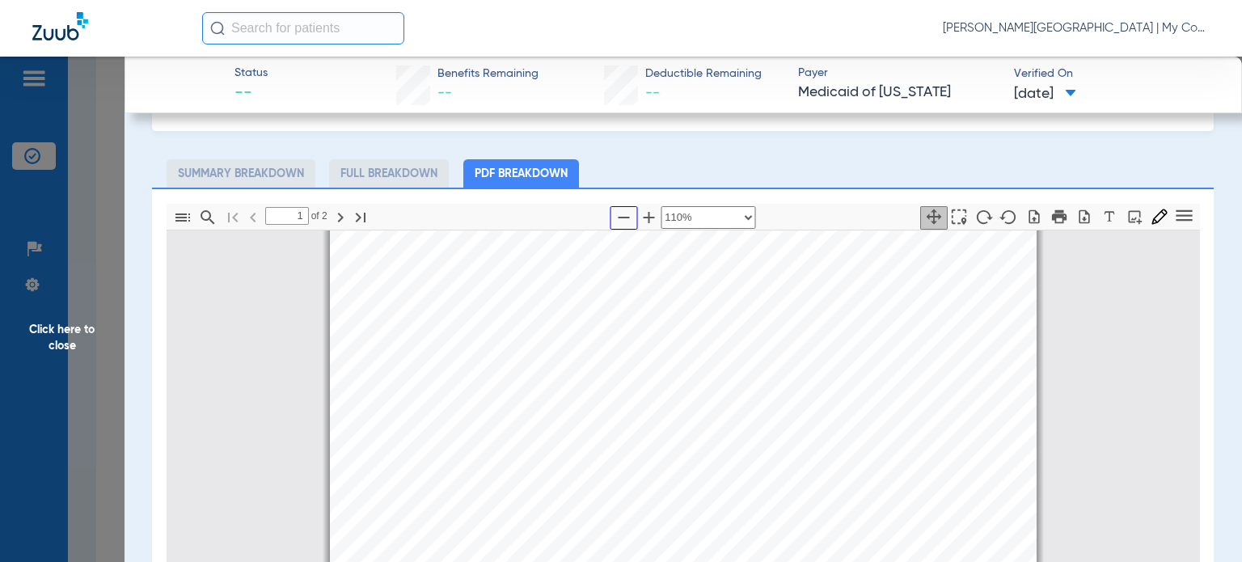
scroll to position [162, 0]
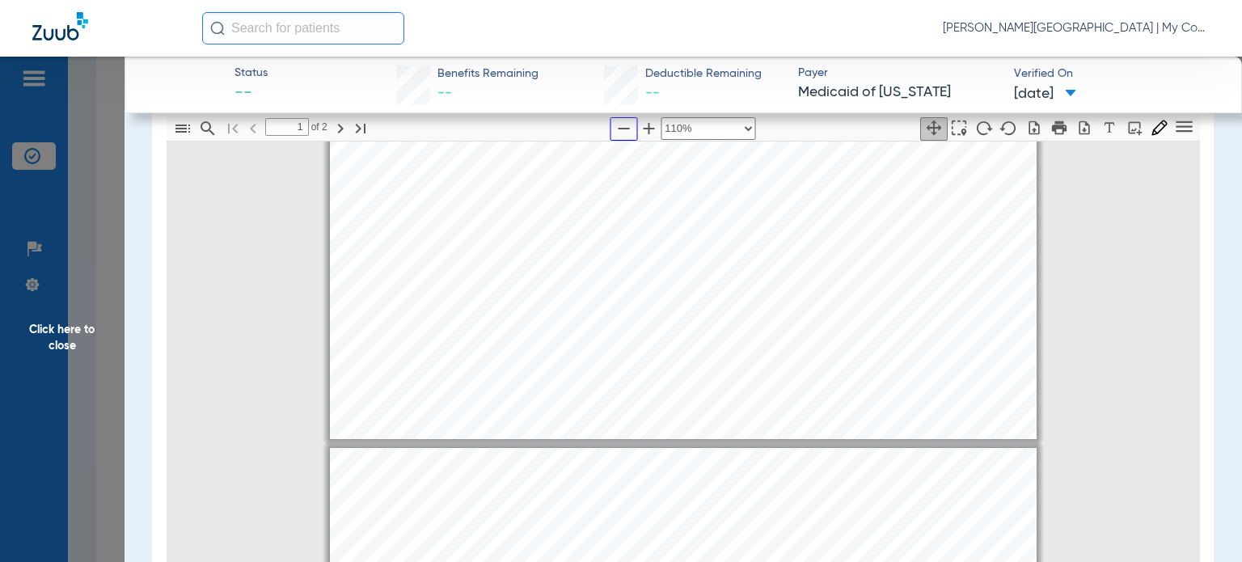
type input "2"
select select "custom"
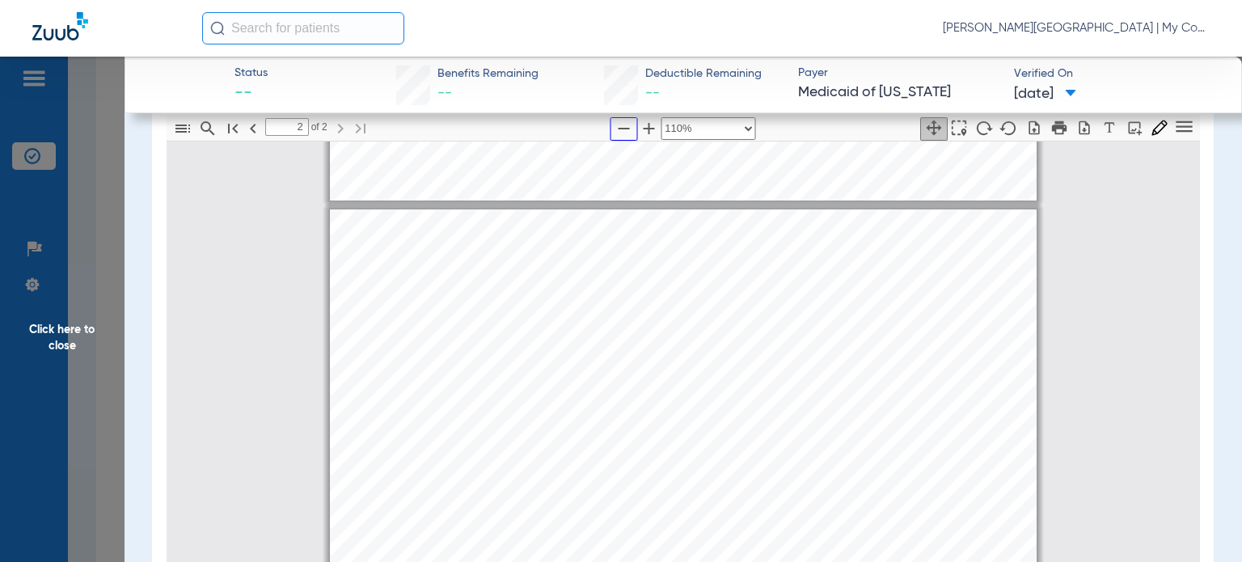
scroll to position [978, 0]
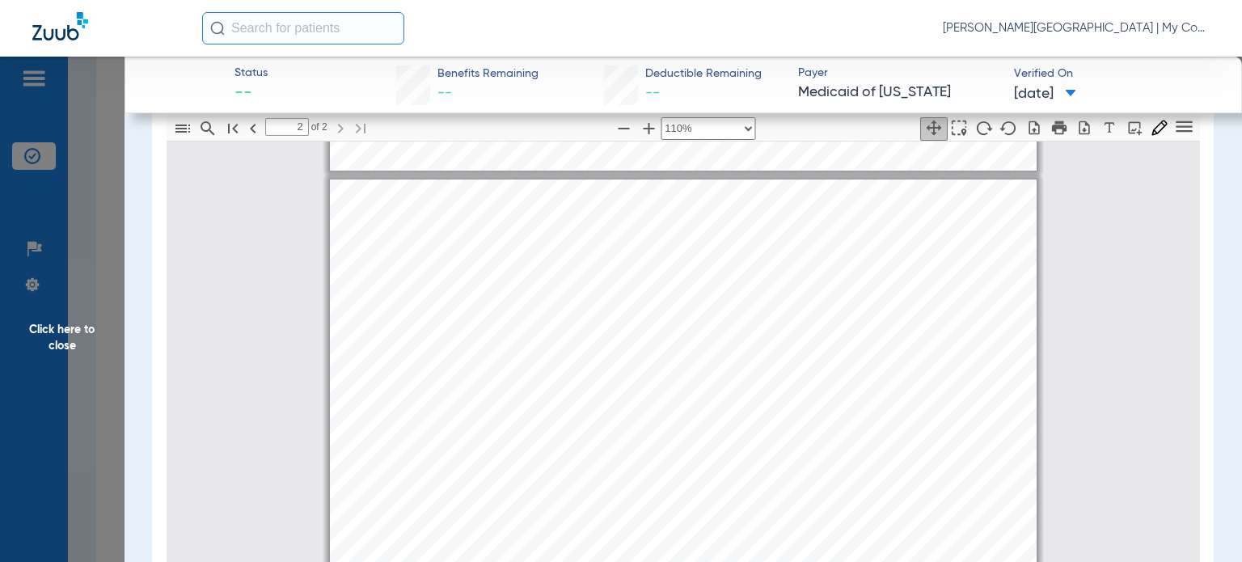
drag, startPoint x: 895, startPoint y: 303, endPoint x: 649, endPoint y: 355, distance: 251.5
click at [70, 335] on span "Click here to close" at bounding box center [62, 338] width 125 height 562
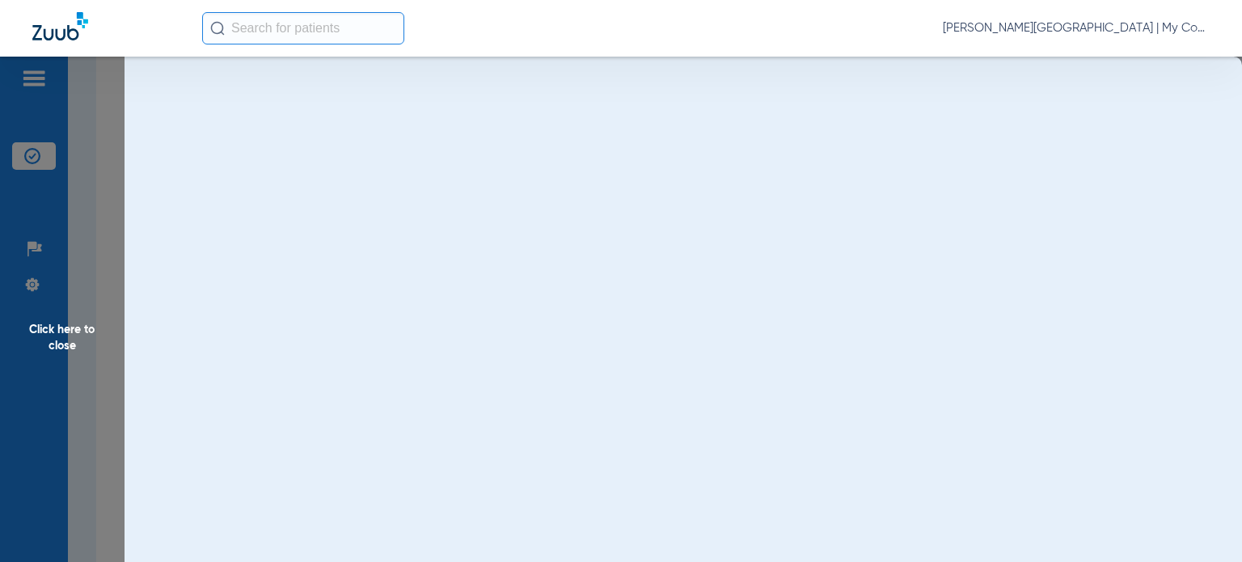
scroll to position [0, 0]
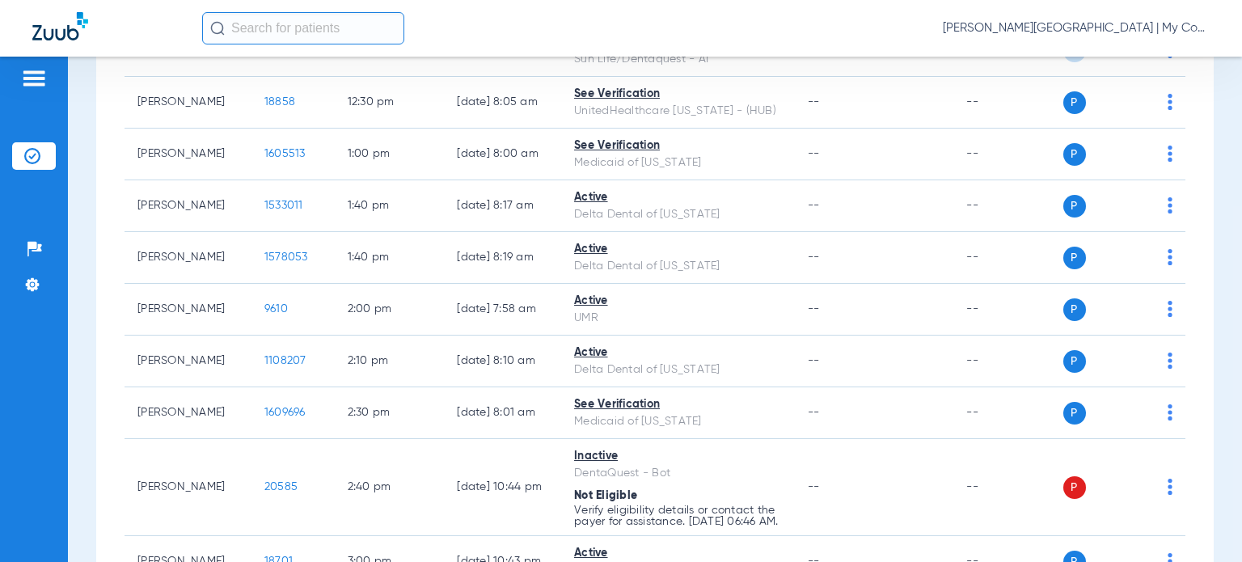
click at [82, 521] on div "Schedule Insurance Verification History Last Appt. Sync Time: [DATE] - 03:24 PM…" at bounding box center [655, 310] width 1175 height 506
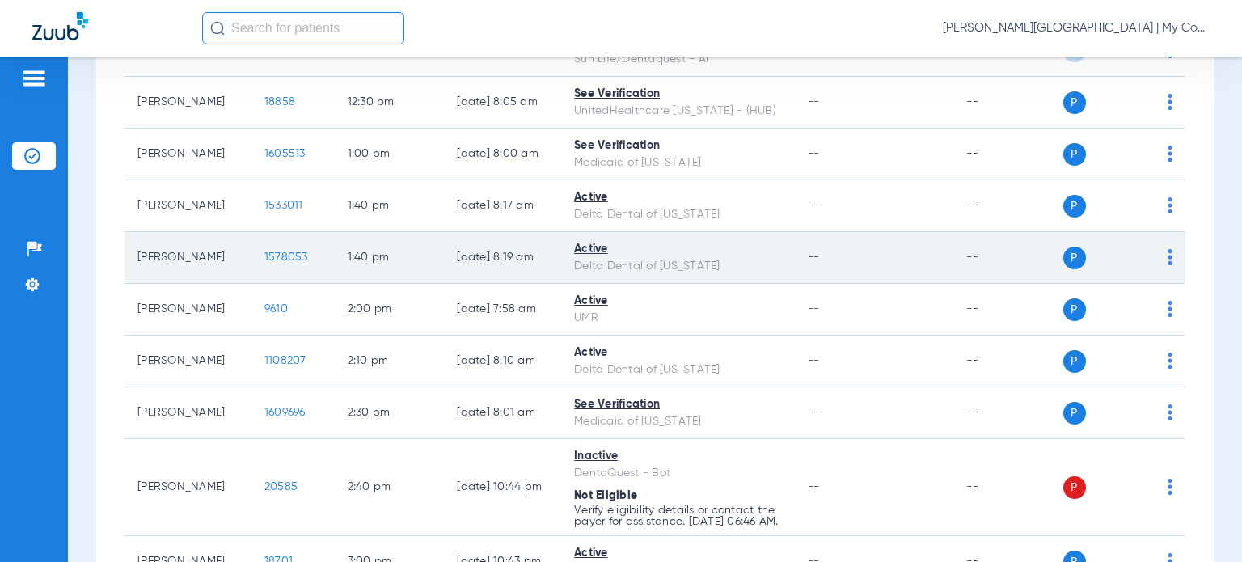
scroll to position [1213, 0]
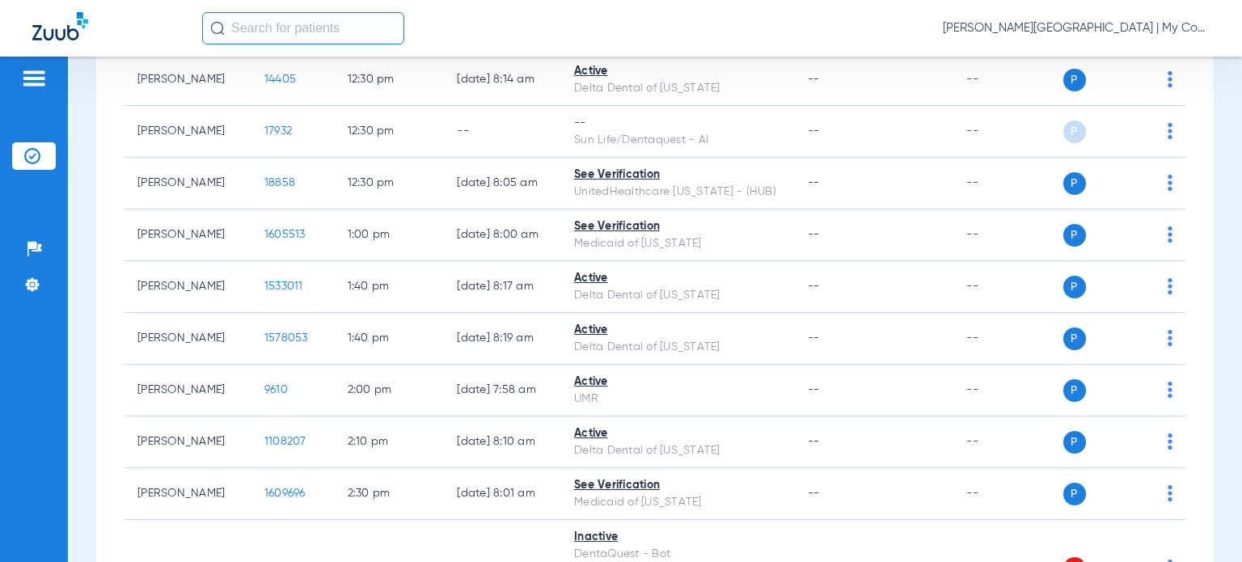
click at [68, 510] on div "Schedule Insurance Verification History Last Appt. Sync Time: [DATE] - 03:24 PM…" at bounding box center [655, 310] width 1175 height 506
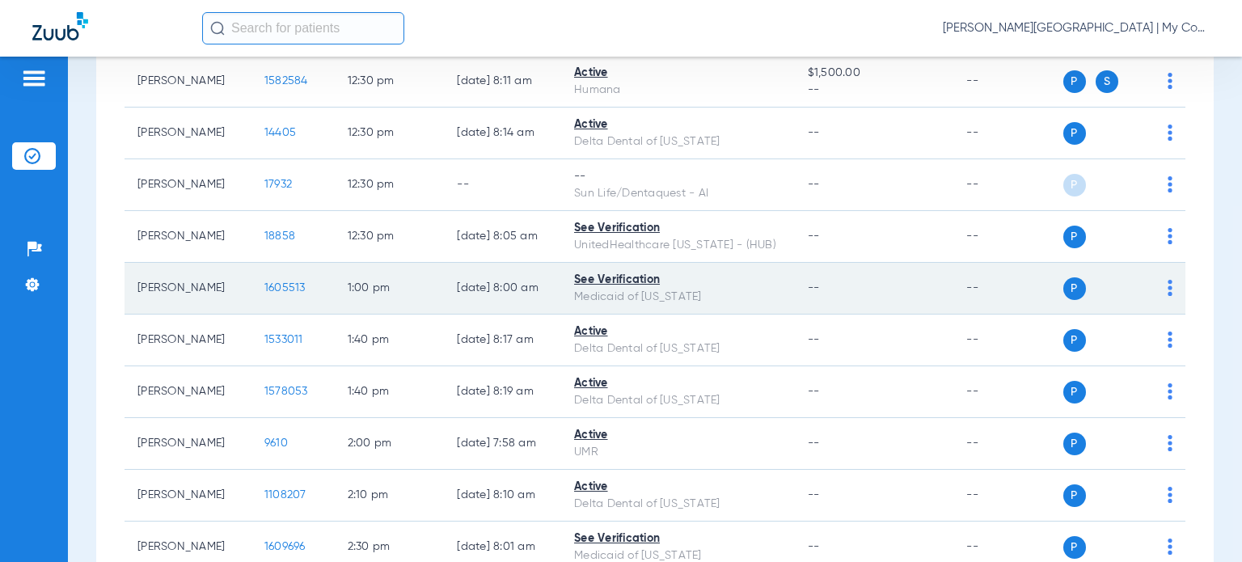
scroll to position [1132, 0]
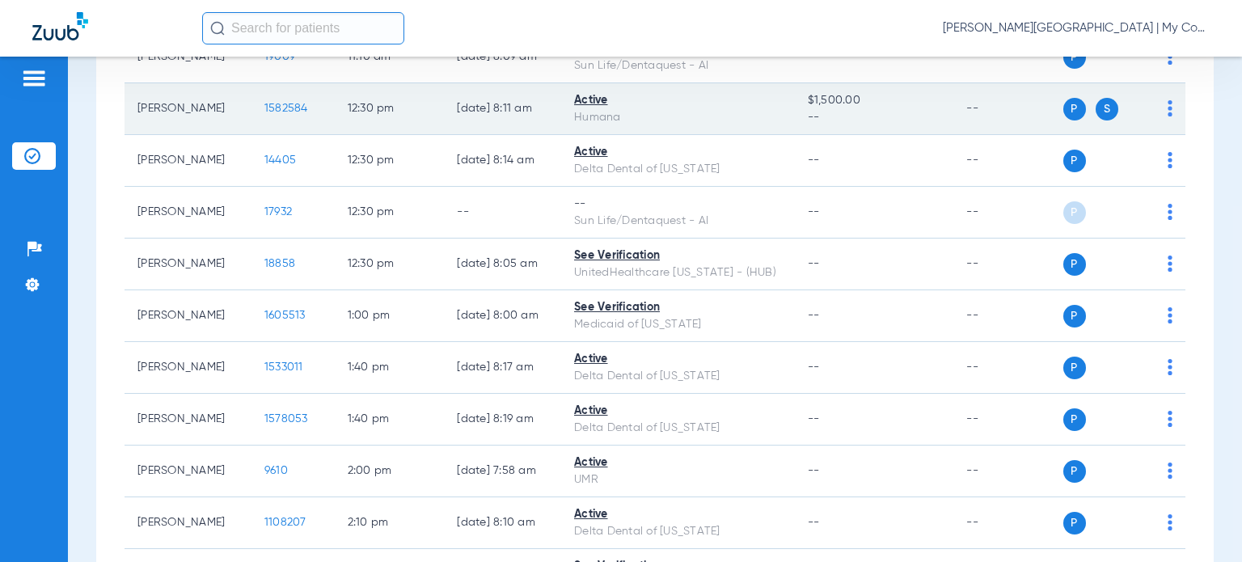
click at [265, 103] on span "1582584" at bounding box center [287, 108] width 44 height 11
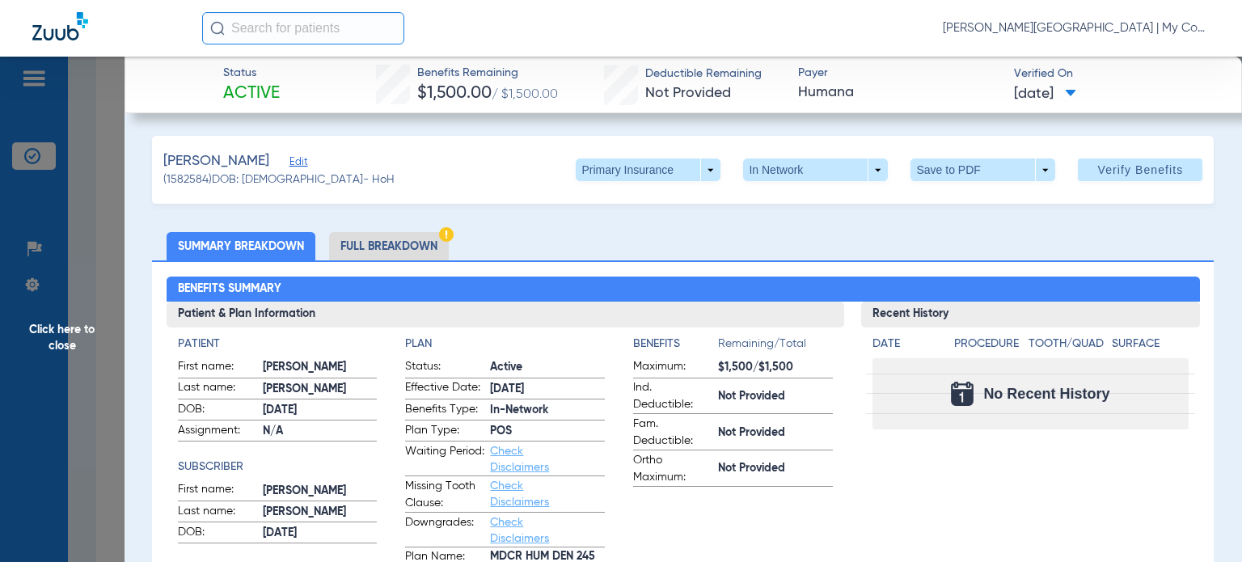
scroll to position [81, 0]
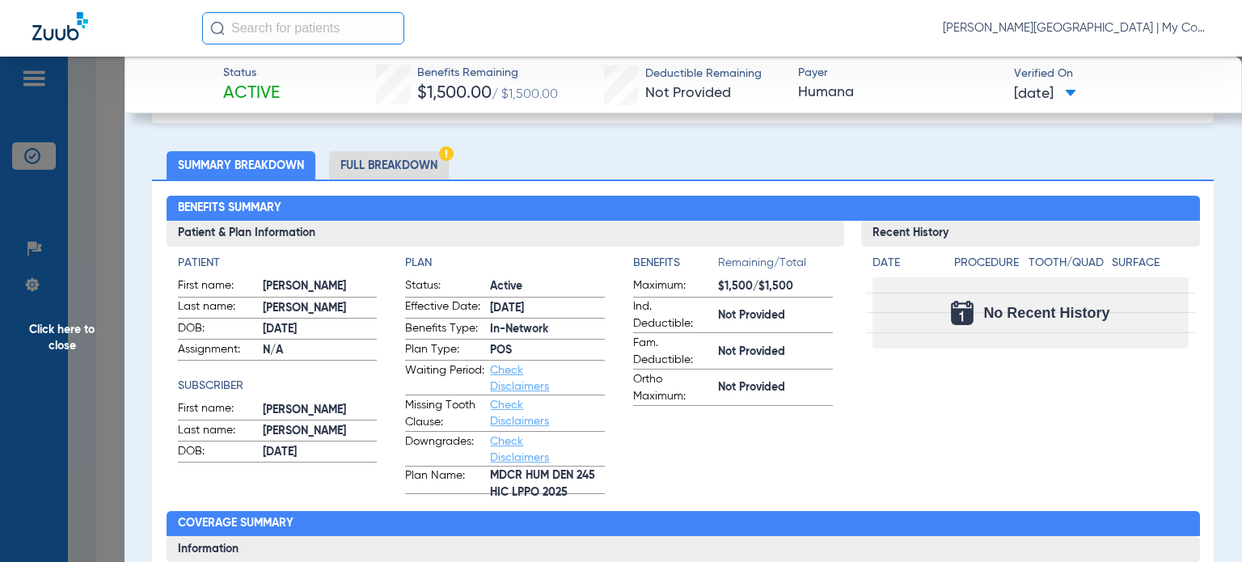
click at [805, 12] on div "[PERSON_NAME][GEOGRAPHIC_DATA] | My Community Dental Centers" at bounding box center [706, 28] width 1008 height 32
click at [84, 328] on span "Click here to close" at bounding box center [62, 338] width 125 height 562
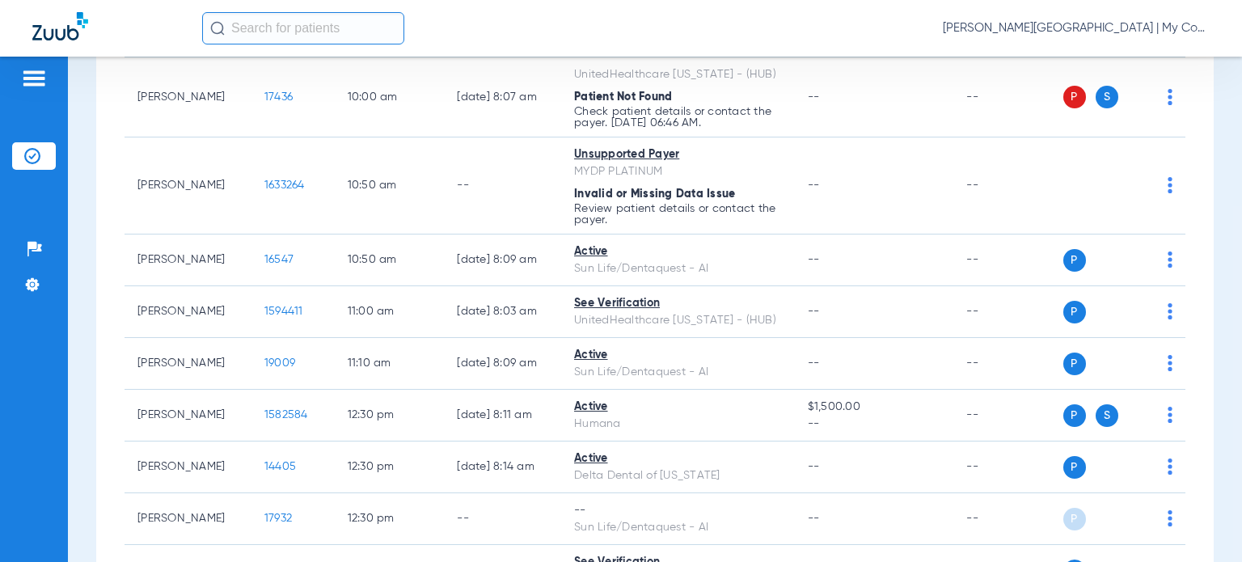
scroll to position [809, 0]
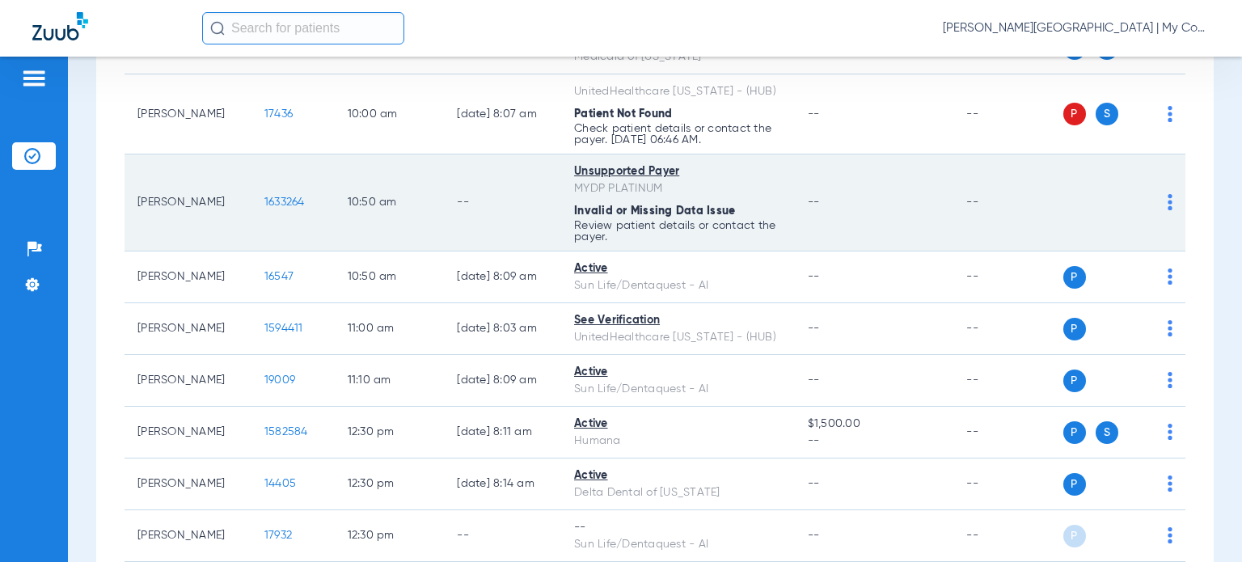
click at [842, 183] on td "--" at bounding box center [874, 202] width 159 height 97
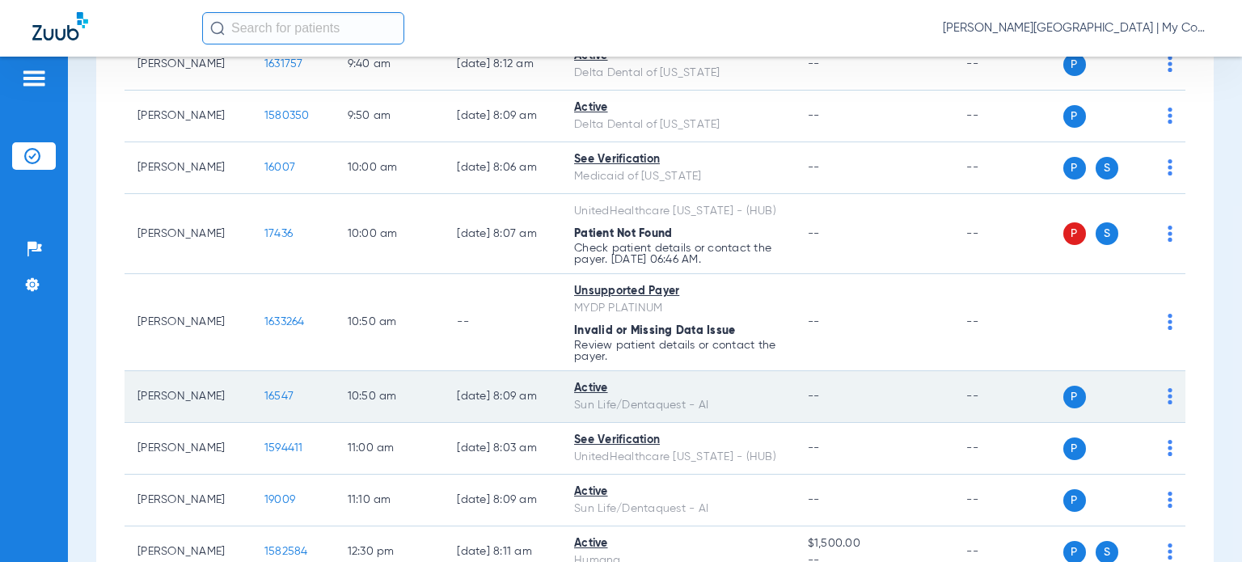
scroll to position [647, 0]
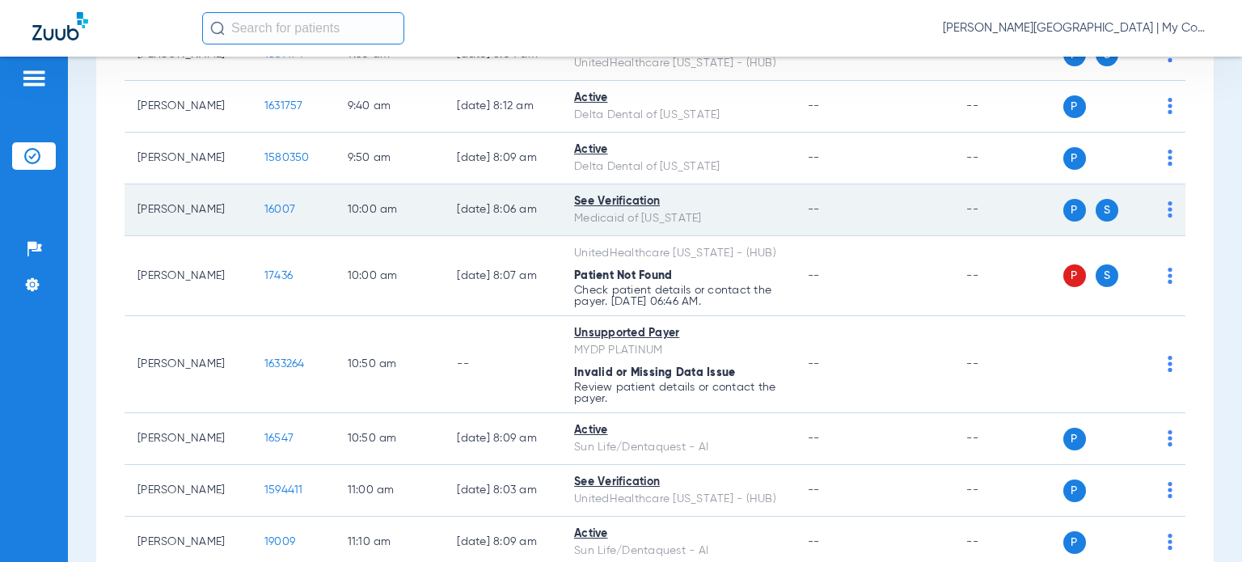
click at [265, 206] on span "16007" at bounding box center [280, 209] width 31 height 11
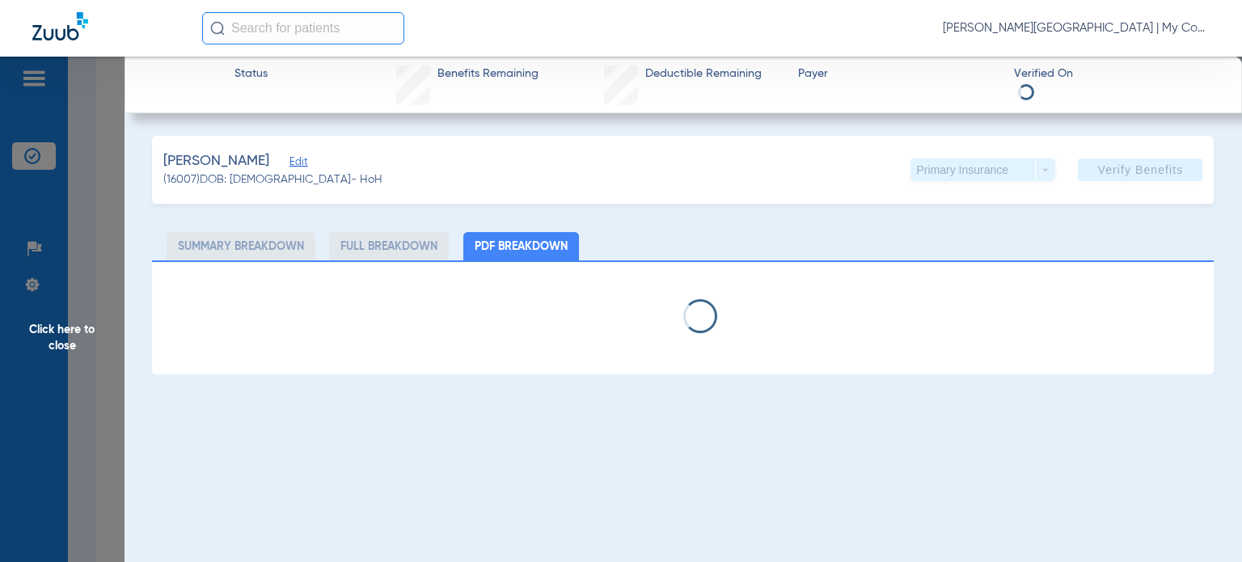
select select "page-width"
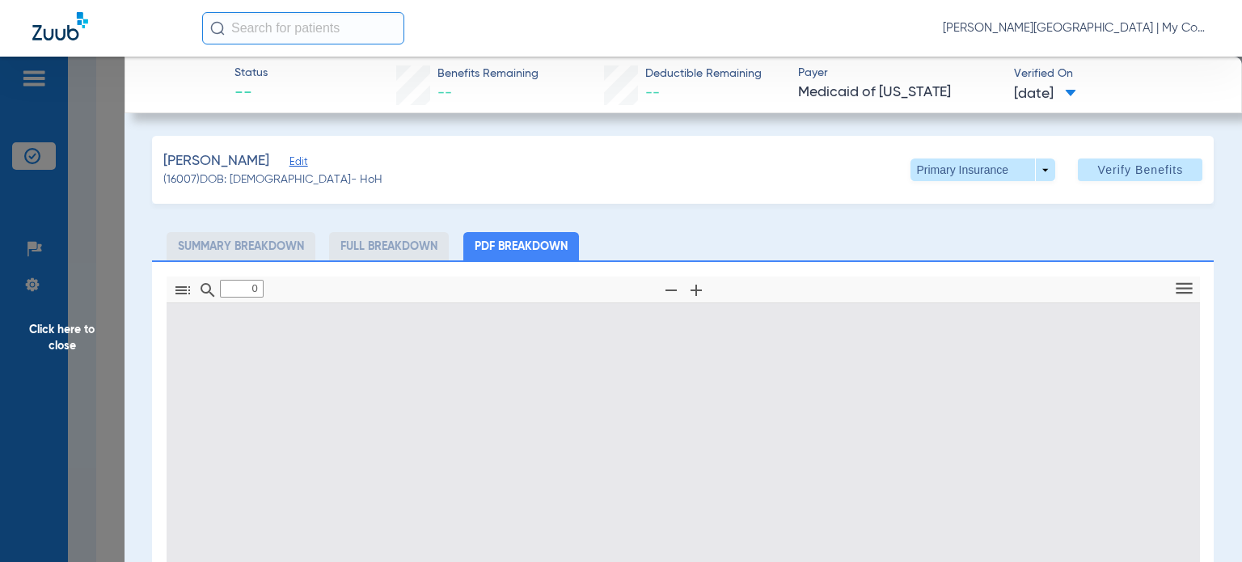
type input "1"
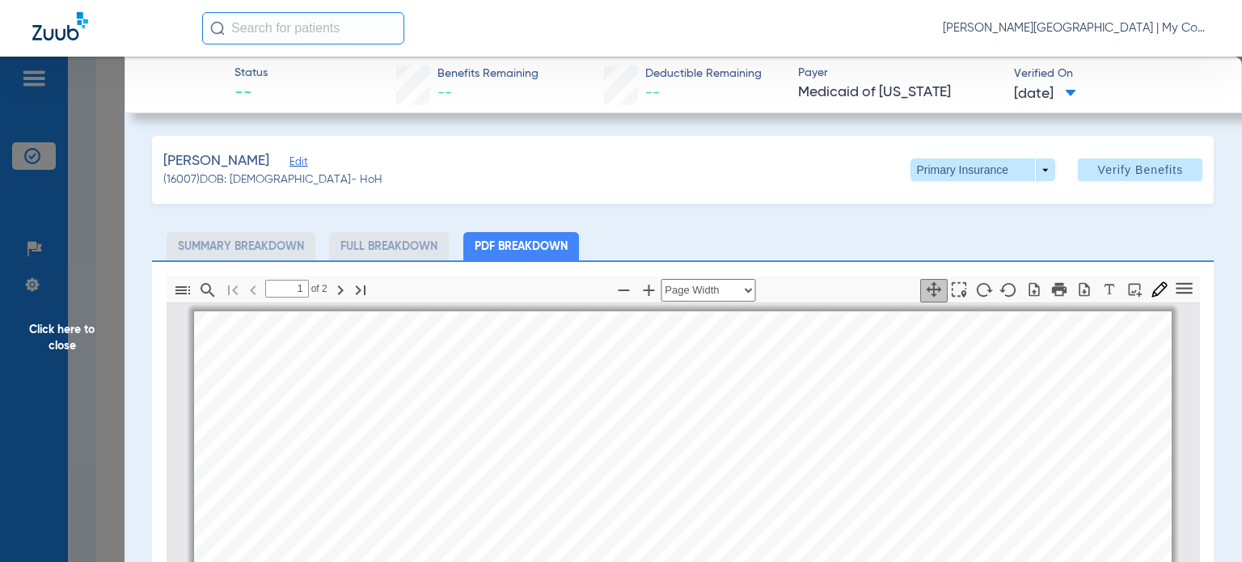
scroll to position [8, 0]
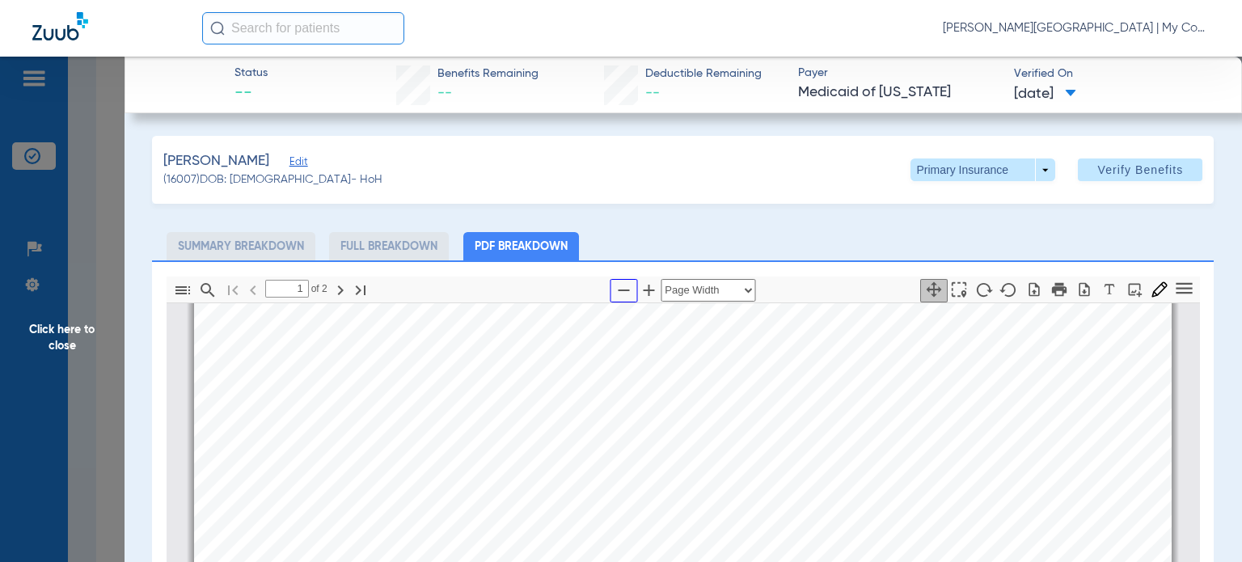
drag, startPoint x: 615, startPoint y: 286, endPoint x: 661, endPoint y: 259, distance: 53.7
click at [615, 286] on icon "button" at bounding box center [623, 290] width 19 height 19
select select "custom"
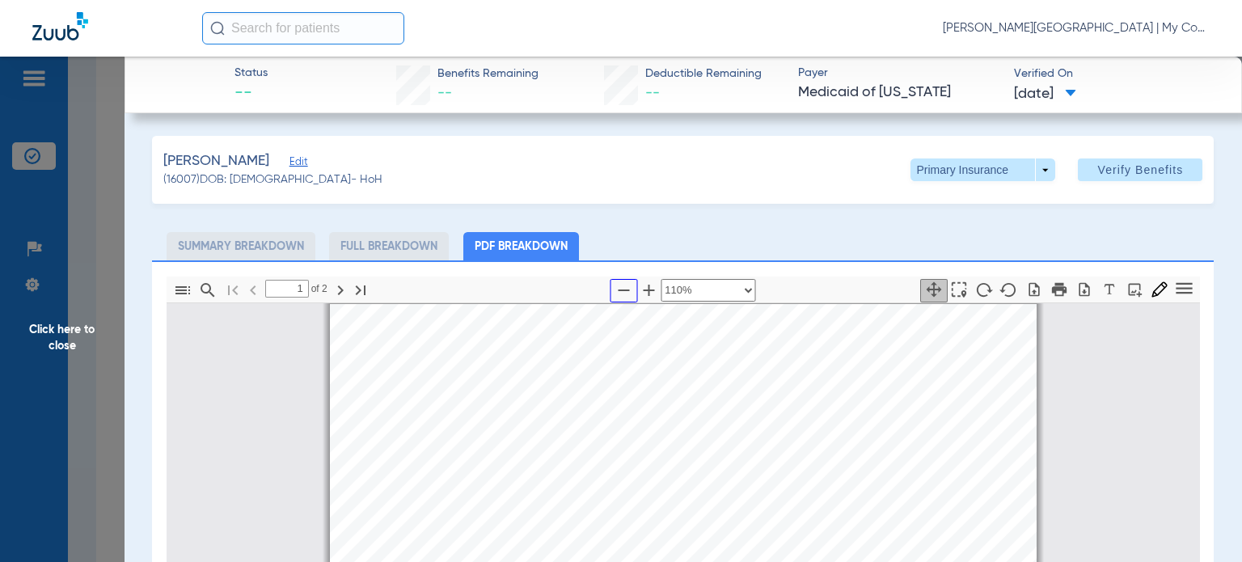
scroll to position [162, 0]
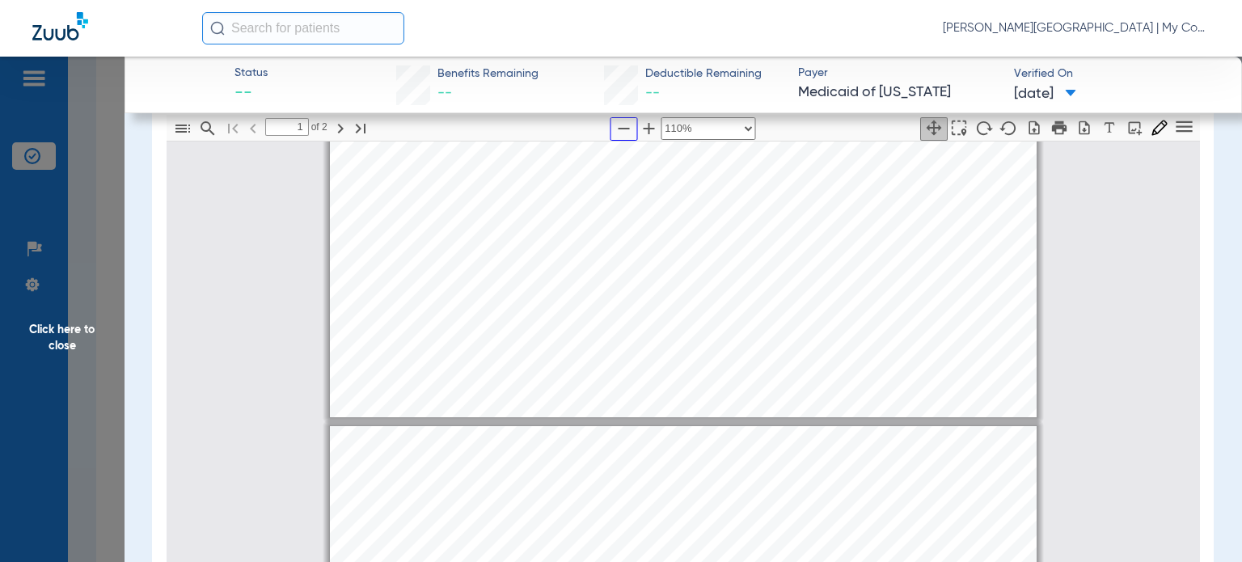
type input "2"
select select "custom"
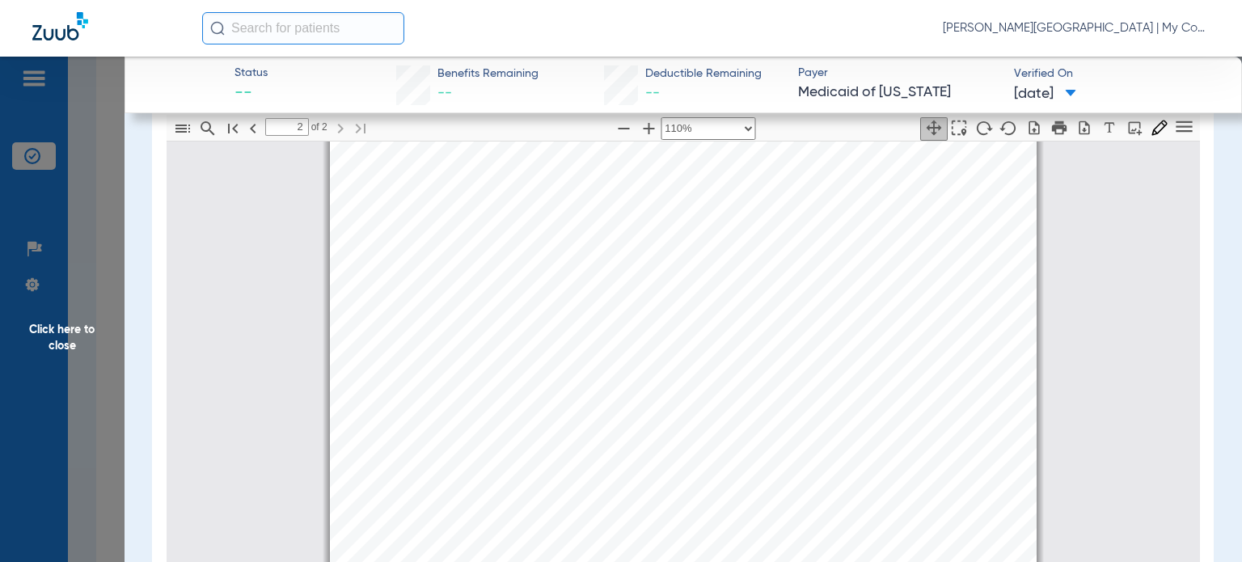
drag, startPoint x: 50, startPoint y: 332, endPoint x: 162, endPoint y: 316, distance: 112.8
click at [51, 332] on span "Click here to close" at bounding box center [62, 338] width 125 height 562
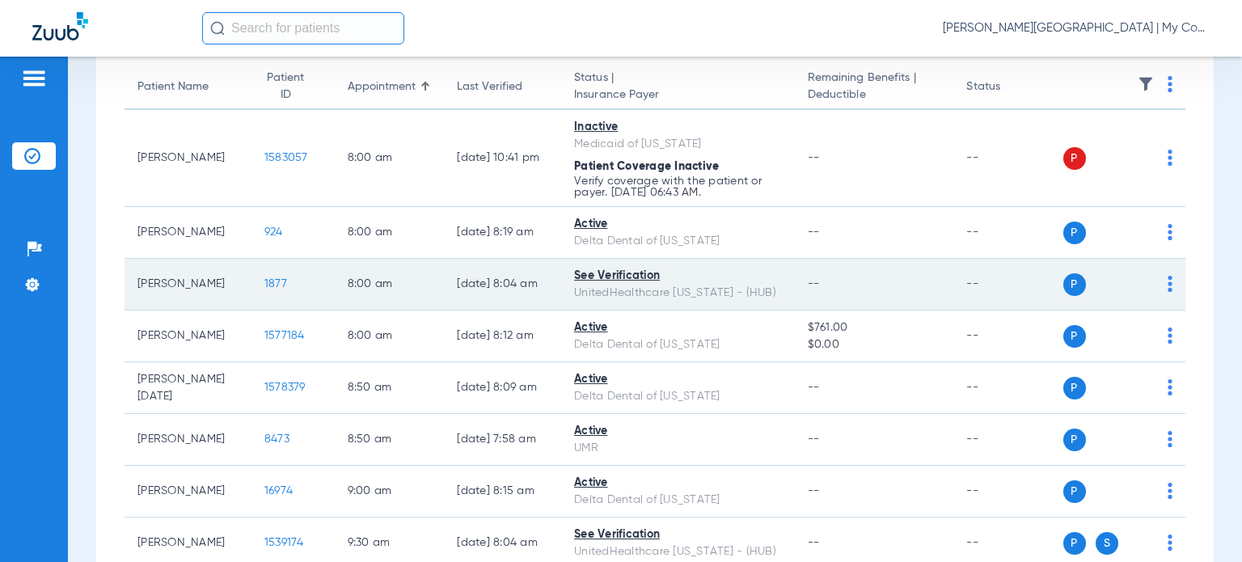
scroll to position [162, 0]
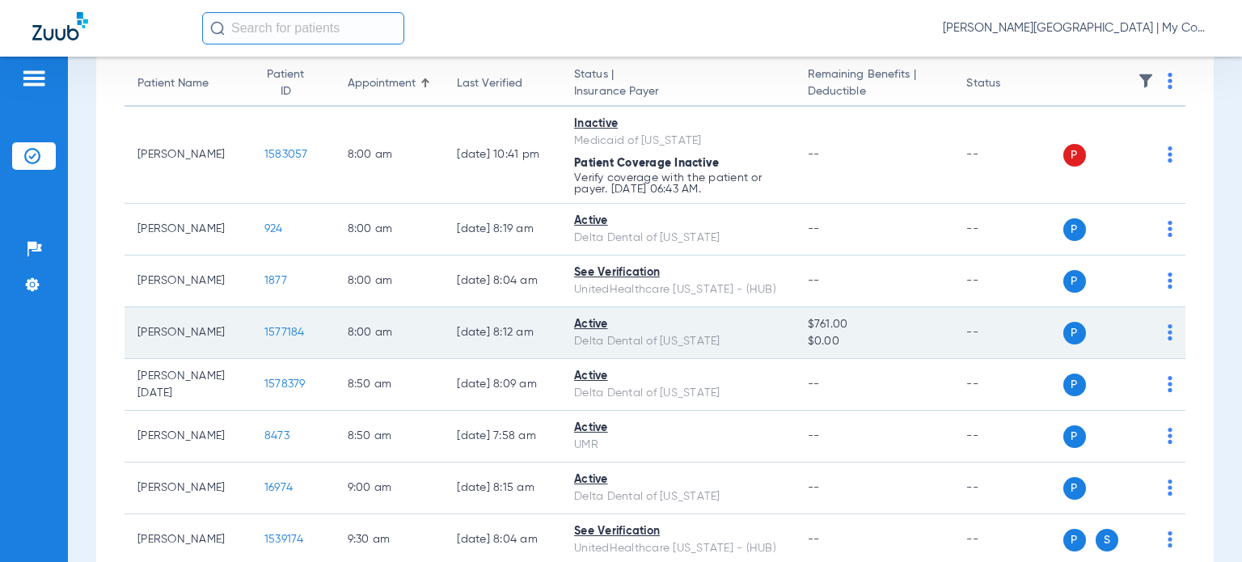
click at [265, 329] on span "1577184" at bounding box center [285, 332] width 40 height 11
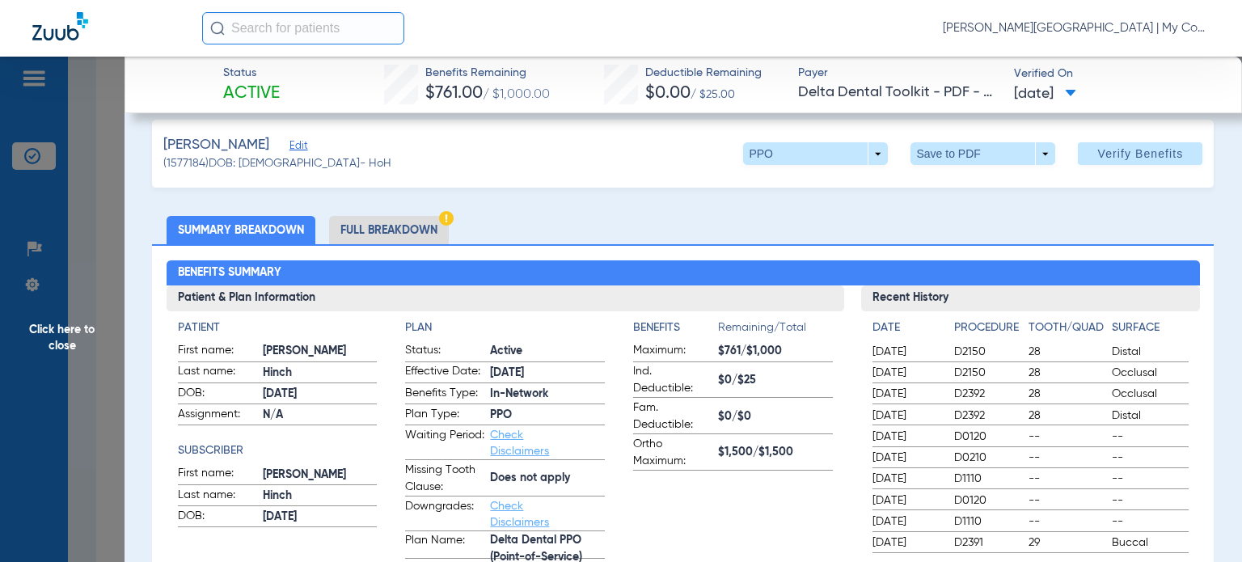
scroll to position [0, 0]
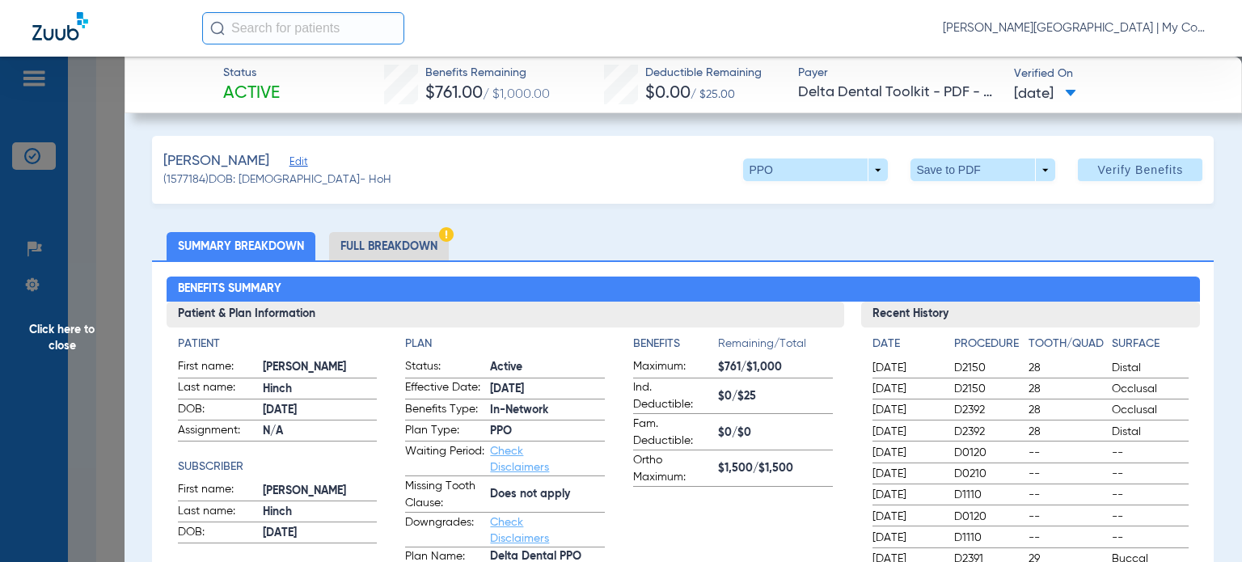
click at [373, 252] on li "Full Breakdown" at bounding box center [389, 246] width 120 height 28
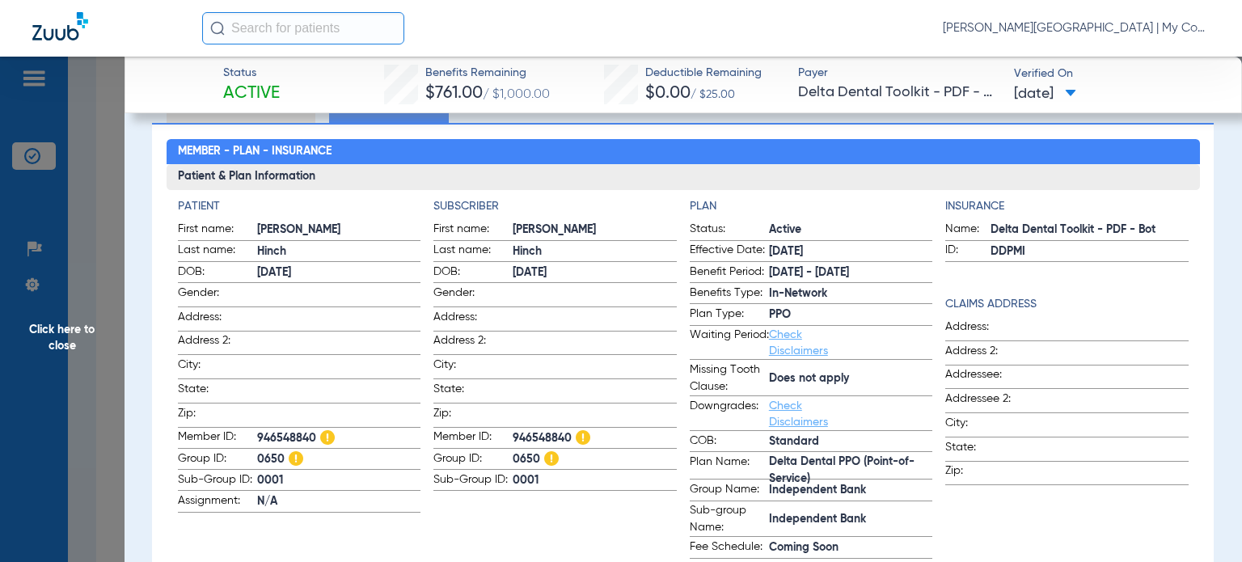
scroll to position [162, 0]
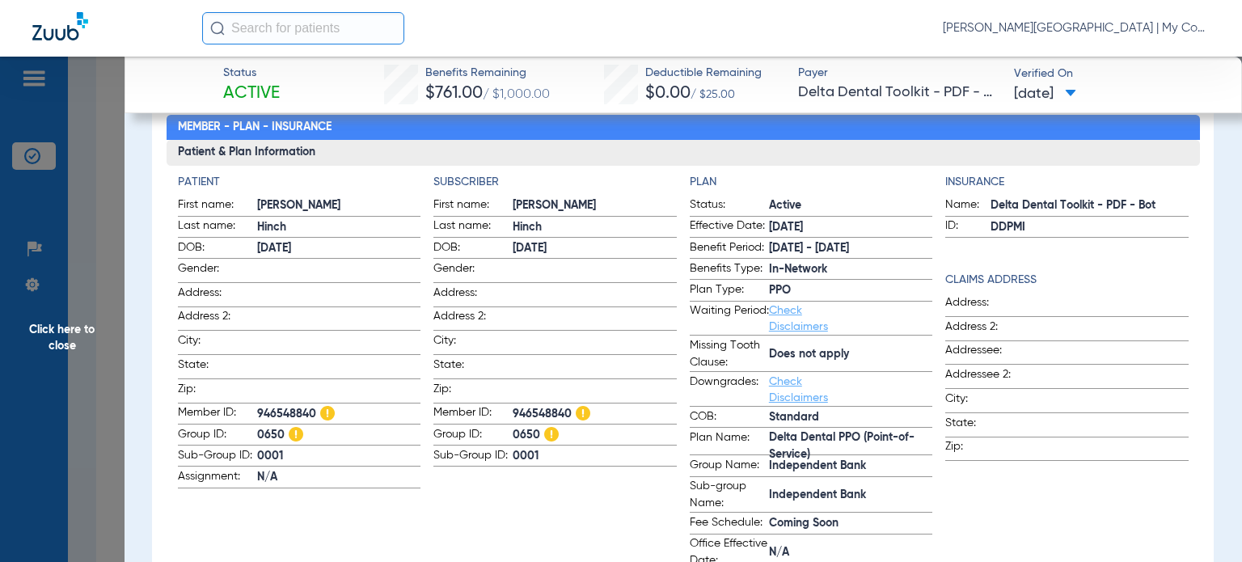
click at [825, 395] on span "Check Disclaimers" at bounding box center [808, 390] width 79 height 32
drag, startPoint x: 853, startPoint y: 501, endPoint x: 742, endPoint y: 476, distance: 113.6
click at [853, 501] on span "Independent Bank" at bounding box center [851, 495] width 164 height 17
click at [79, 334] on span "Click here to close" at bounding box center [62, 338] width 125 height 562
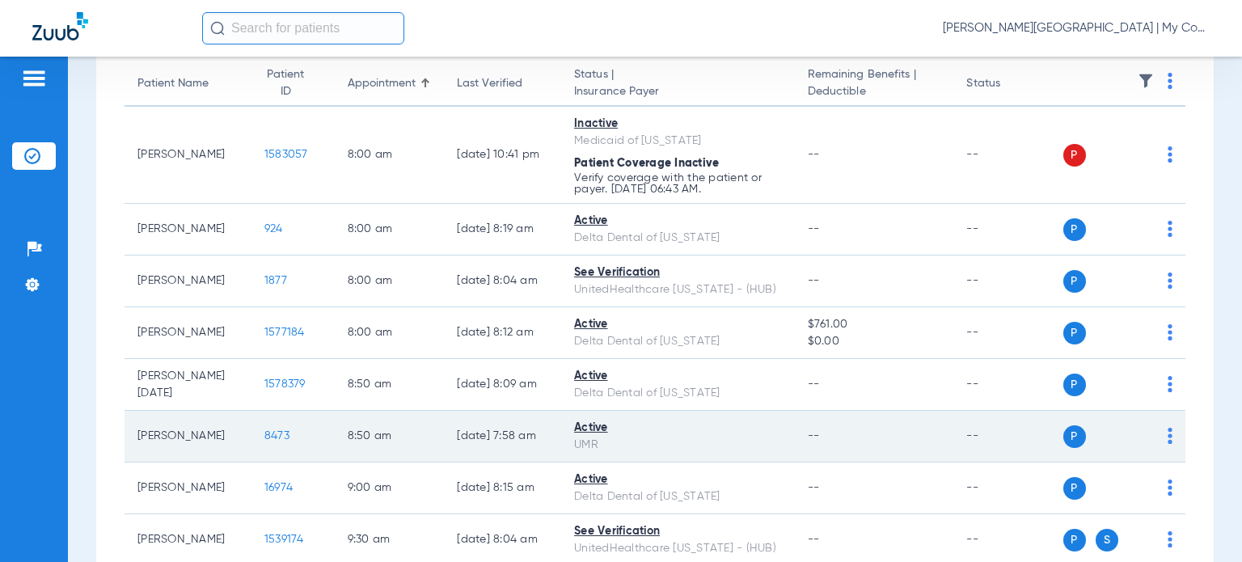
click at [265, 438] on span "8473" at bounding box center [277, 435] width 25 height 11
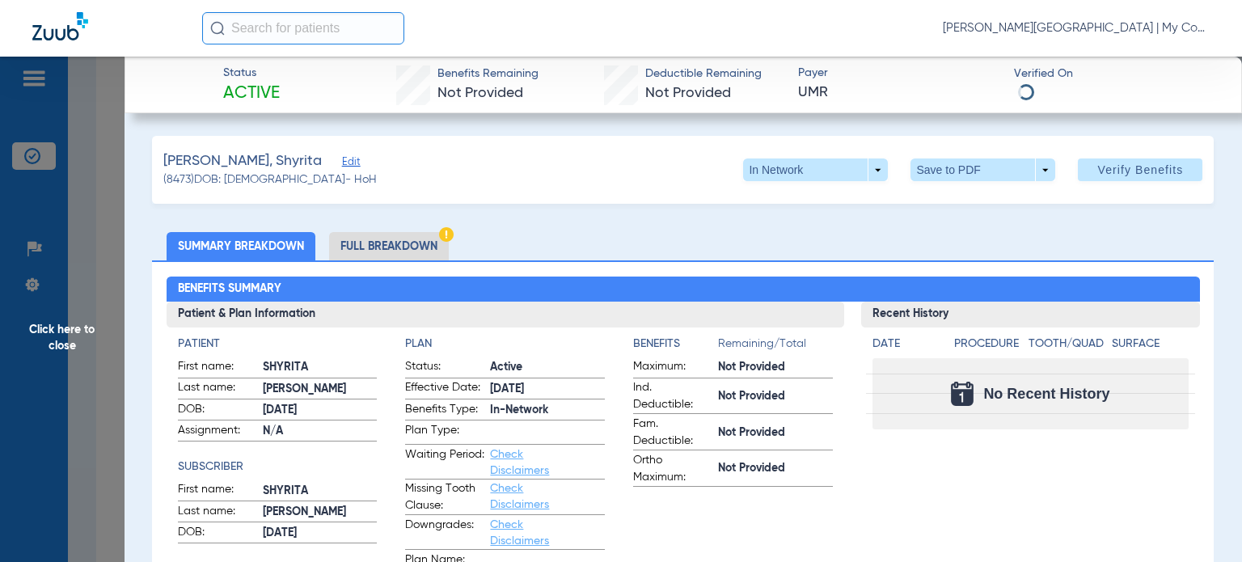
click at [705, 239] on ul "Summary Breakdown Full Breakdown" at bounding box center [683, 246] width 1062 height 28
click at [407, 244] on li "Full Breakdown" at bounding box center [389, 246] width 120 height 28
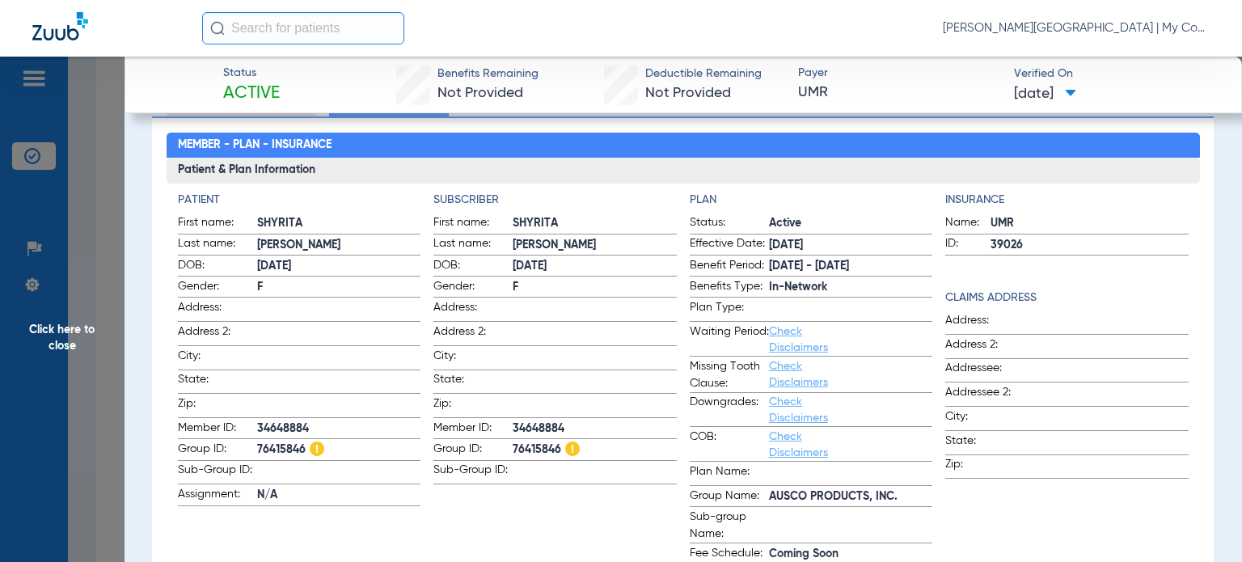
scroll to position [162, 0]
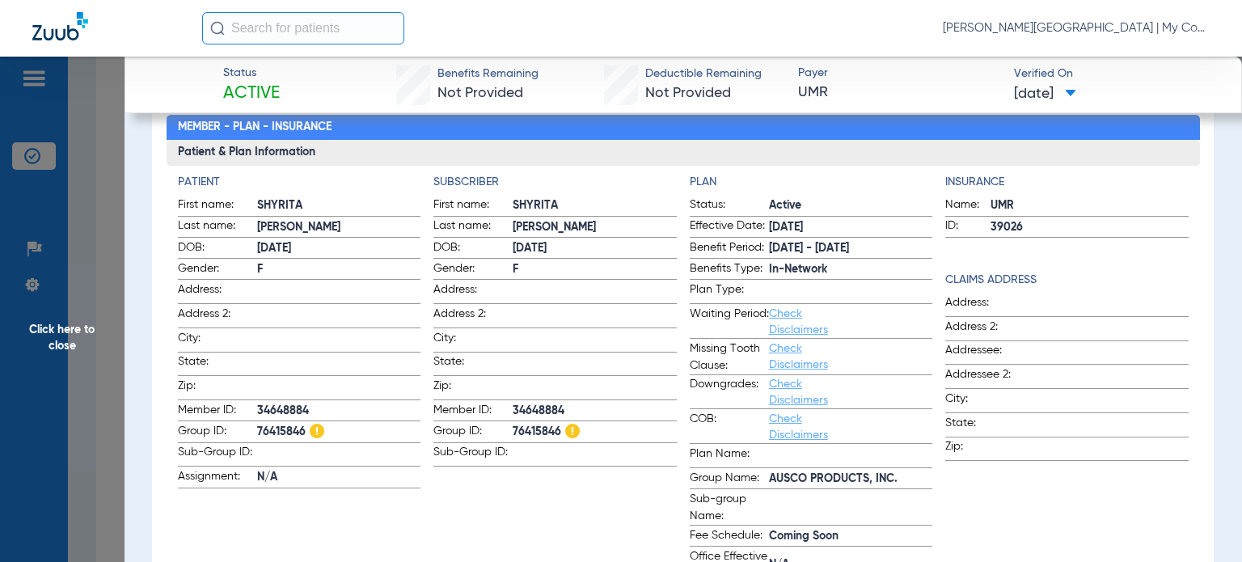
click at [801, 411] on span "Check Disclaimers" at bounding box center [808, 427] width 79 height 32
drag, startPoint x: 730, startPoint y: 402, endPoint x: 658, endPoint y: 404, distance: 72.0
click at [728, 402] on span "Downgrades:" at bounding box center [729, 392] width 79 height 32
drag, startPoint x: 555, startPoint y: 426, endPoint x: 505, endPoint y: 428, distance: 50.2
click at [505, 428] on label "Group ID: 76415846" at bounding box center [555, 433] width 243 height 20
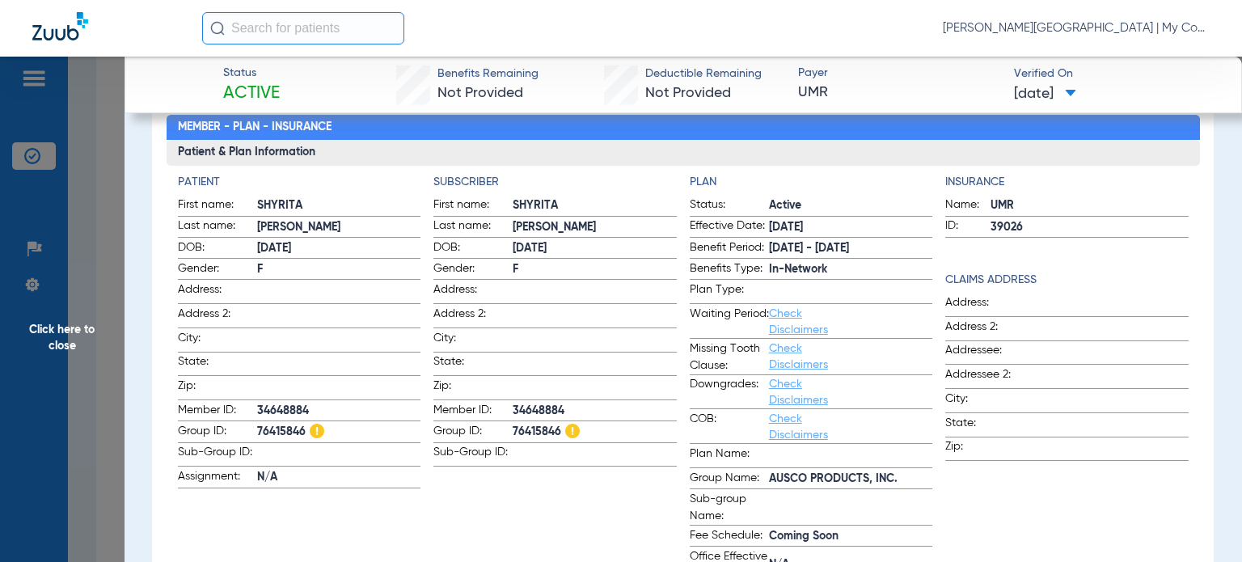
copy label "76415846"
click at [657, 310] on span at bounding box center [595, 314] width 164 height 17
click at [751, 456] on span "Plan Name:" at bounding box center [729, 457] width 79 height 22
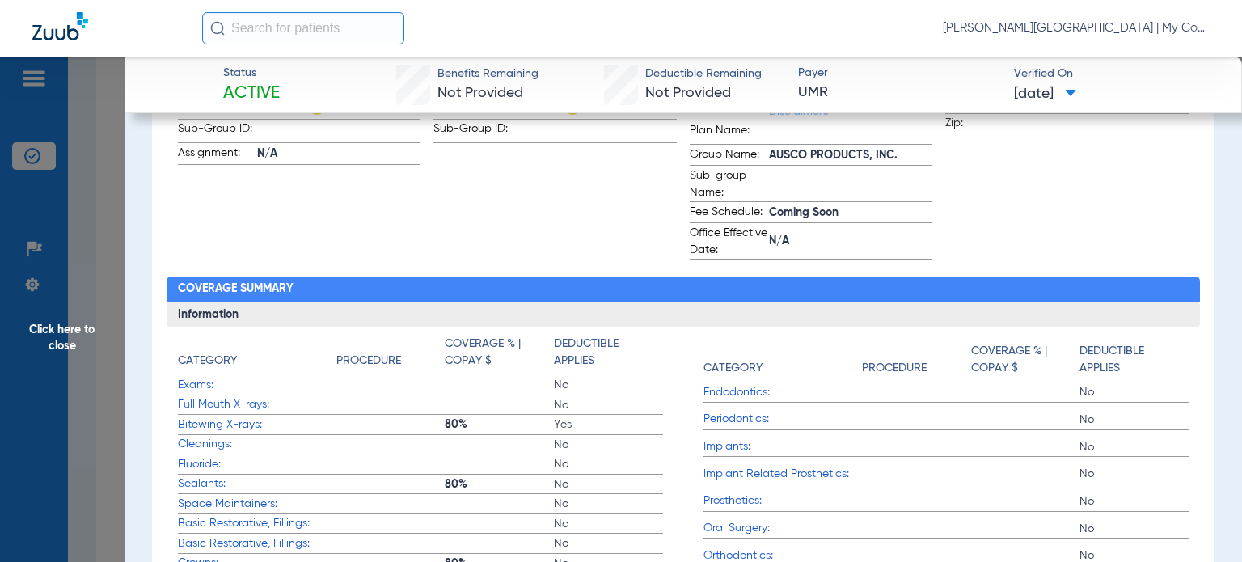
scroll to position [890, 0]
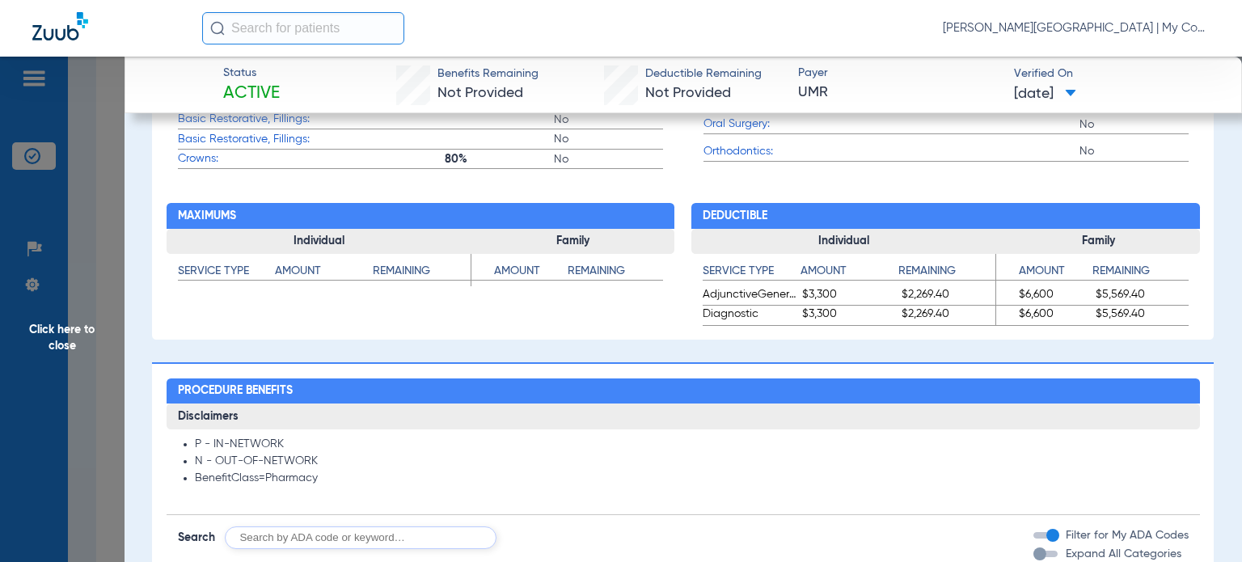
click at [938, 528] on form "Search Filter for My ADA Codes Expand All Categories" at bounding box center [684, 532] width 1034 height 34
click at [755, 497] on app-breakdown-subsection "Disclaimers P - IN-NETWORK N - OUT-OF-NETWORK BenefitClass=Pharmacy" at bounding box center [684, 460] width 1034 height 112
click at [81, 332] on span "Click here to close" at bounding box center [62, 338] width 125 height 562
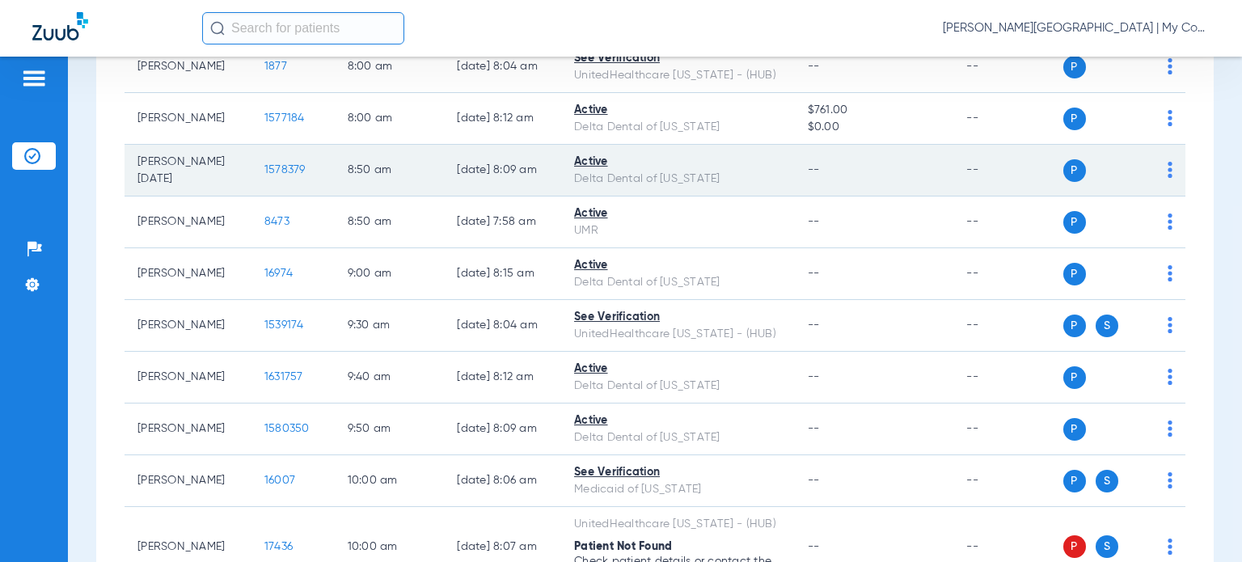
scroll to position [404, 0]
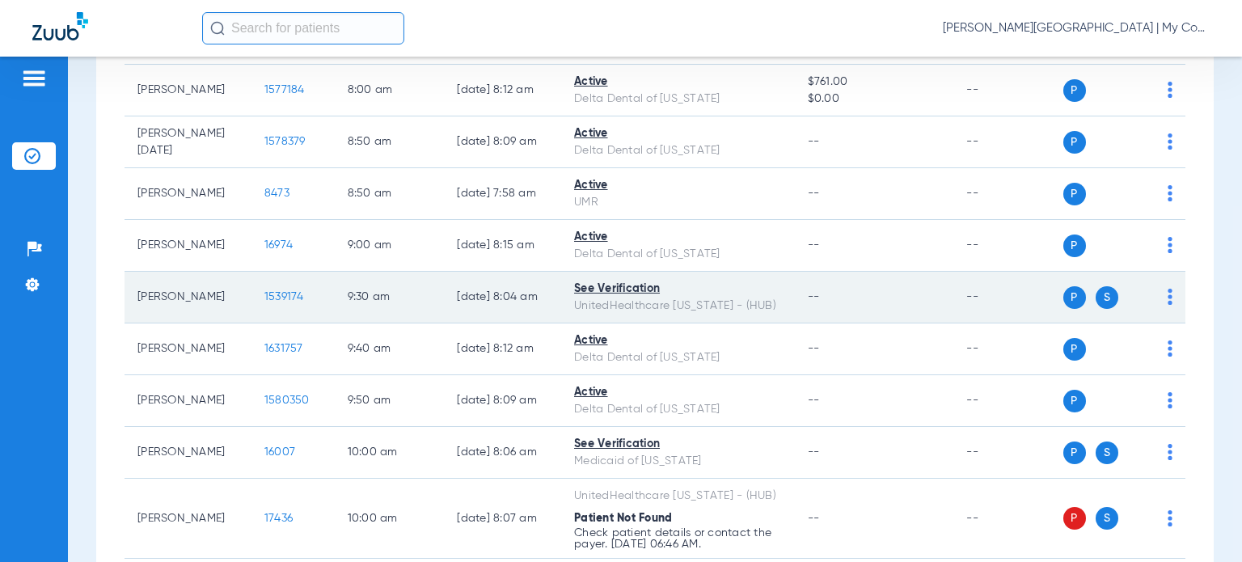
click at [265, 291] on span "1539174" at bounding box center [285, 296] width 40 height 11
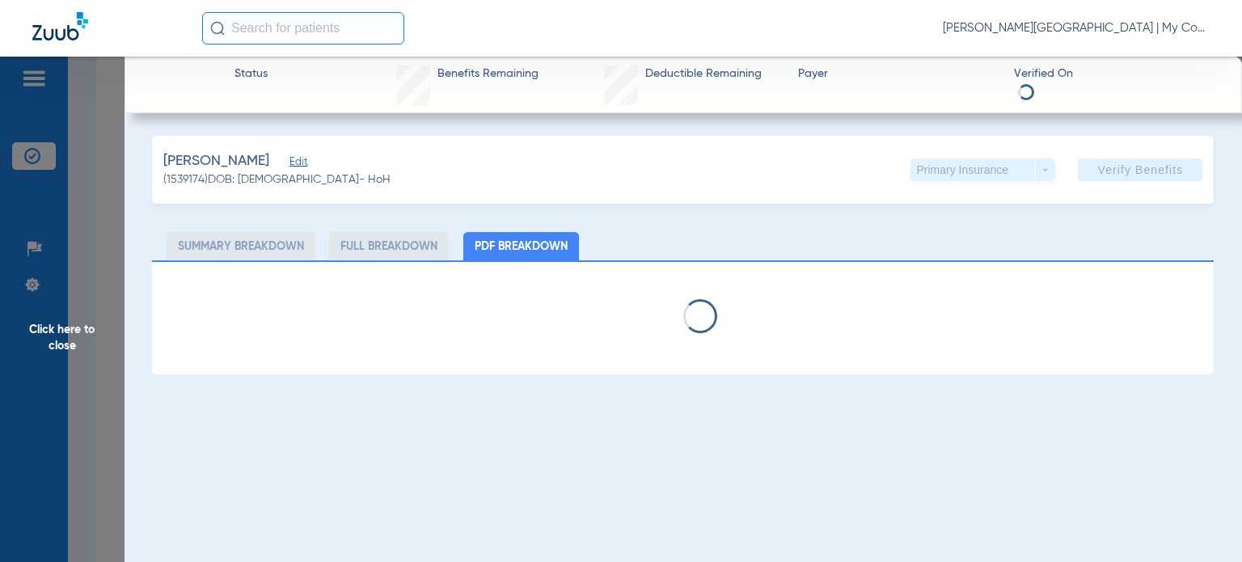
select select "page-width"
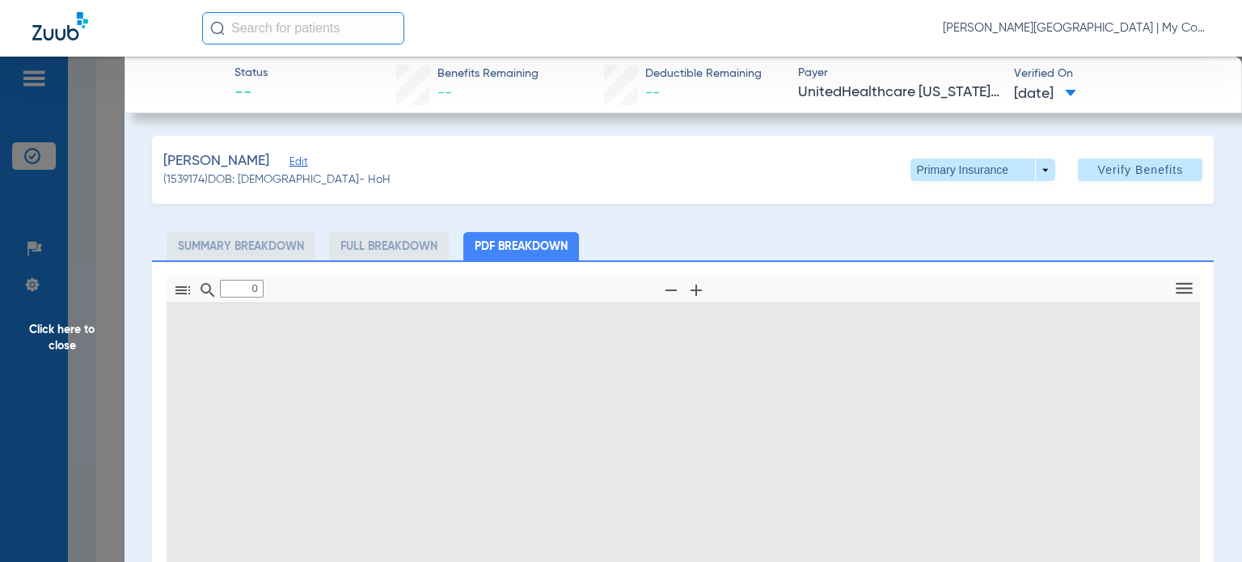
type input "1"
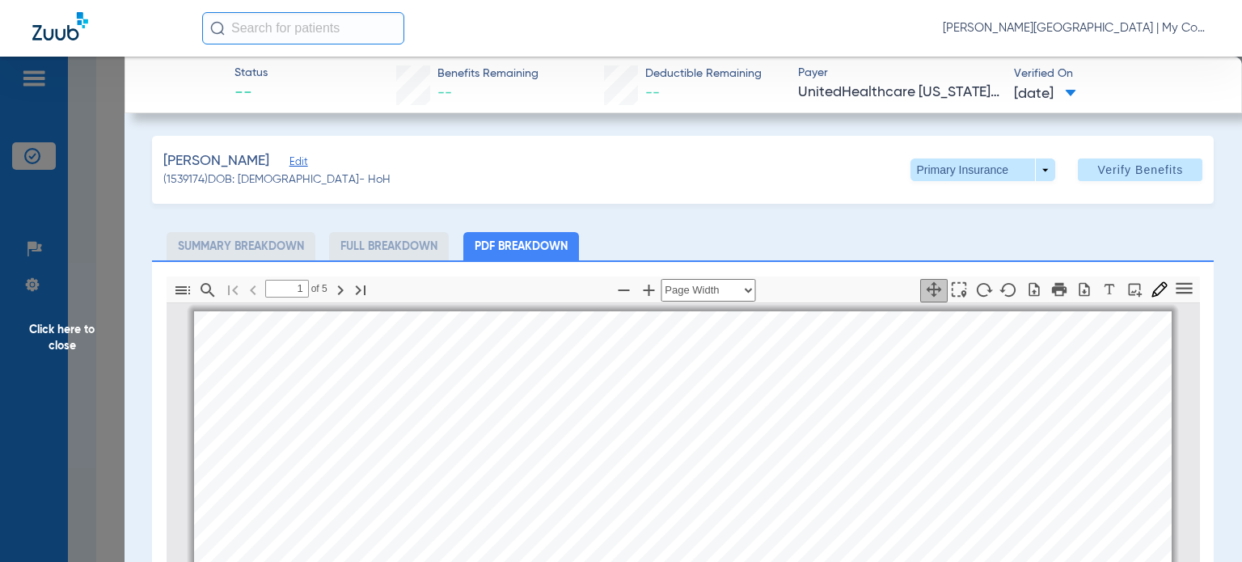
scroll to position [8, 0]
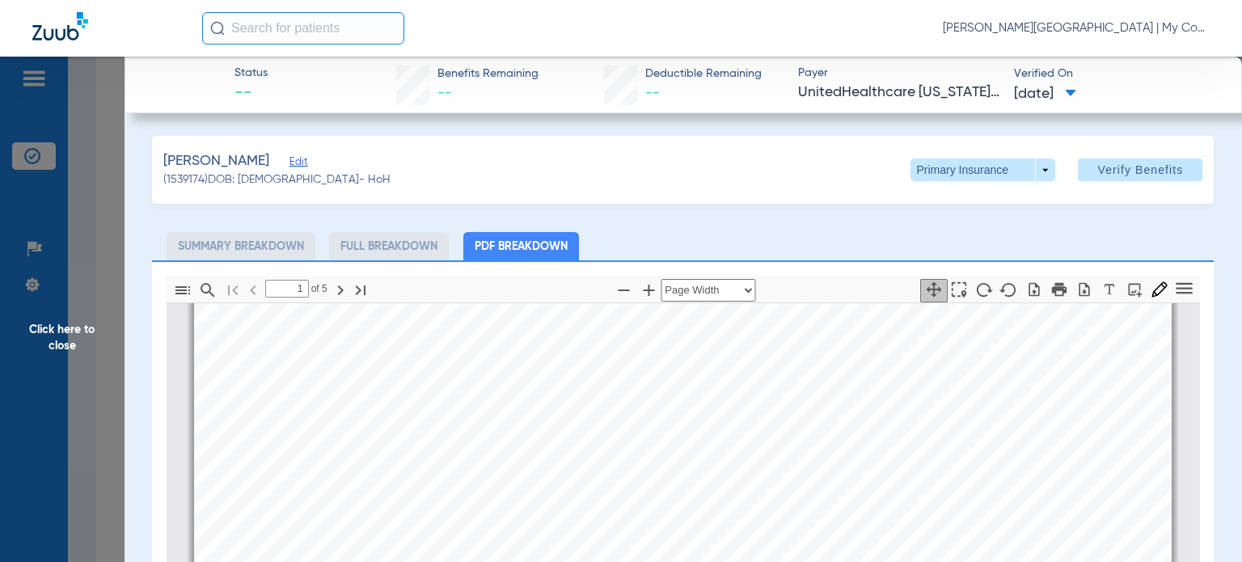
click at [730, 241] on ul "Summary Breakdown Full Breakdown PDF Breakdown" at bounding box center [683, 246] width 1062 height 28
click at [622, 290] on icon "button" at bounding box center [623, 291] width 11 height 2
click at [621, 290] on icon "button" at bounding box center [623, 291] width 11 height 2
select select "custom"
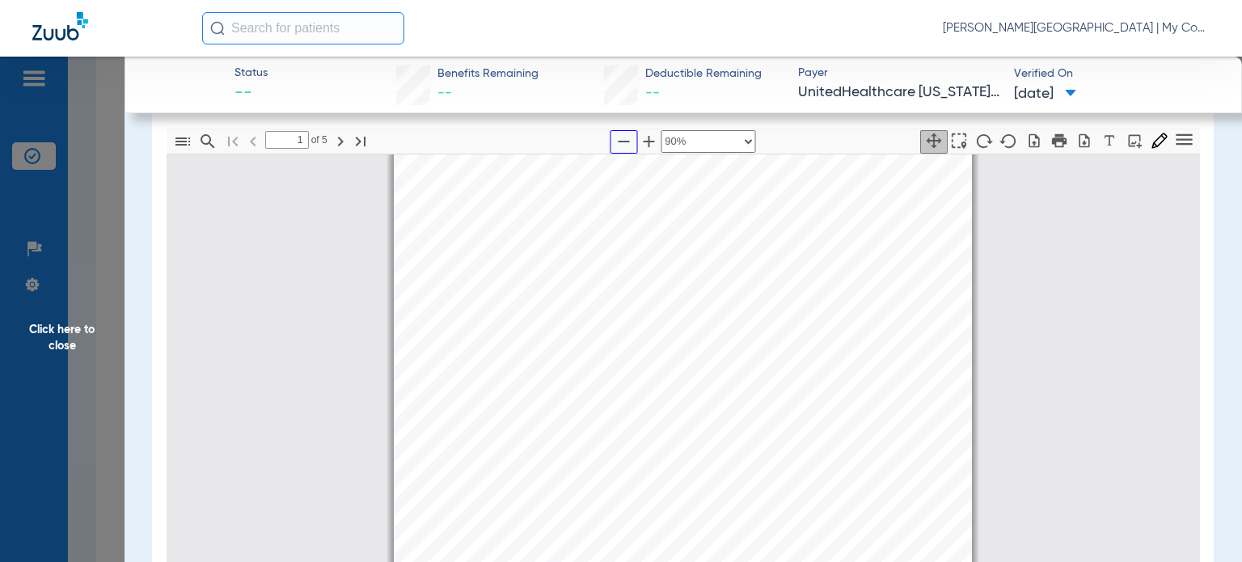
scroll to position [162, 0]
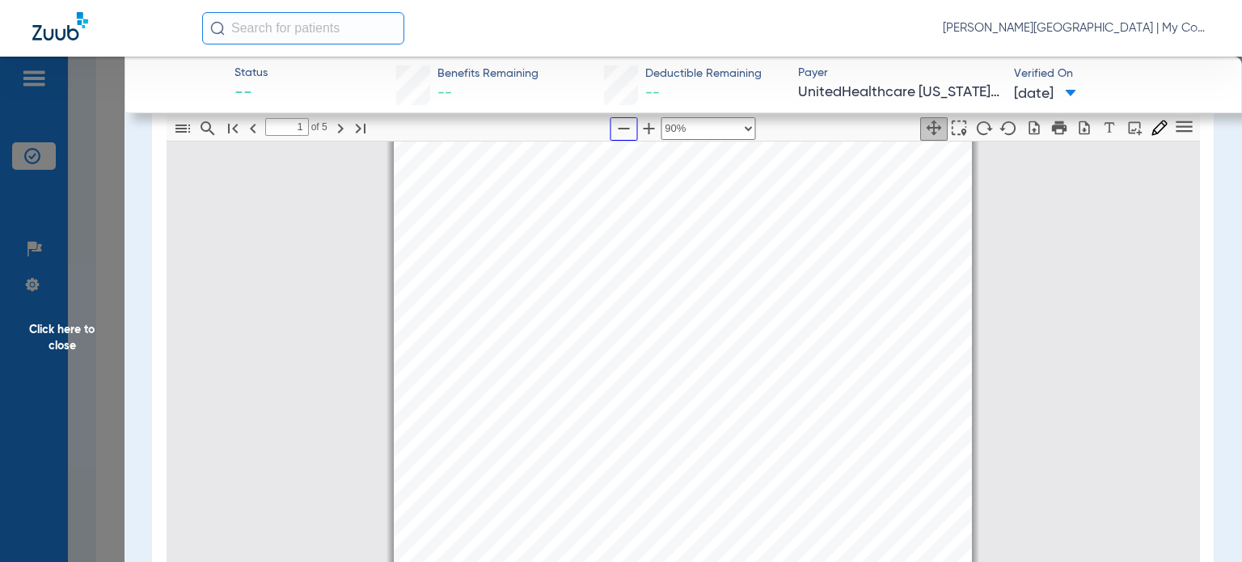
type input "2"
select select "custom"
